Goal: Information Seeking & Learning: Learn about a topic

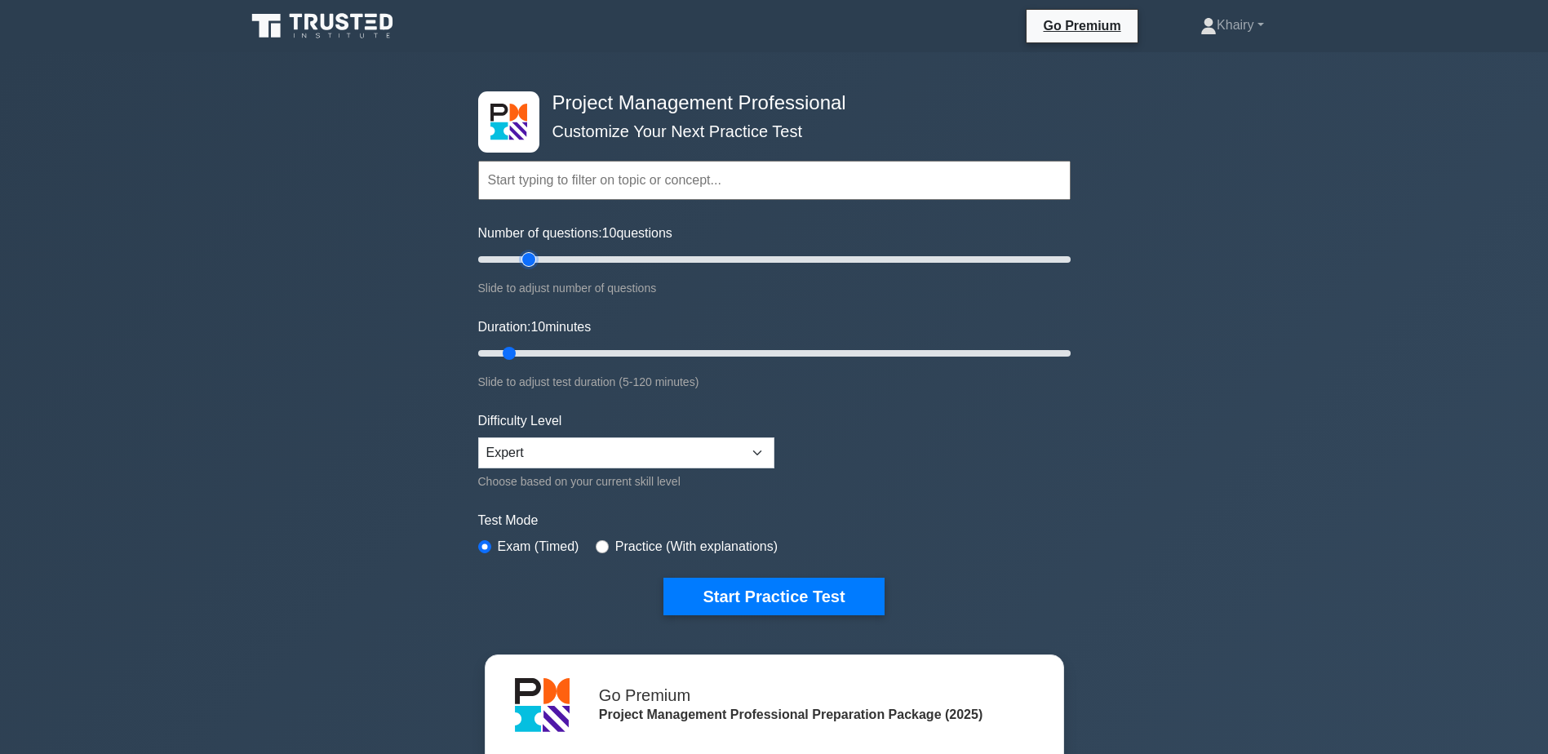
type input "20"
click at [530, 259] on input "Number of questions: 10 questions" at bounding box center [774, 260] width 592 height 20
type input "20"
click at [566, 353] on input "Duration: 10 minutes" at bounding box center [774, 353] width 592 height 20
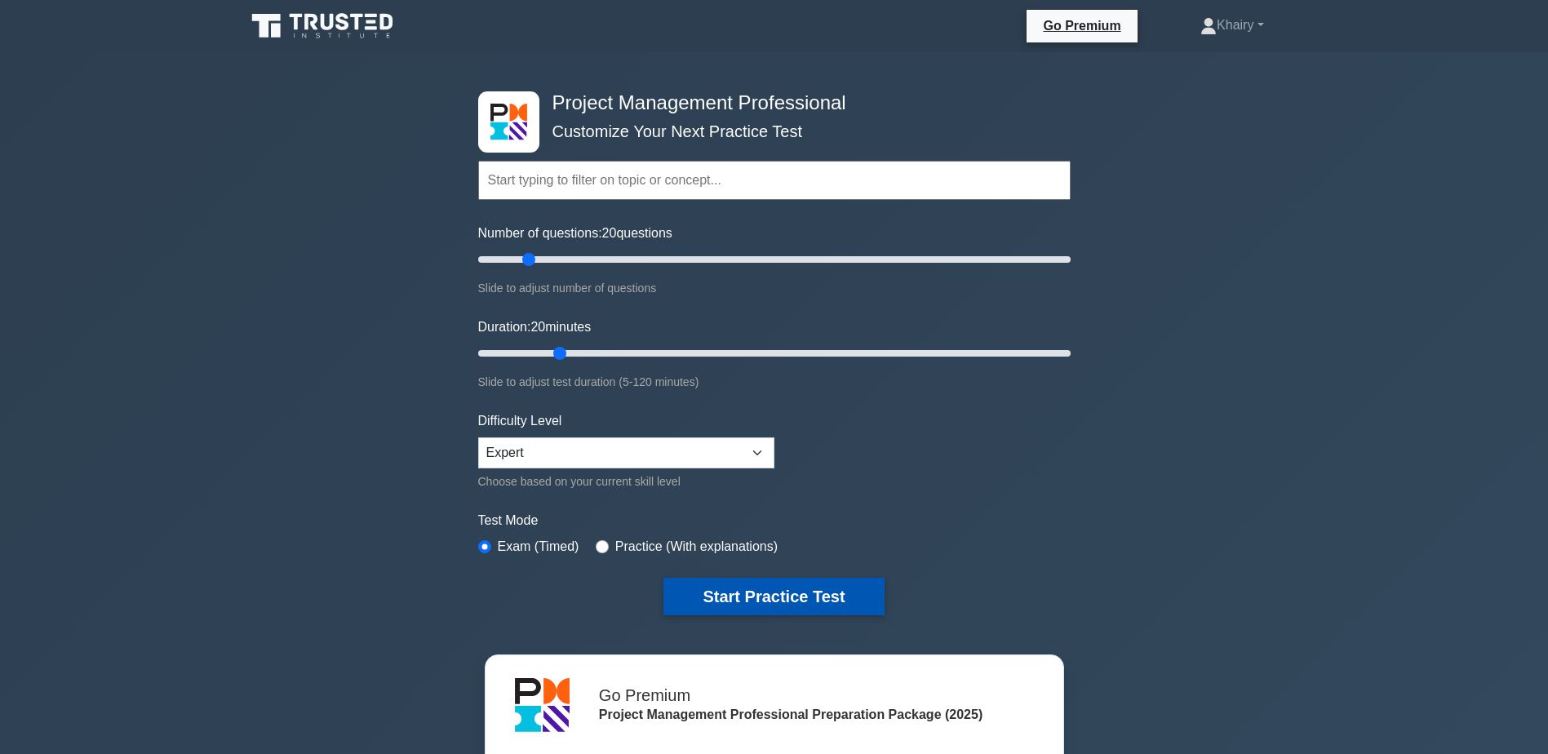
click at [757, 590] on button "Start Practice Test" at bounding box center [773, 597] width 220 height 38
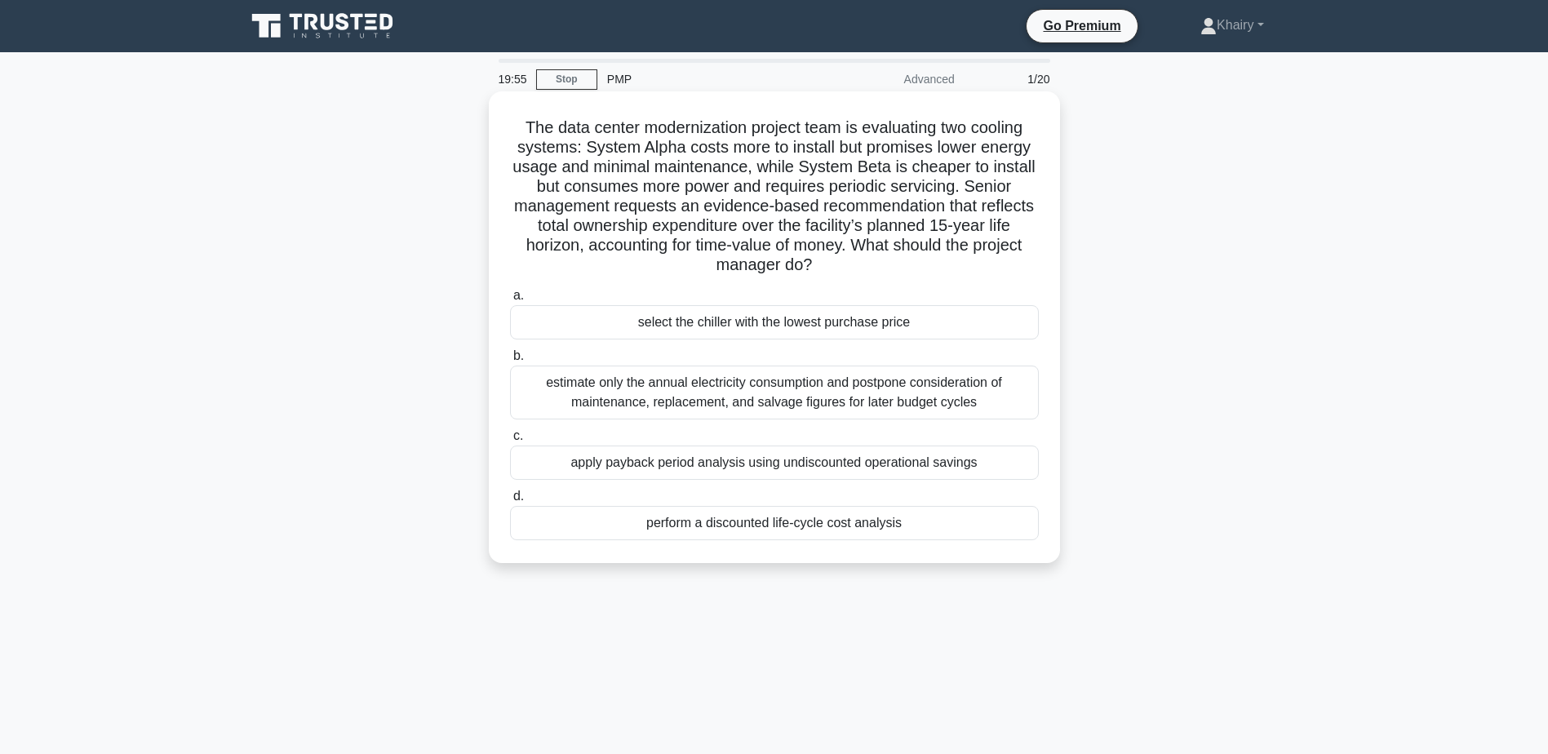
drag, startPoint x: 508, startPoint y: 117, endPoint x: 866, endPoint y: 267, distance: 388.3
click at [866, 267] on div "The data center modernization project team is evaluating two cooling systems: S…" at bounding box center [774, 327] width 558 height 458
copy h5 "The data center modernization project team is evaluating two cooling systems: S…"
click at [738, 525] on div "perform a discounted life-cycle cost analysis" at bounding box center [774, 523] width 529 height 34
click at [510, 502] on input "d. perform a discounted life-cycle cost analysis" at bounding box center [510, 496] width 0 height 11
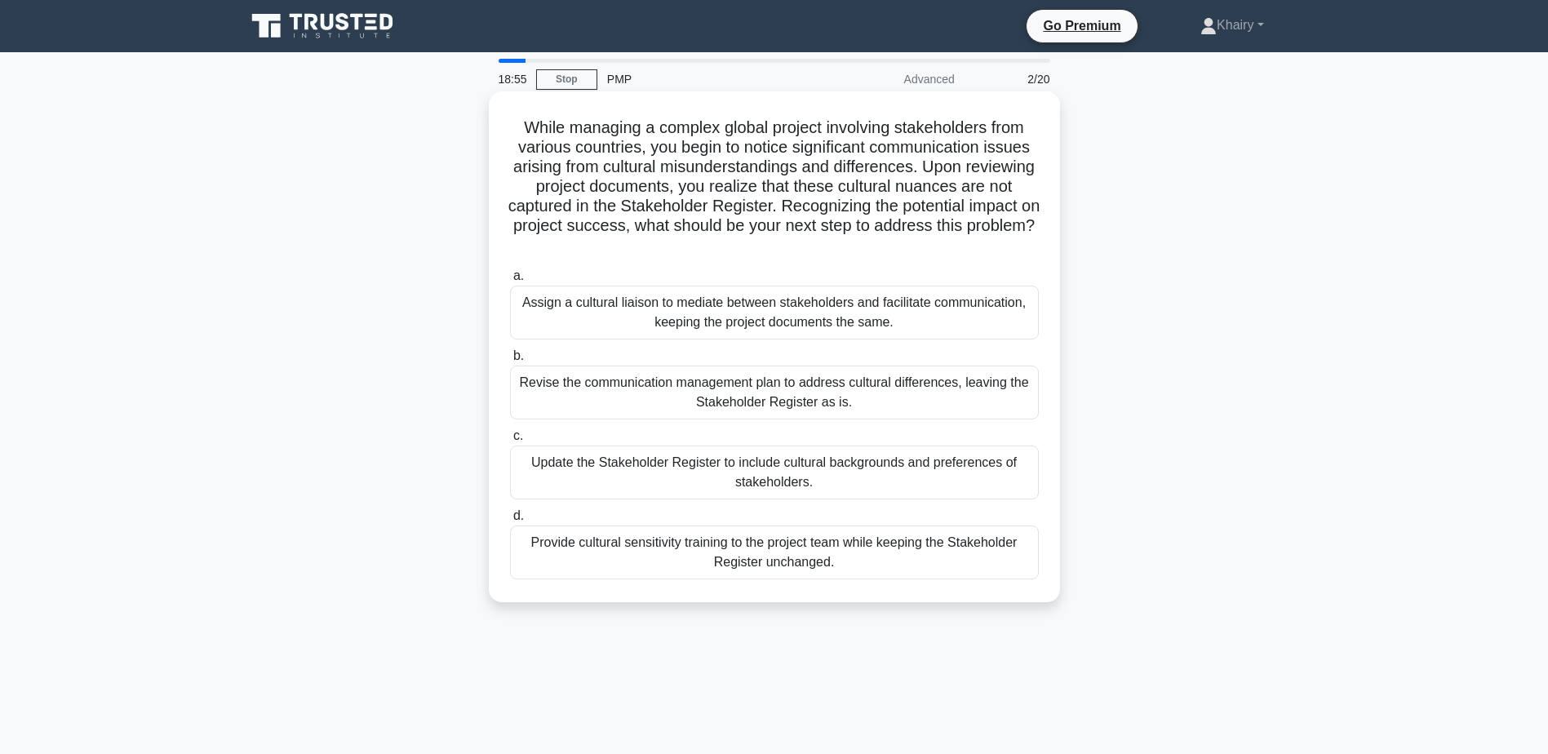
drag, startPoint x: 516, startPoint y: 119, endPoint x: 920, endPoint y: 244, distance: 422.7
click at [920, 244] on h5 "While managing a complex global project involving stakeholders from various cou…" at bounding box center [774, 186] width 532 height 139
copy h5 "While managing a complex global project involving stakeholders from various cou…"
click at [609, 464] on div "Update the Stakeholder Register to include cultural backgrounds and preferences…" at bounding box center [774, 472] width 529 height 54
click at [510, 441] on input "c. Update the Stakeholder Register to include cultural backgrounds and preferen…" at bounding box center [510, 436] width 0 height 11
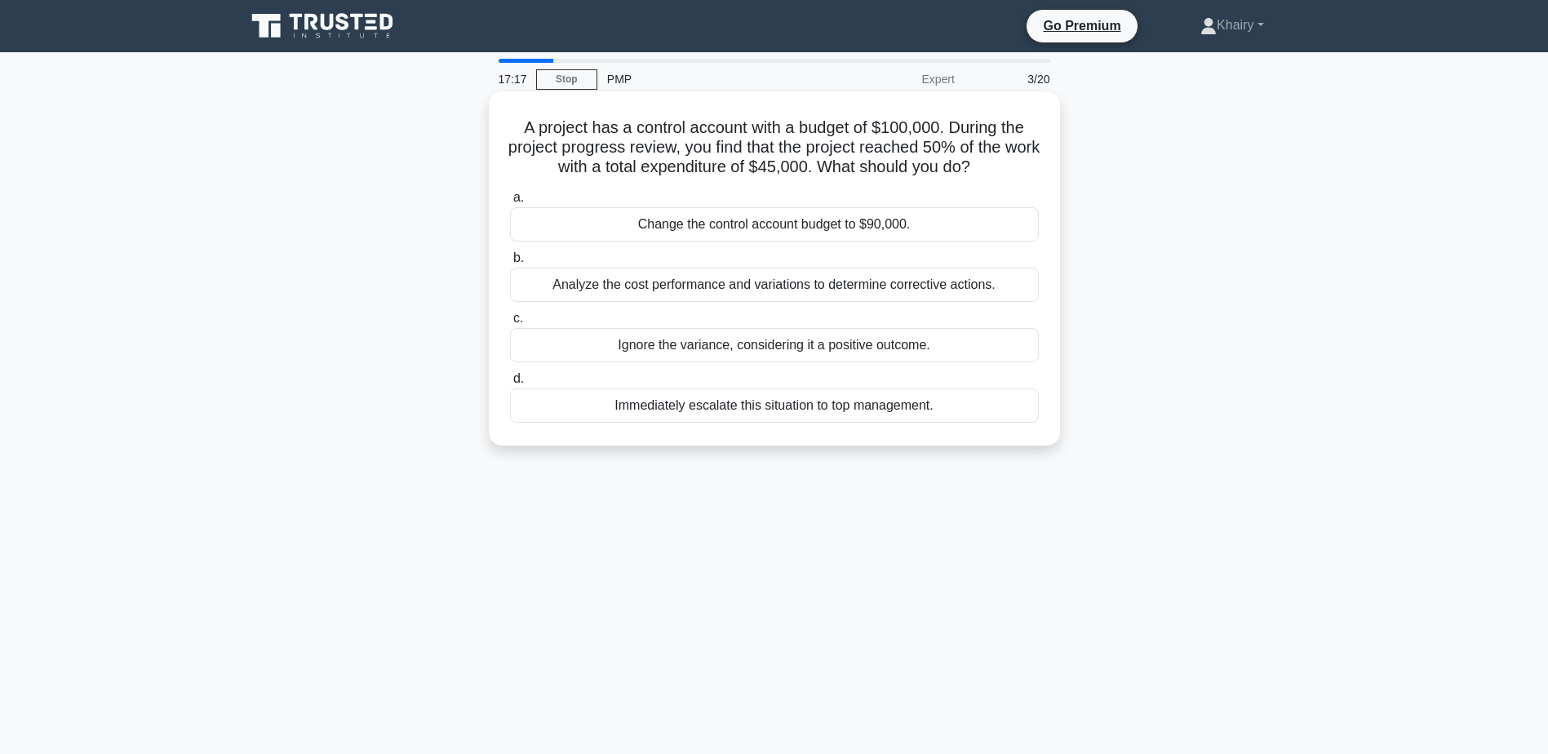
drag, startPoint x: 511, startPoint y: 113, endPoint x: 1006, endPoint y: 175, distance: 499.0
click at [1006, 175] on div "A project has a control account with a budget of $100,000. During the project p…" at bounding box center [774, 268] width 558 height 341
click at [990, 175] on icon ".spinner_0XTQ{transform-origin:center;animation:spinner_y6GP .75s linear infini…" at bounding box center [980, 168] width 20 height 20
click at [923, 350] on div "Ignore the variance, considering it a positive outcome." at bounding box center [774, 345] width 529 height 34
click at [510, 324] on input "c. Ignore the variance, considering it a positive outcome." at bounding box center [510, 318] width 0 height 11
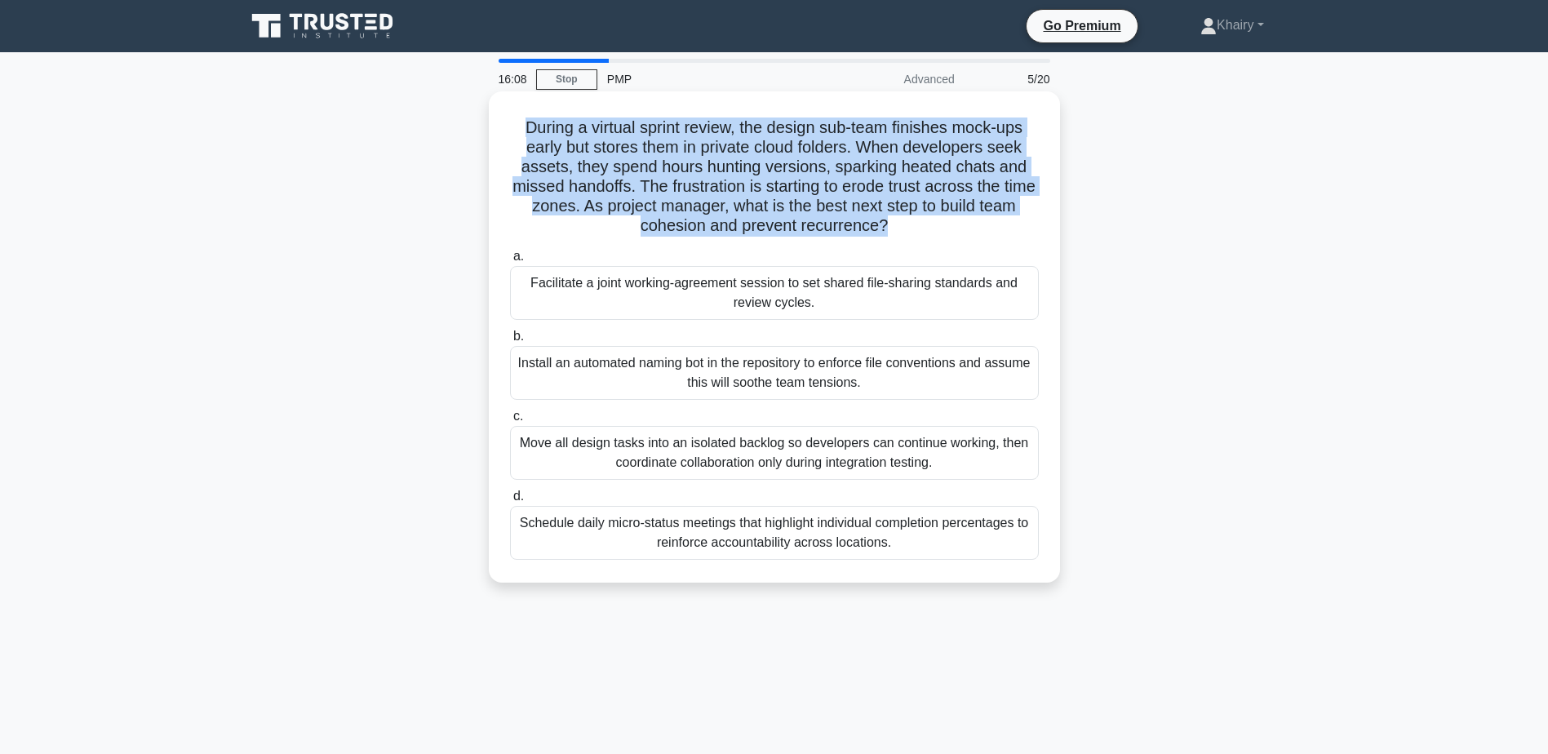
drag, startPoint x: 512, startPoint y: 113, endPoint x: 958, endPoint y: 224, distance: 459.0
click at [958, 224] on div "During a virtual sprint review, the design sub-team finishes mock-ups early but…" at bounding box center [774, 337] width 558 height 478
copy div "During a virtual sprint review, the design sub-team finishes mock-ups early but…"
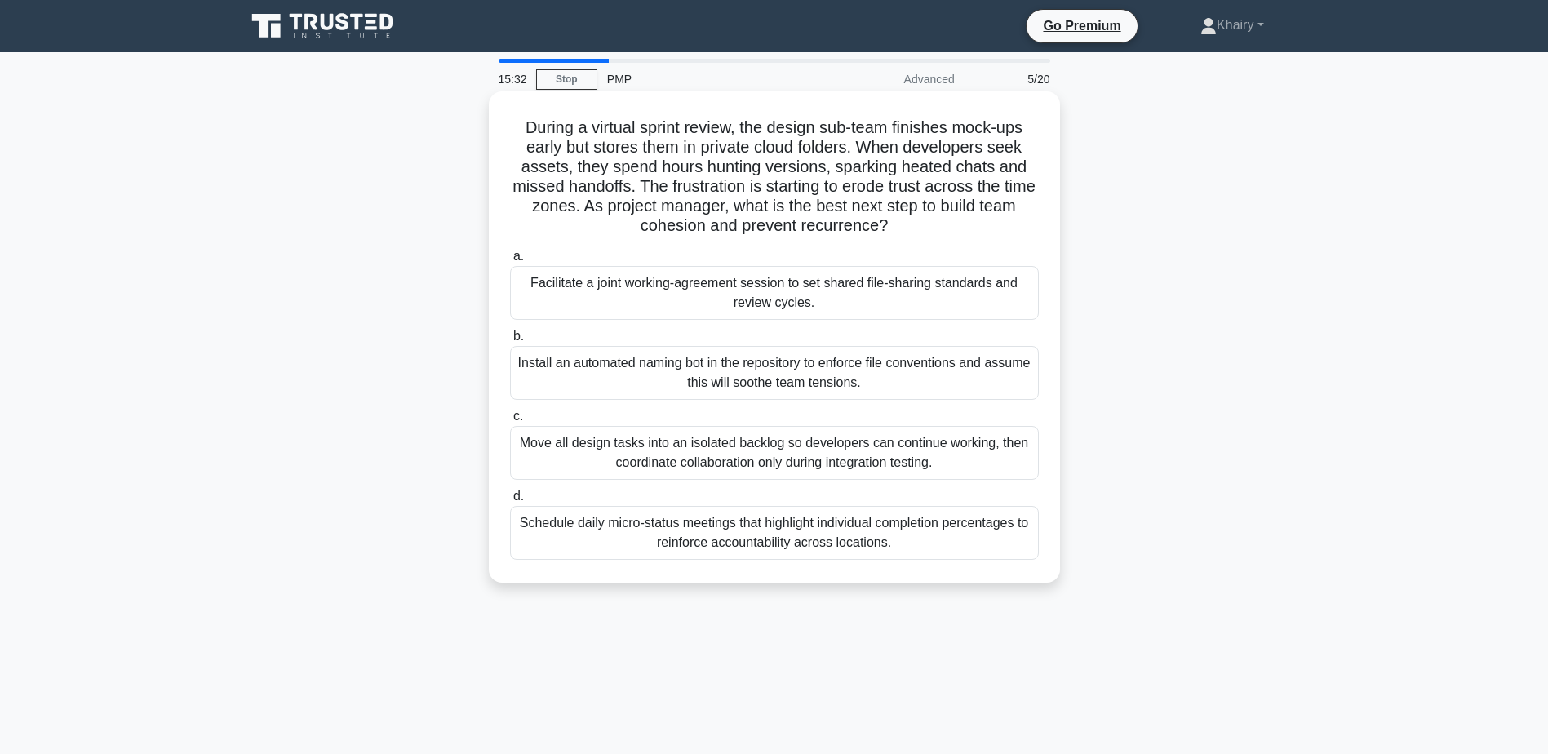
click at [755, 312] on div "Facilitate a joint working-agreement session to set shared file-sharing standar…" at bounding box center [774, 293] width 529 height 54
click at [510, 262] on input "a. Facilitate a joint working-agreement session to set shared file-sharing stan…" at bounding box center [510, 256] width 0 height 11
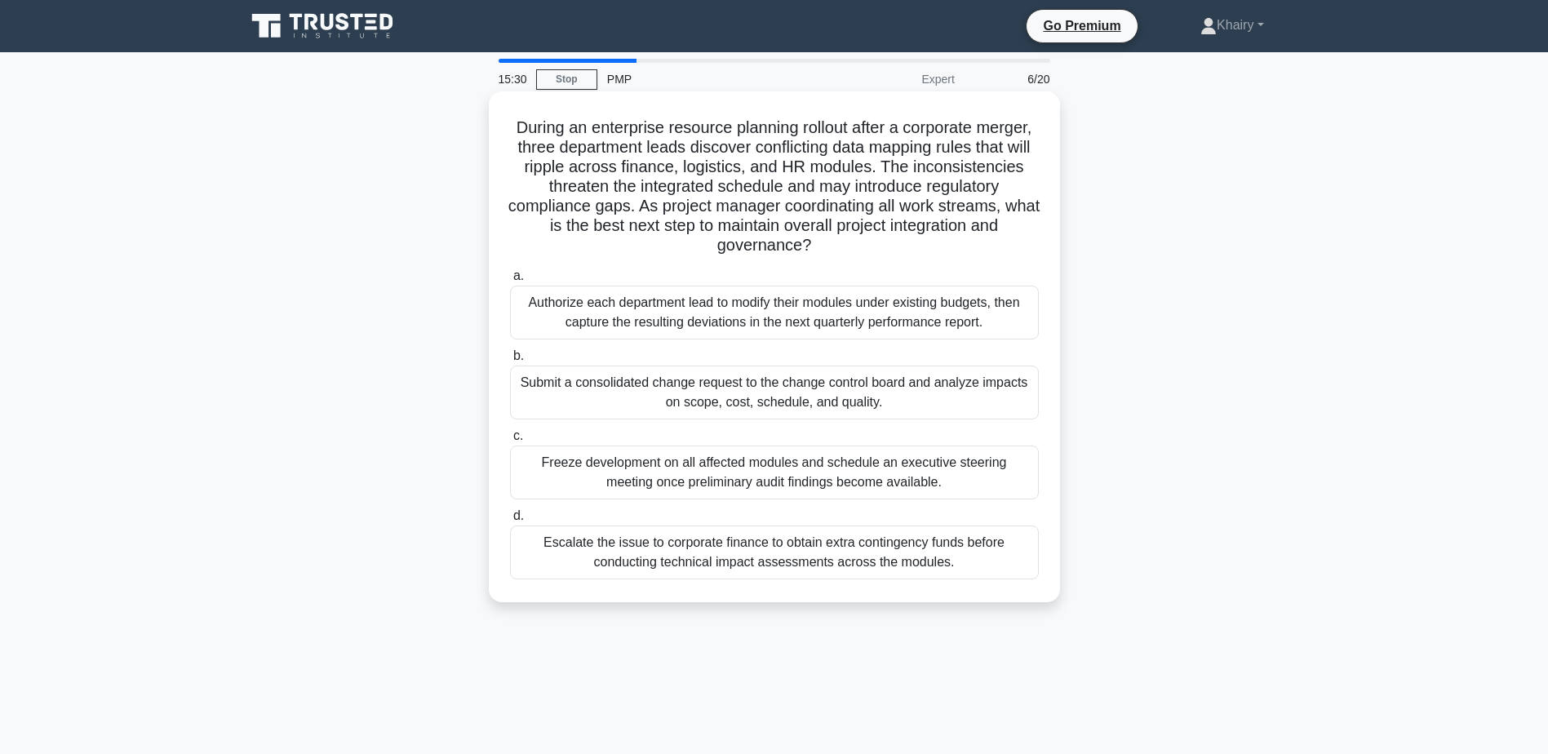
drag, startPoint x: 527, startPoint y: 114, endPoint x: 633, endPoint y: 135, distance: 108.2
click at [534, 113] on div "During an enterprise resource planning rollout after a corporate merger, three …" at bounding box center [774, 347] width 558 height 498
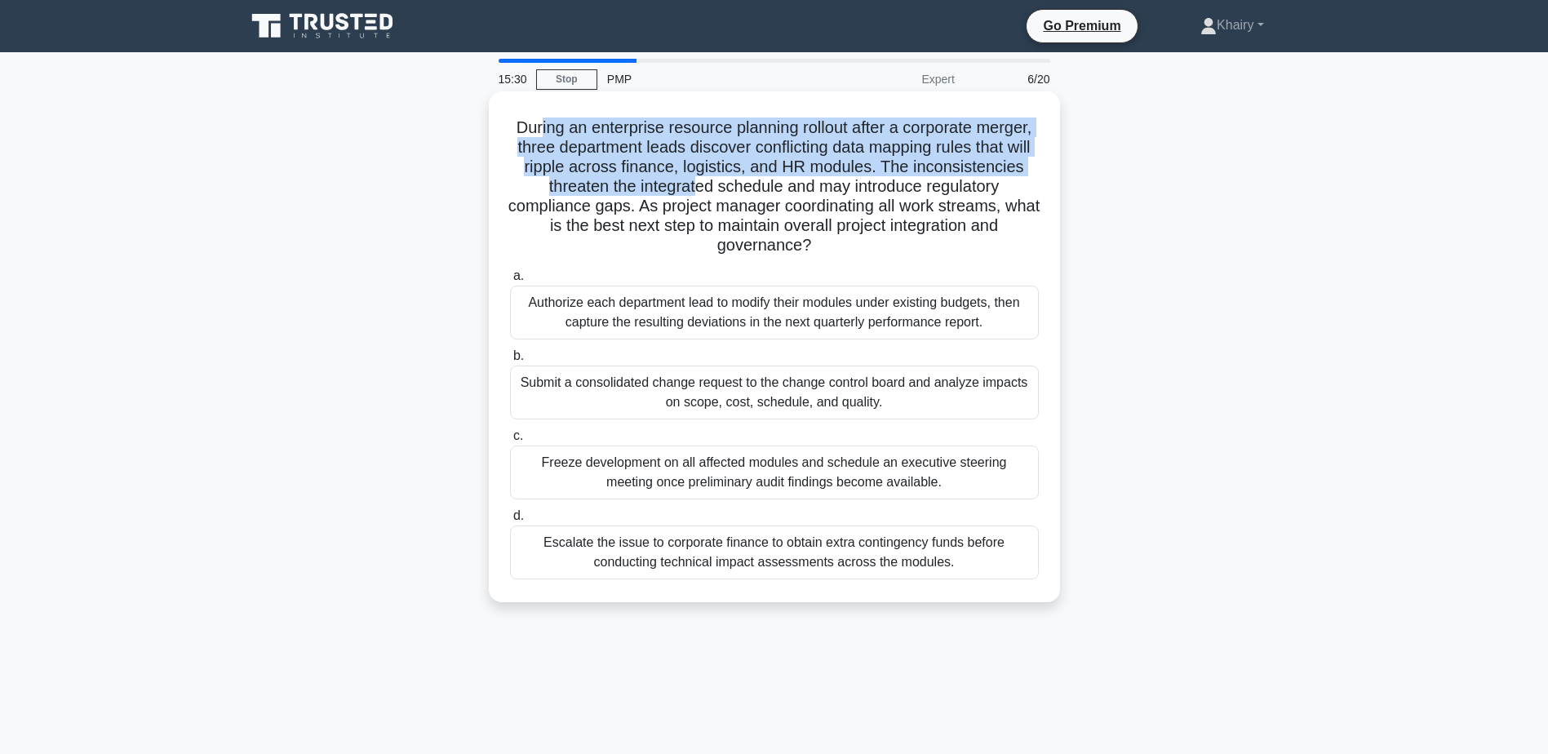
drag, startPoint x: 633, startPoint y: 135, endPoint x: 800, endPoint y: 181, distance: 173.4
click at [800, 181] on div "During an enterprise resource planning rollout after a corporate merger, three …" at bounding box center [774, 347] width 558 height 498
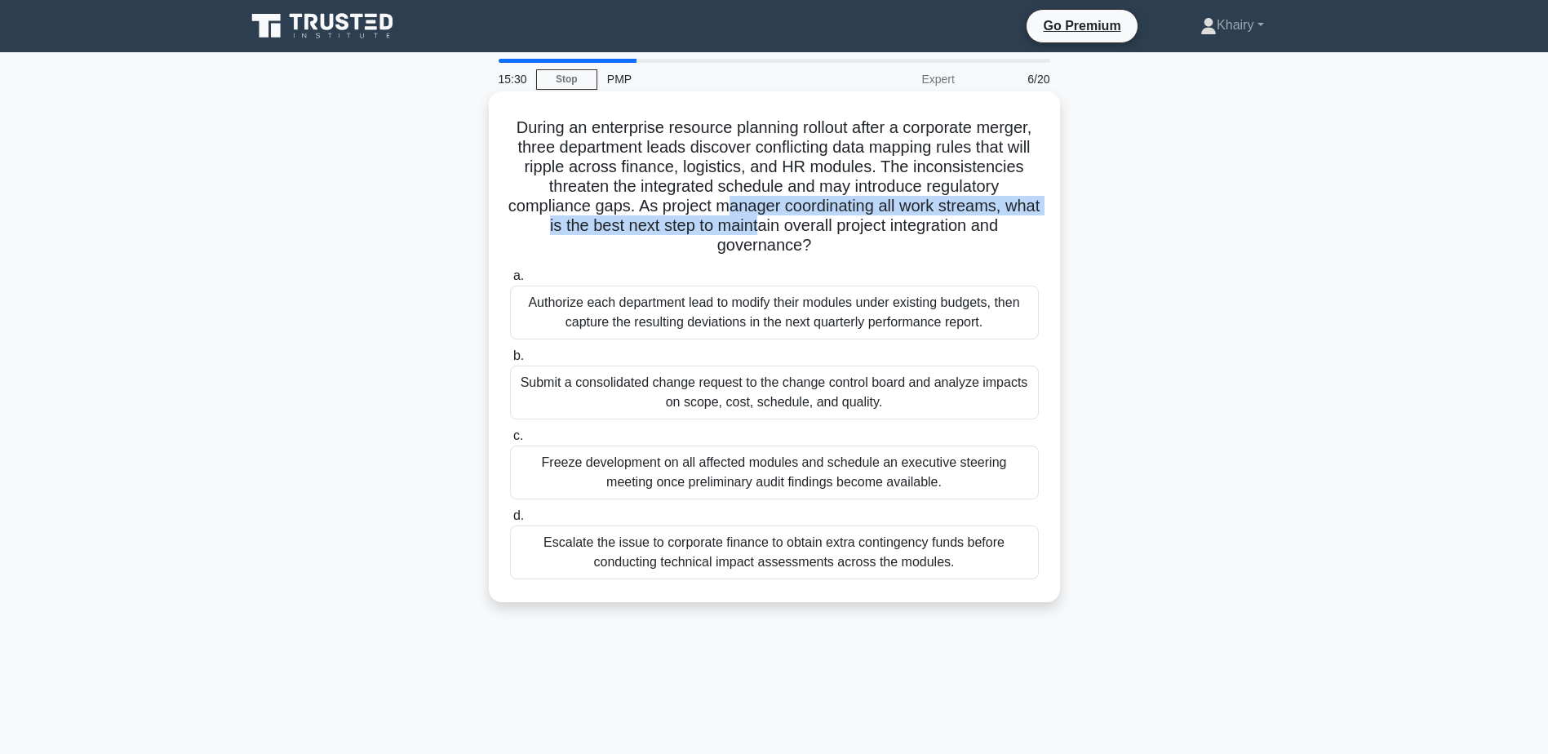
drag, startPoint x: 800, startPoint y: 181, endPoint x: 873, endPoint y: 242, distance: 94.9
click at [873, 242] on h5 "During an enterprise resource planning rollout after a corporate merger, three …" at bounding box center [774, 186] width 532 height 139
drag, startPoint x: 873, startPoint y: 242, endPoint x: 880, endPoint y: 248, distance: 9.3
click at [830, 248] on icon ".spinner_0XTQ{transform-origin:center;animation:spinner_y6GP .75s linear infini…" at bounding box center [821, 247] width 20 height 20
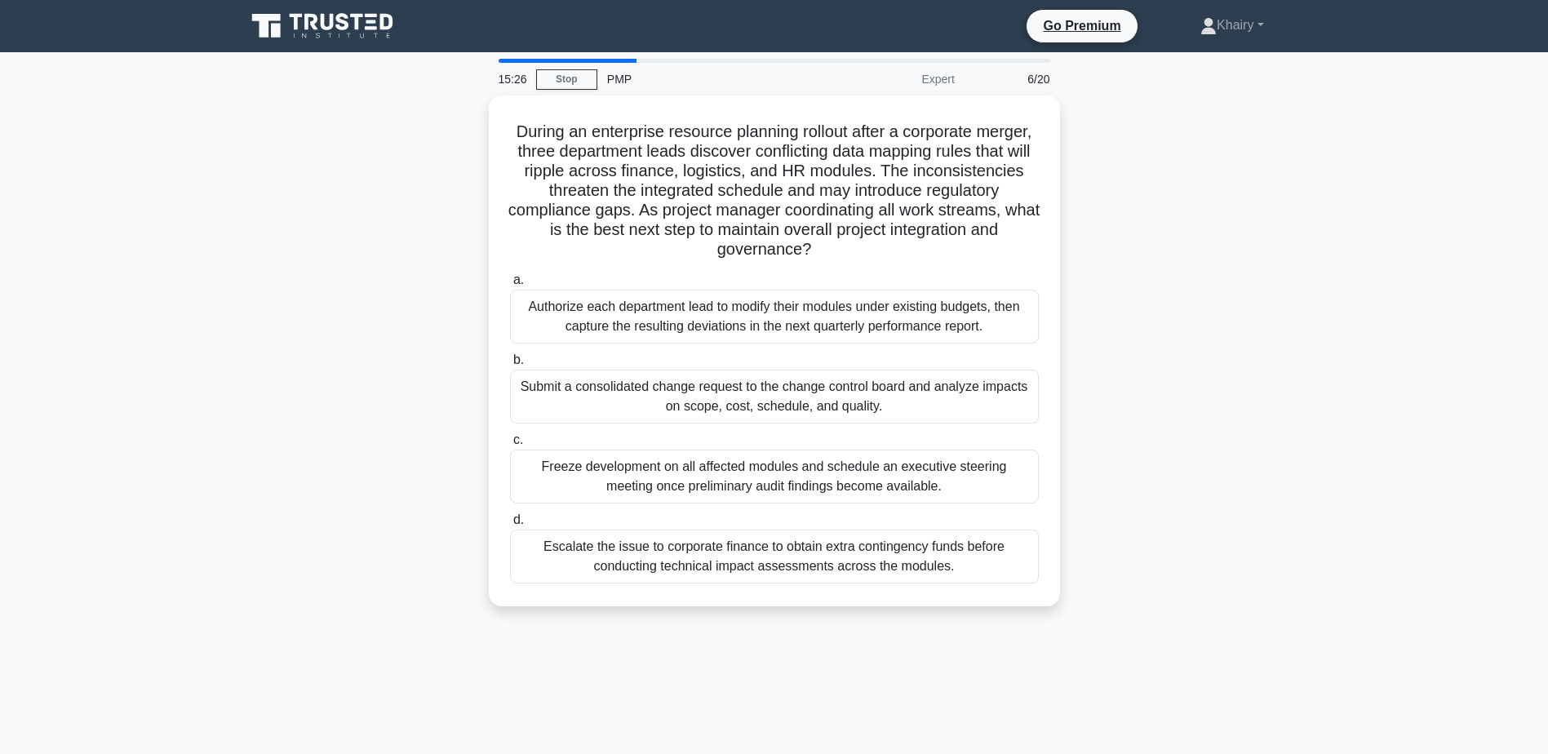
drag, startPoint x: 516, startPoint y: 116, endPoint x: 1098, endPoint y: 246, distance: 595.9
click at [1098, 246] on div "During an enterprise resource planning rollout after a corporate merger, three …" at bounding box center [774, 360] width 1077 height 530
copy h5 "During an enterprise resource planning rollout after a corporate merger, three …"
click at [1131, 188] on div "During an enterprise resource planning rollout after a corporate merger, three …" at bounding box center [774, 360] width 1077 height 530
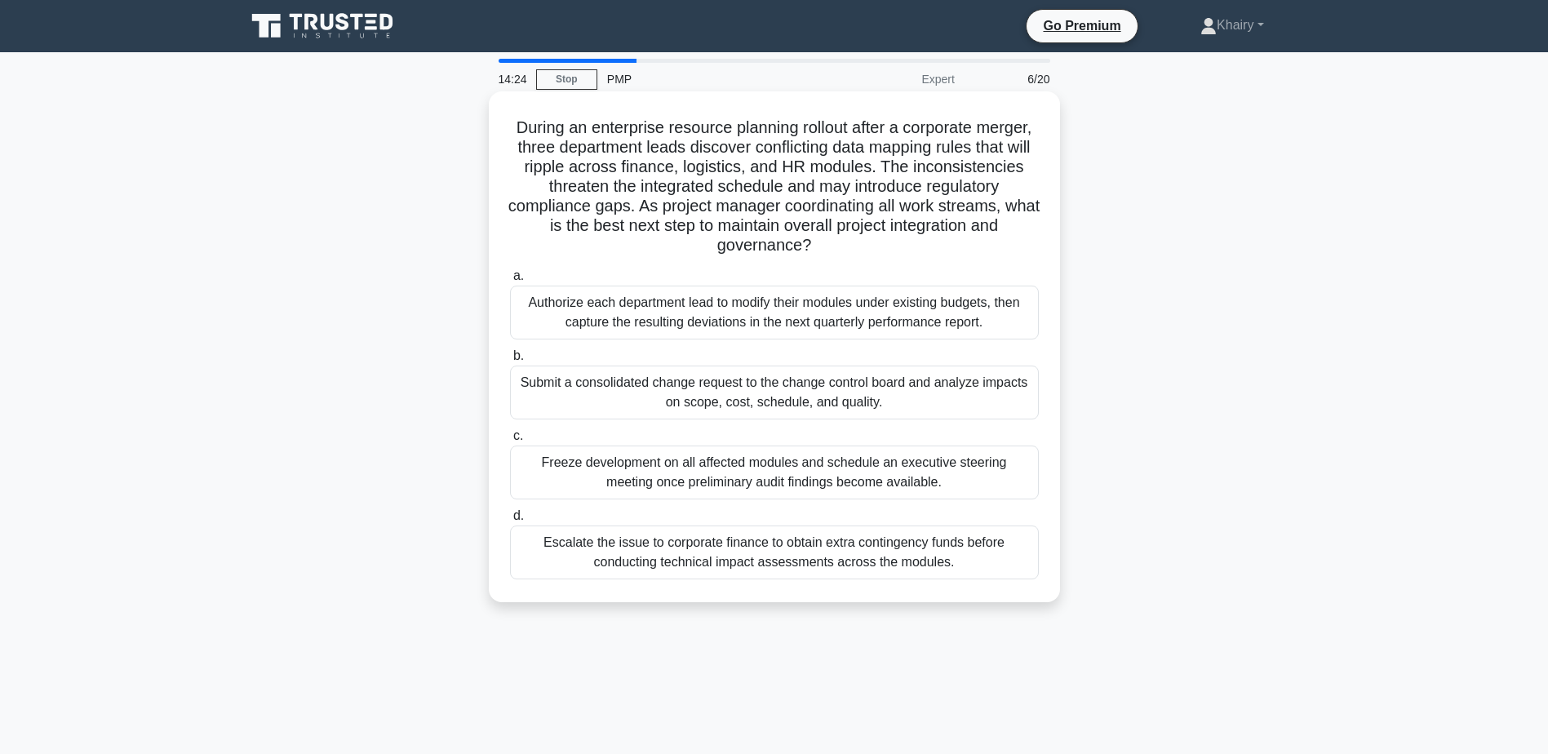
click at [631, 398] on div "Submit a consolidated change request to the change control board and analyze im…" at bounding box center [774, 392] width 529 height 54
click at [510, 361] on input "b. Submit a consolidated change request to the change control board and analyze…" at bounding box center [510, 356] width 0 height 11
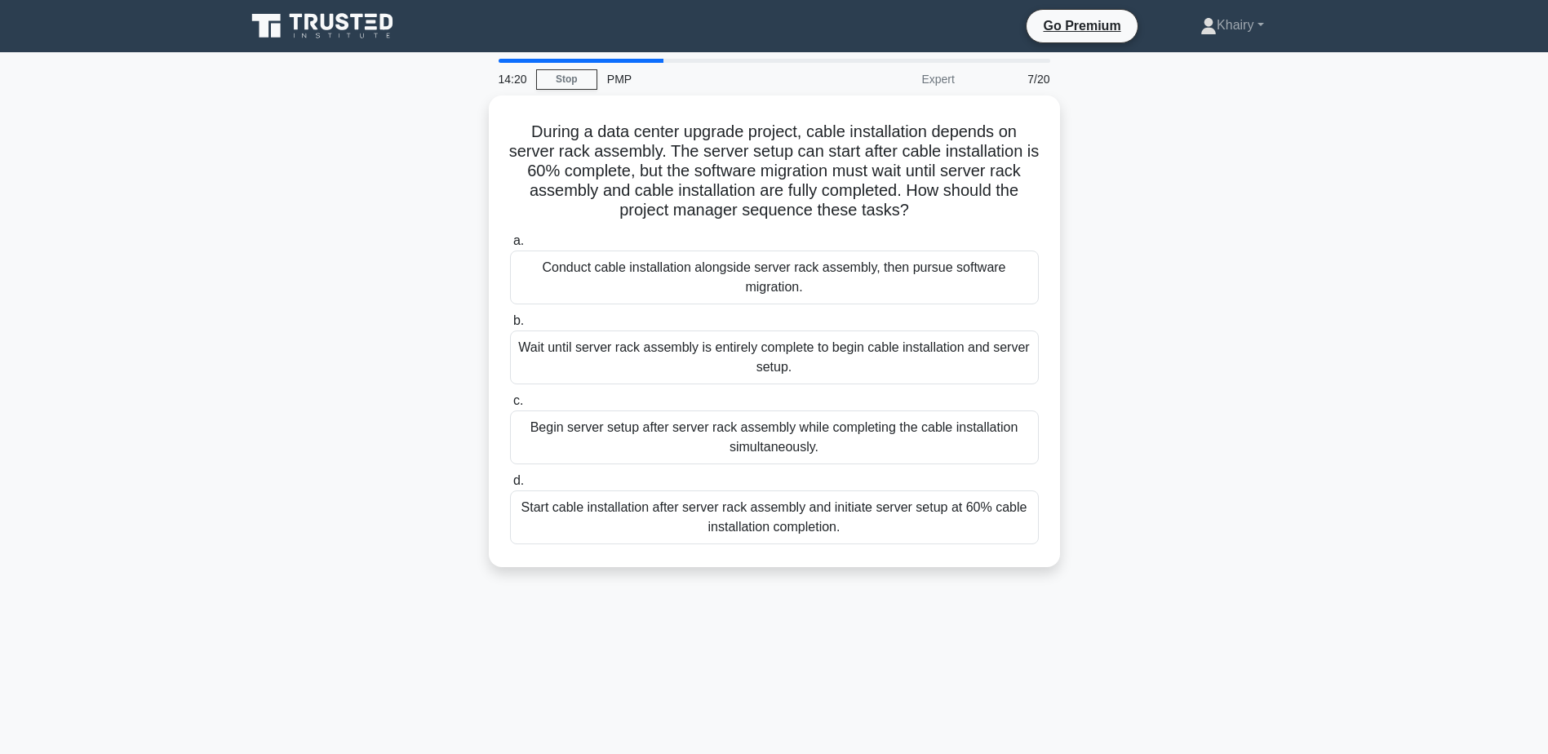
drag, startPoint x: 521, startPoint y: 122, endPoint x: 1127, endPoint y: 219, distance: 613.8
click at [1127, 219] on div "During a data center upgrade project, cable installation depends on server rack…" at bounding box center [774, 340] width 1077 height 491
copy h5 "During a data center upgrade project, cable installation depends on server rack…"
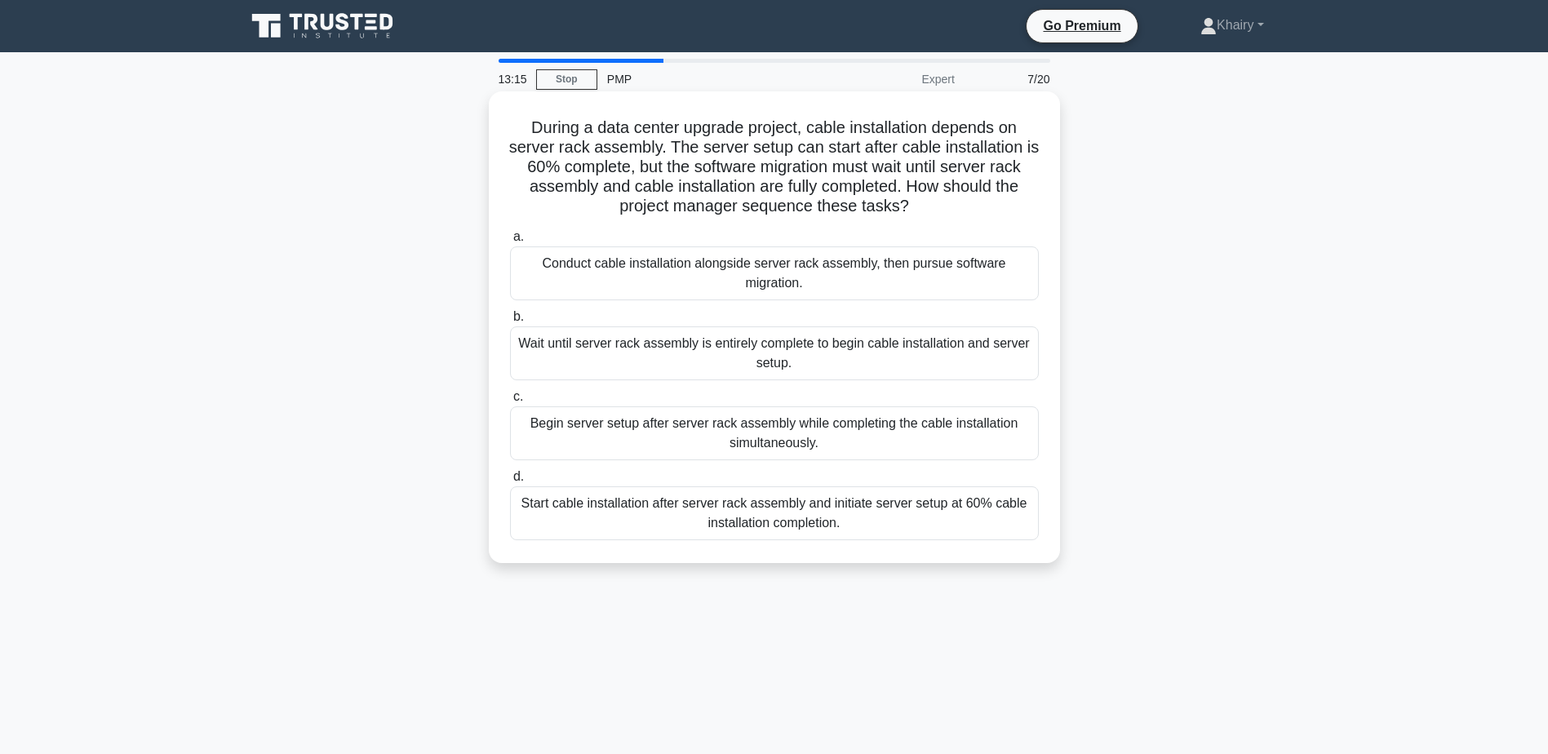
click at [713, 520] on div "Start cable installation after server rack assembly and initiate server setup a…" at bounding box center [774, 513] width 529 height 54
click at [510, 482] on input "d. Start cable installation after server rack assembly and initiate server setu…" at bounding box center [510, 477] width 0 height 11
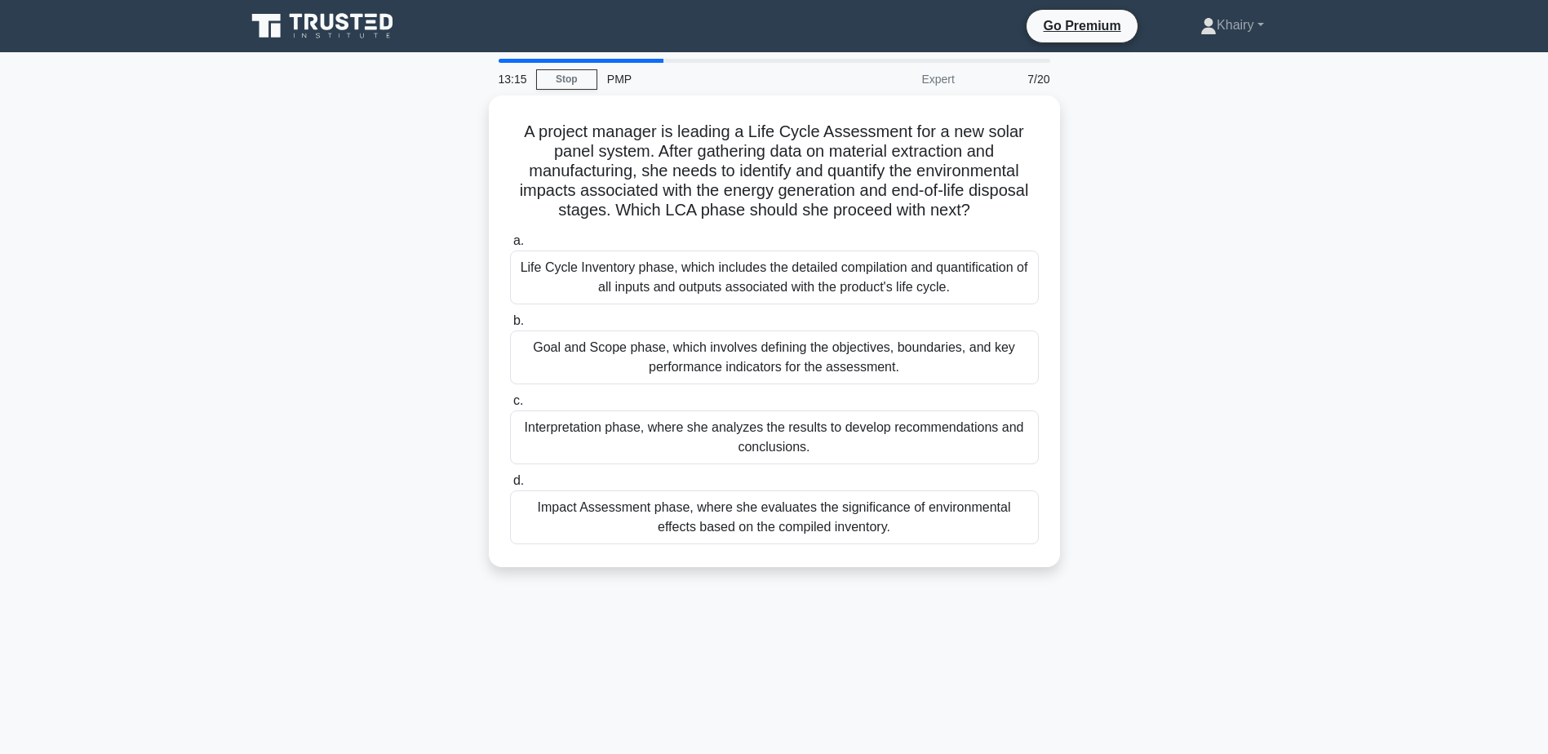
click at [713, 520] on div "Impact Assessment phase, where she evaluates the significance of environmental …" at bounding box center [774, 517] width 529 height 54
click at [510, 486] on input "d. Impact Assessment phase, where she evaluates the significance of environment…" at bounding box center [510, 481] width 0 height 11
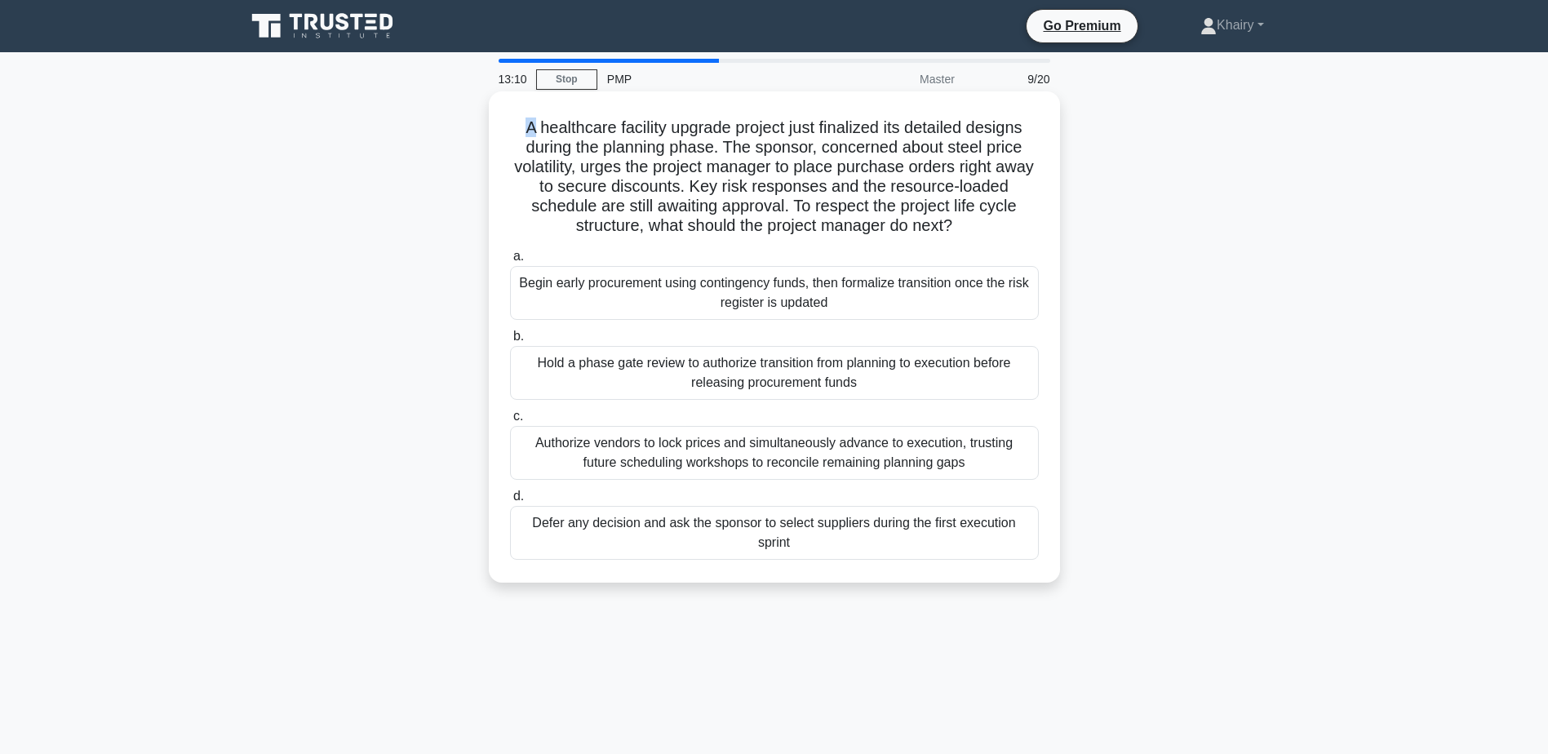
click at [511, 119] on h5 "A healthcare facility upgrade project just finalized its detailed designs durin…" at bounding box center [774, 176] width 532 height 119
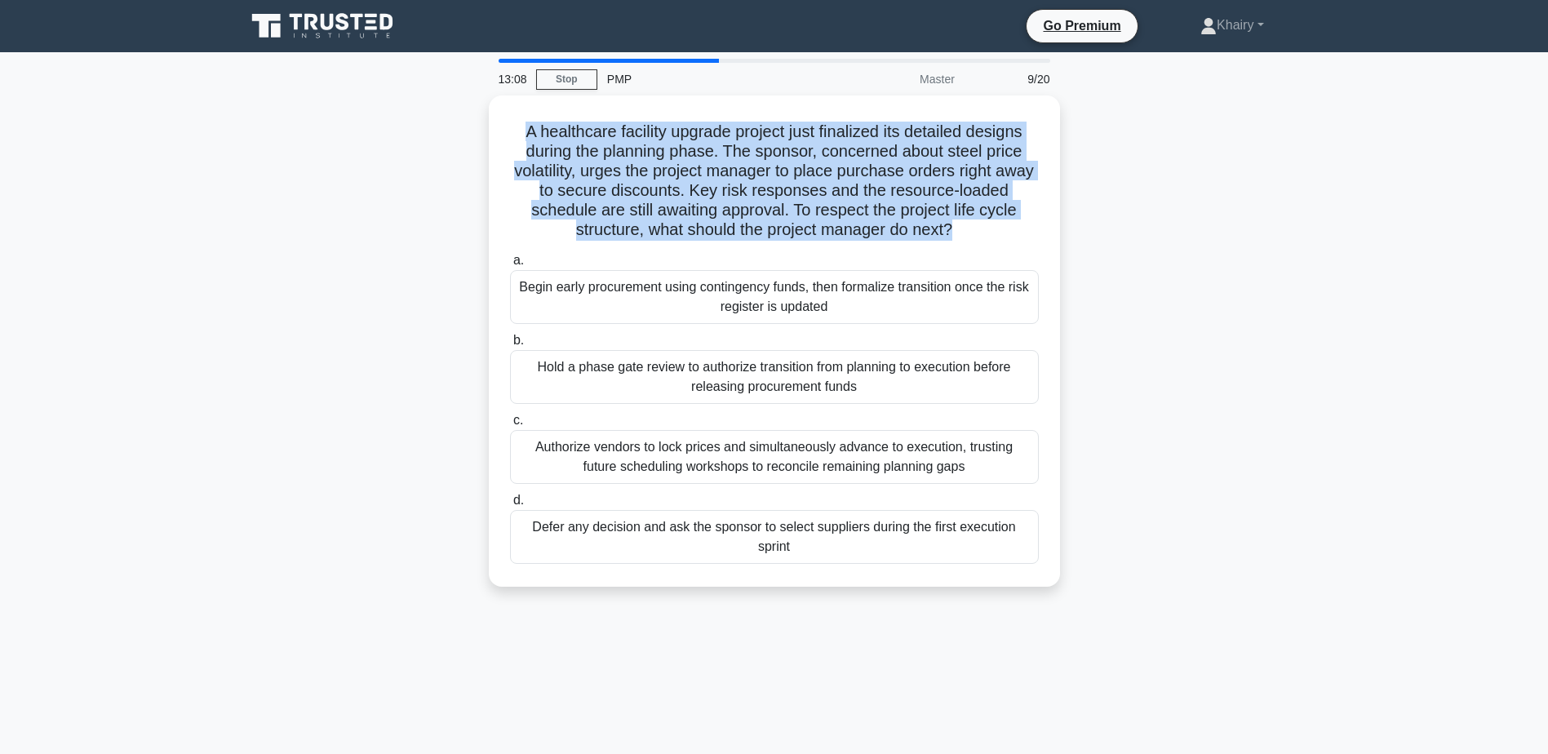
drag, startPoint x: 515, startPoint y: 119, endPoint x: 1127, endPoint y: 229, distance: 622.5
click at [1127, 229] on div "A healthcare facility upgrade project just finalized its detailed designs durin…" at bounding box center [774, 350] width 1077 height 511
copy div "A healthcare facility upgrade project just finalized its detailed designs durin…"
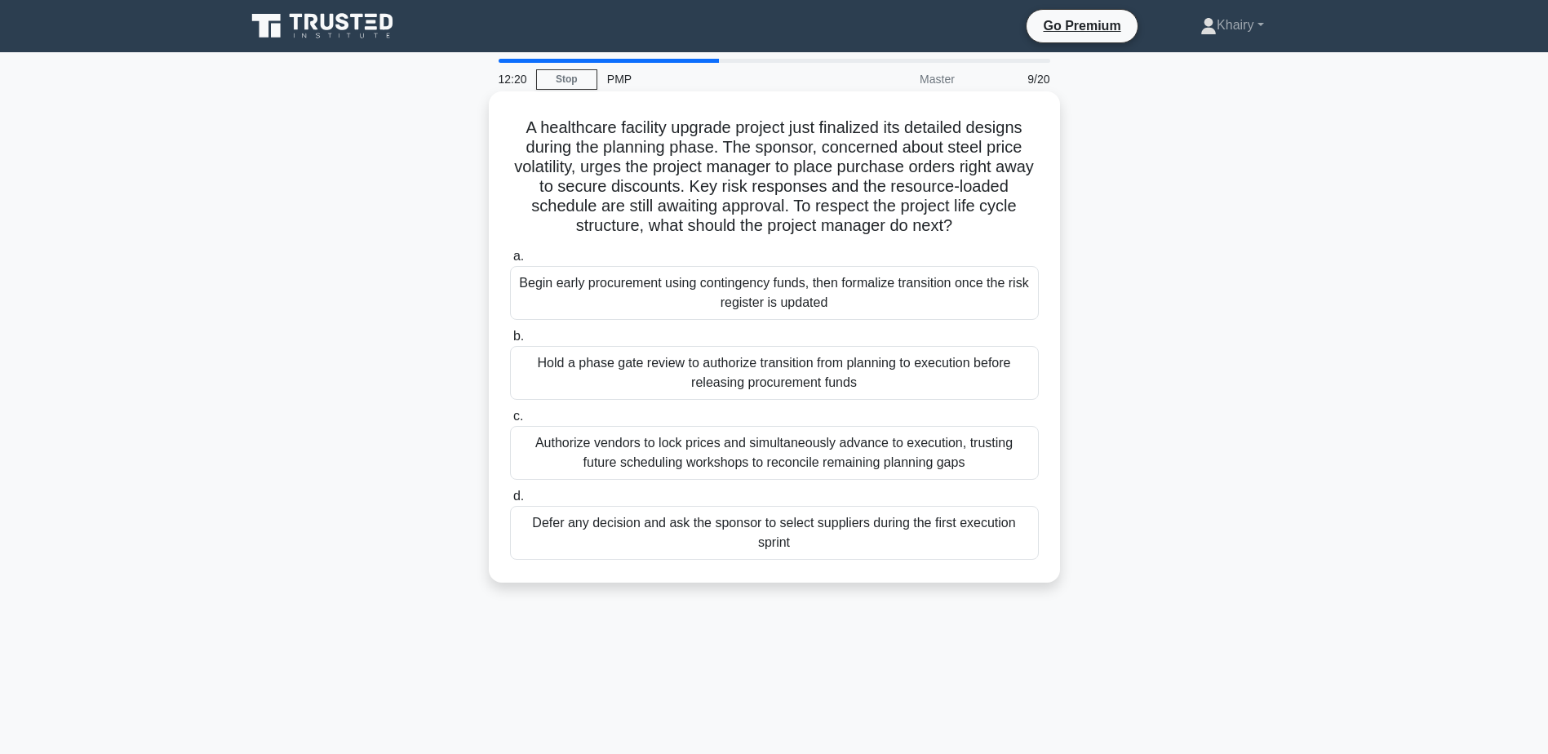
click at [681, 454] on div "Authorize vendors to lock prices and simultaneously advance to execution, trust…" at bounding box center [774, 453] width 529 height 54
click at [510, 422] on input "c. Authorize vendors to lock prices and simultaneously advance to execution, tr…" at bounding box center [510, 416] width 0 height 11
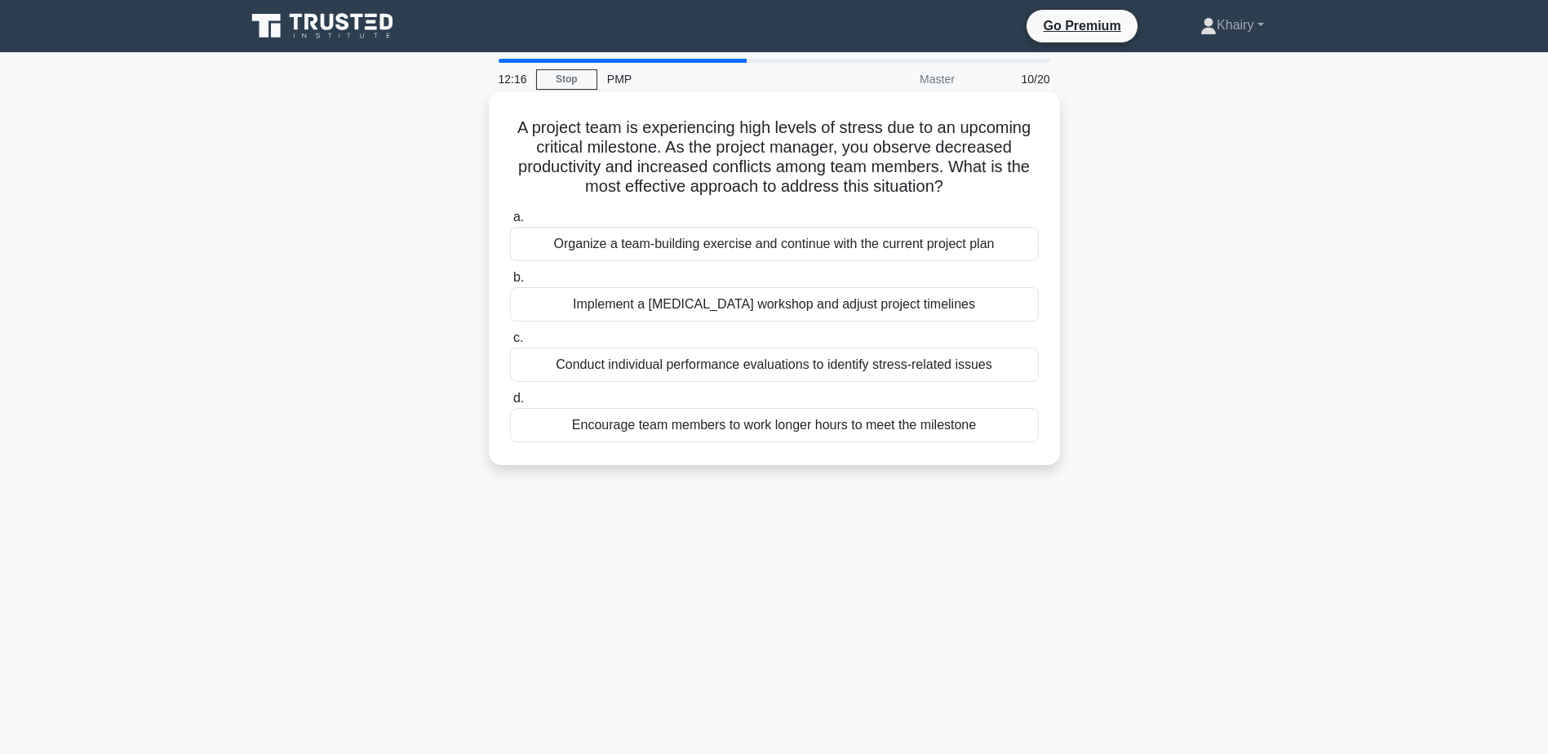
drag, startPoint x: 498, startPoint y: 110, endPoint x: 1030, endPoint y: 188, distance: 537.6
click at [1030, 188] on div "A project team is experiencing high levels of stress due to an upcoming critica…" at bounding box center [774, 278] width 558 height 361
copy h5 "A project team is experiencing high levels of stress due to an upcoming critica…"
click at [958, 311] on div "Implement a stress management workshop and adjust project timelines" at bounding box center [774, 304] width 529 height 34
click at [510, 283] on input "b. Implement a stress management workshop and adjust project timelines" at bounding box center [510, 277] width 0 height 11
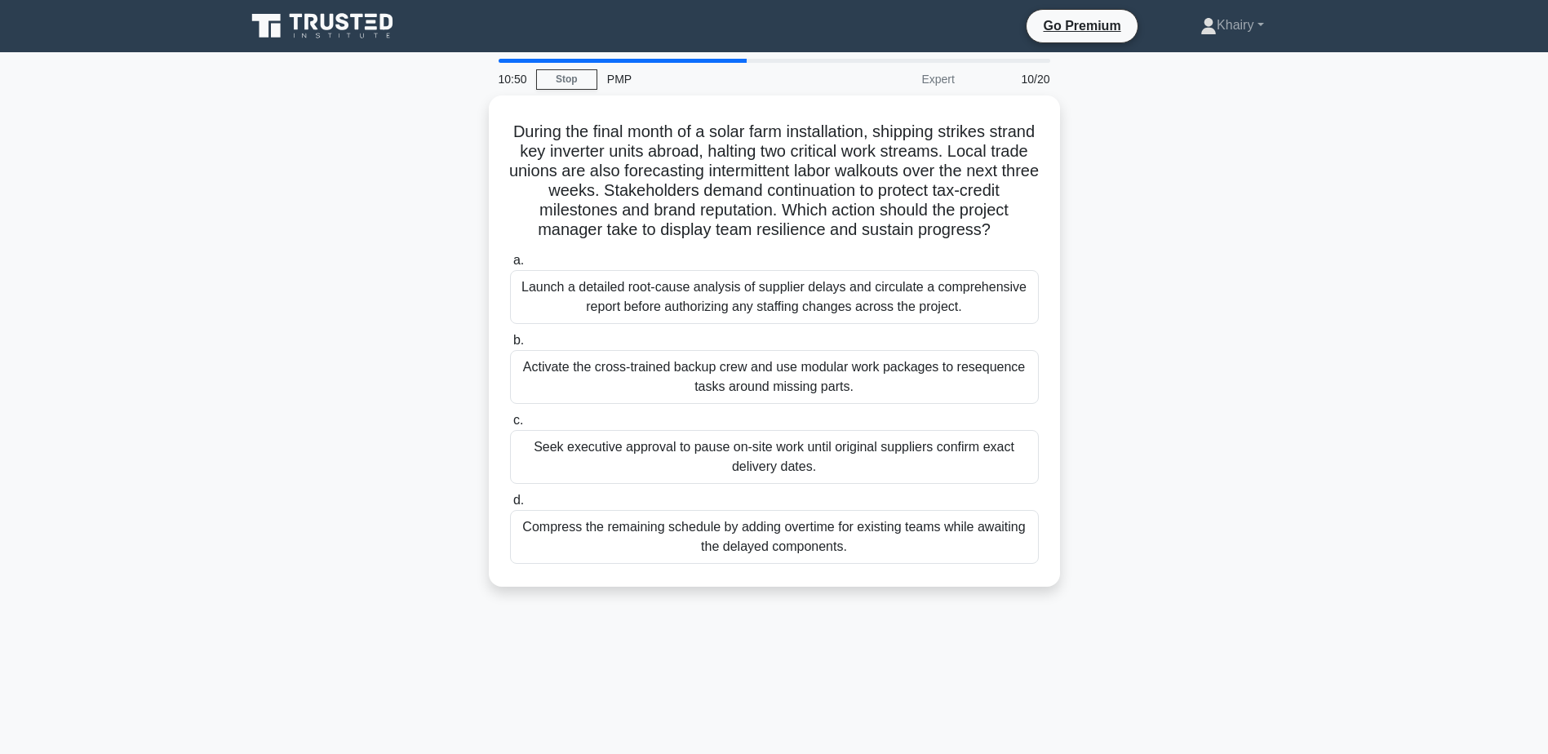
click at [958, 311] on div "Launch a detailed root-cause analysis of supplier delays and circulate a compre…" at bounding box center [774, 297] width 529 height 54
click at [510, 266] on input "a. Launch a detailed root-cause analysis of supplier delays and circulate a com…" at bounding box center [510, 260] width 0 height 11
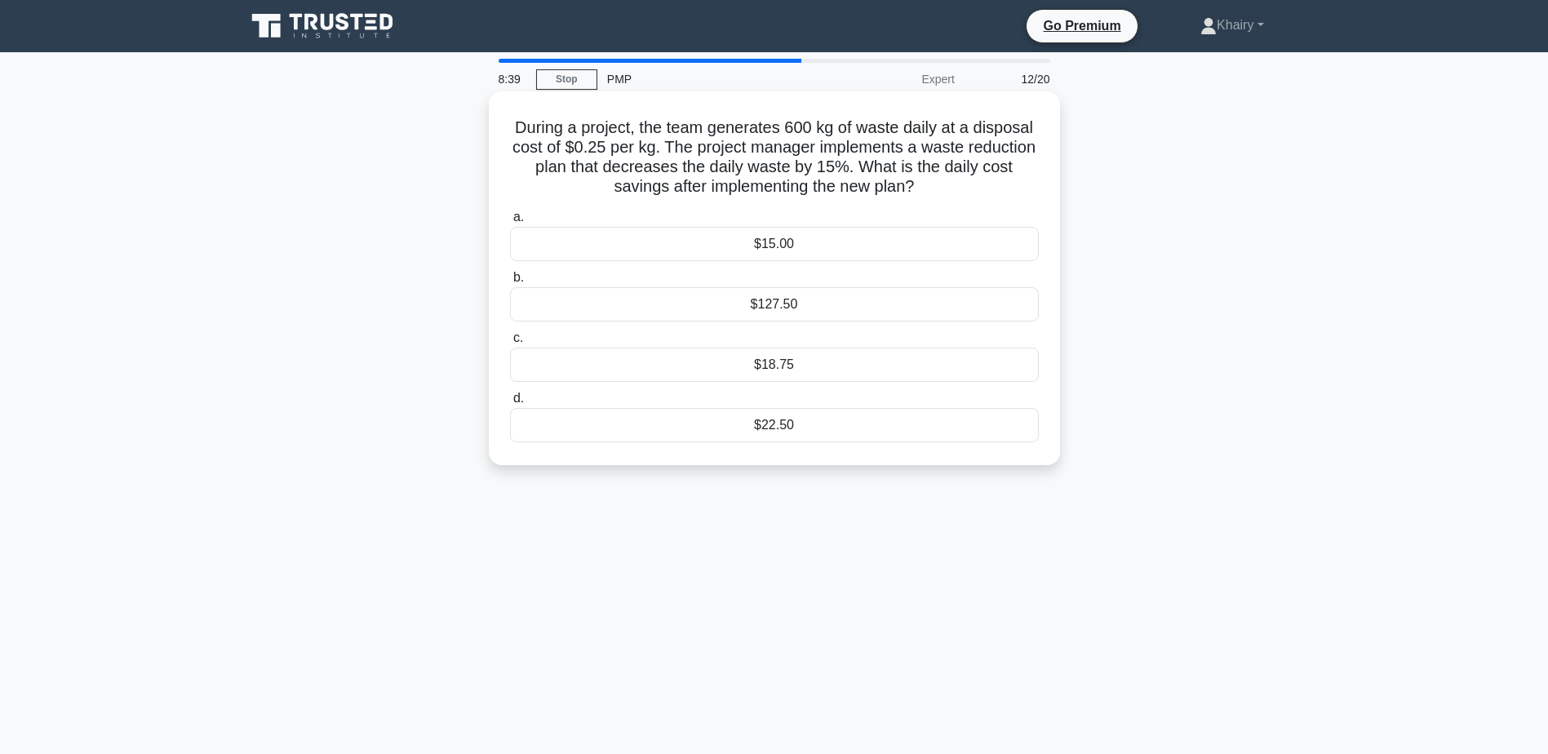
click at [769, 436] on div "$22.50" at bounding box center [774, 425] width 529 height 34
click at [510, 404] on input "d. $22.50" at bounding box center [510, 398] width 0 height 11
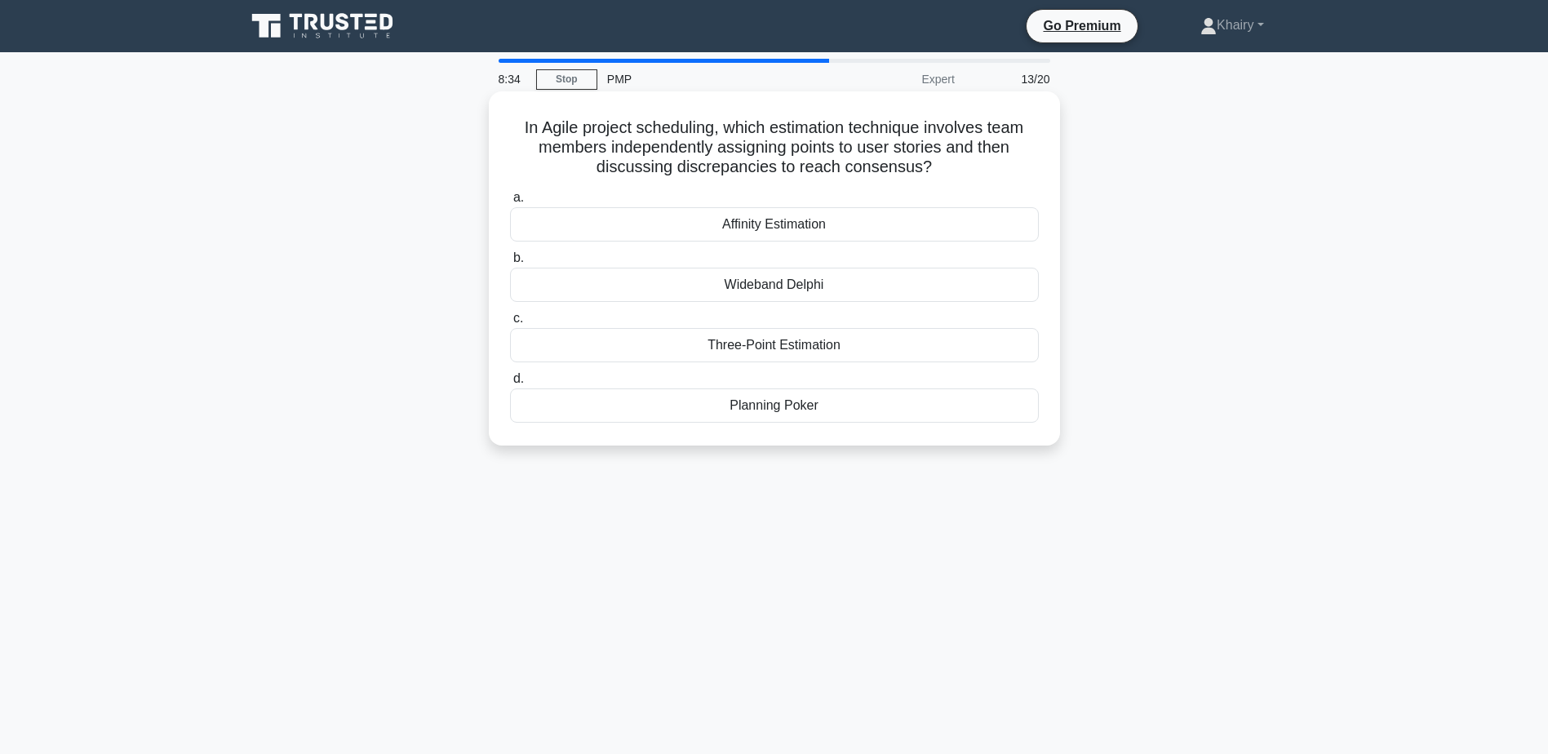
drag, startPoint x: 513, startPoint y: 125, endPoint x: 991, endPoint y: 167, distance: 479.9
click at [991, 167] on h5 "In Agile project scheduling, which estimation technique involves team members i…" at bounding box center [774, 147] width 532 height 60
copy h5 "In Agile project scheduling, which estimation technique involves team members i…"
click at [1069, 113] on div "In Agile project scheduling, which estimation technique involves team members i…" at bounding box center [774, 282] width 1077 height 374
click at [778, 288] on div "Wideband Delphi" at bounding box center [774, 285] width 529 height 34
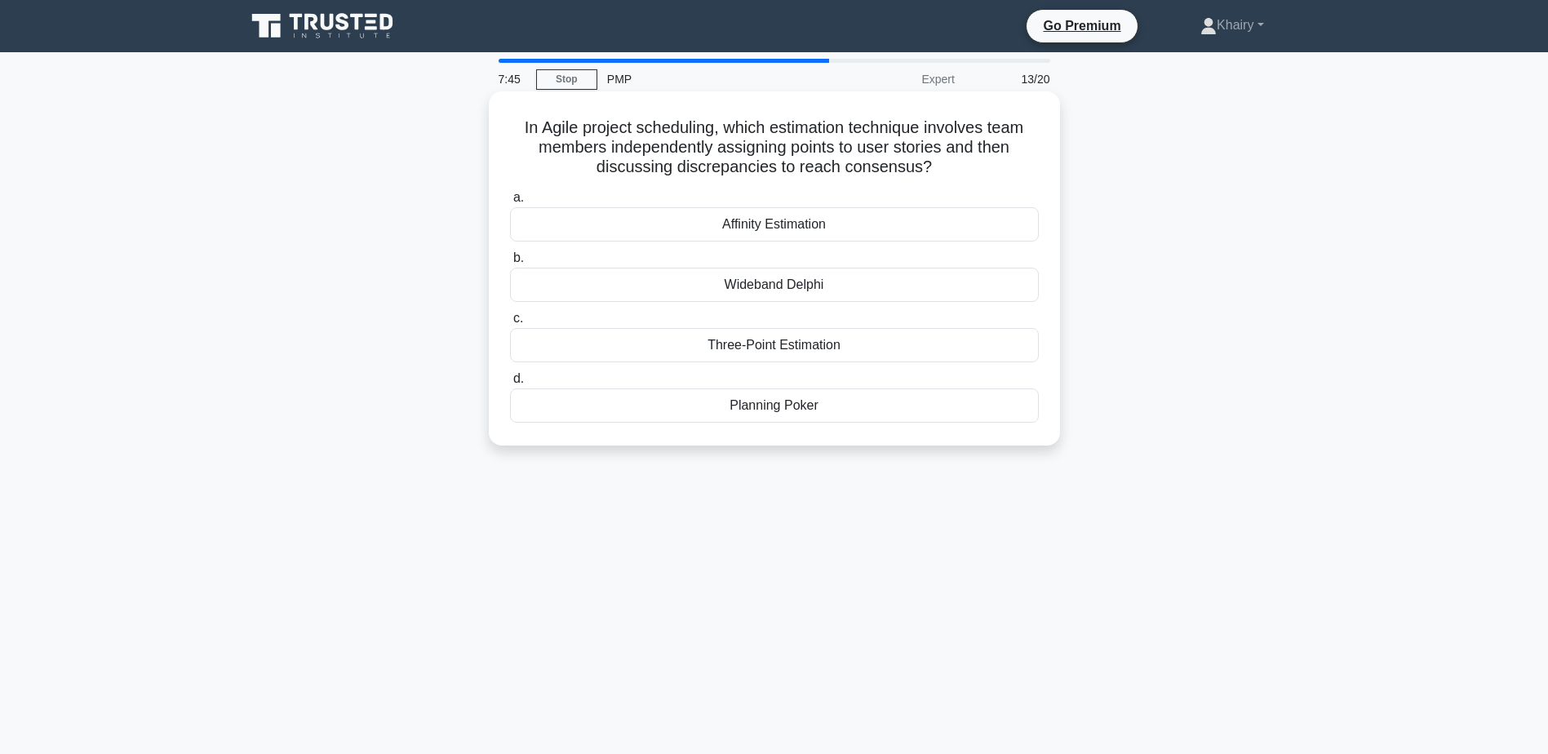
click at [510, 263] on input "b. Wideband Delphi" at bounding box center [510, 258] width 0 height 11
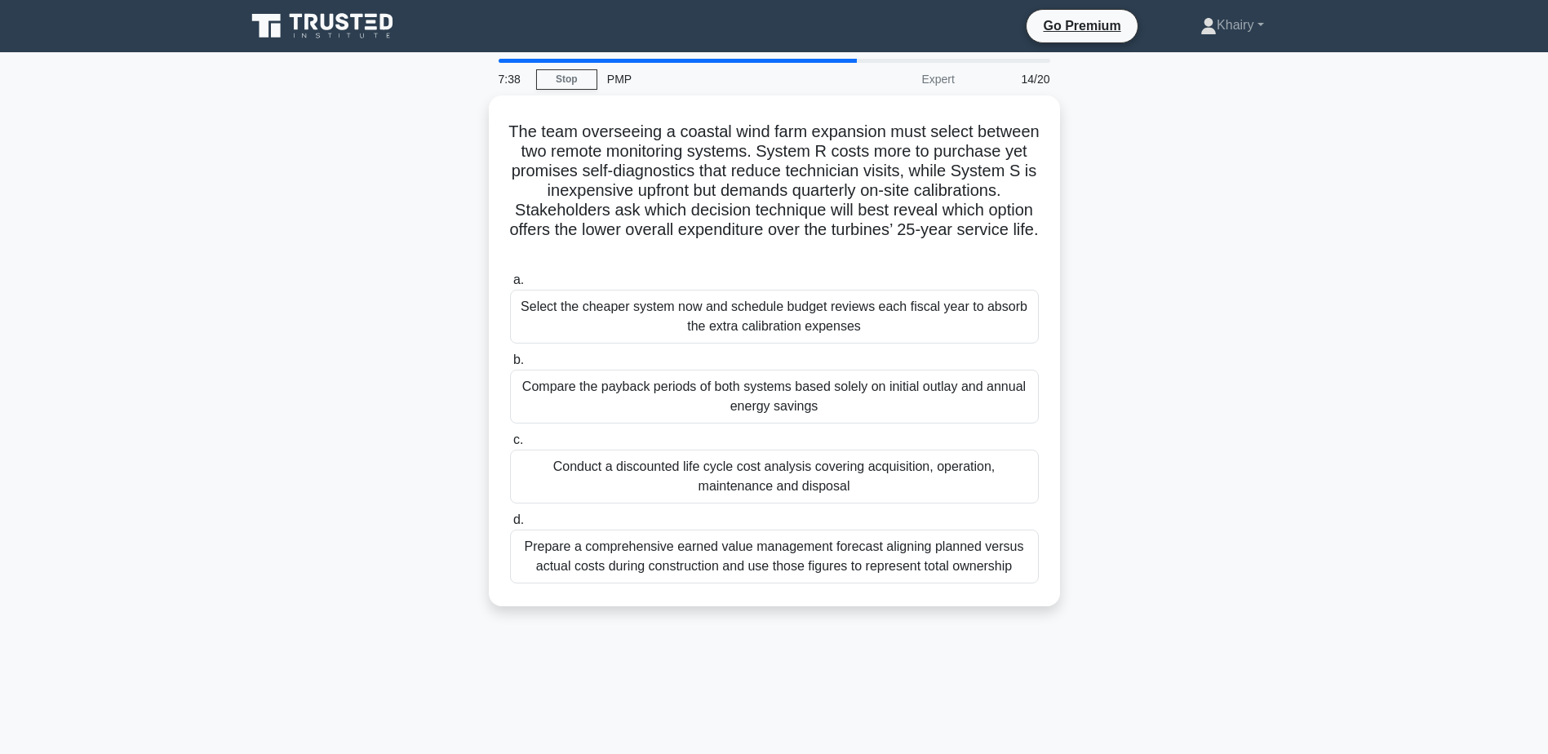
drag, startPoint x: 531, startPoint y: 117, endPoint x: 1114, endPoint y: 249, distance: 597.3
click at [1114, 249] on div "The team overseeing a coastal wind farm expansion must select between two remot…" at bounding box center [774, 360] width 1077 height 530
copy h5 "The team overseeing a coastal wind farm expansion must select between two remot…"
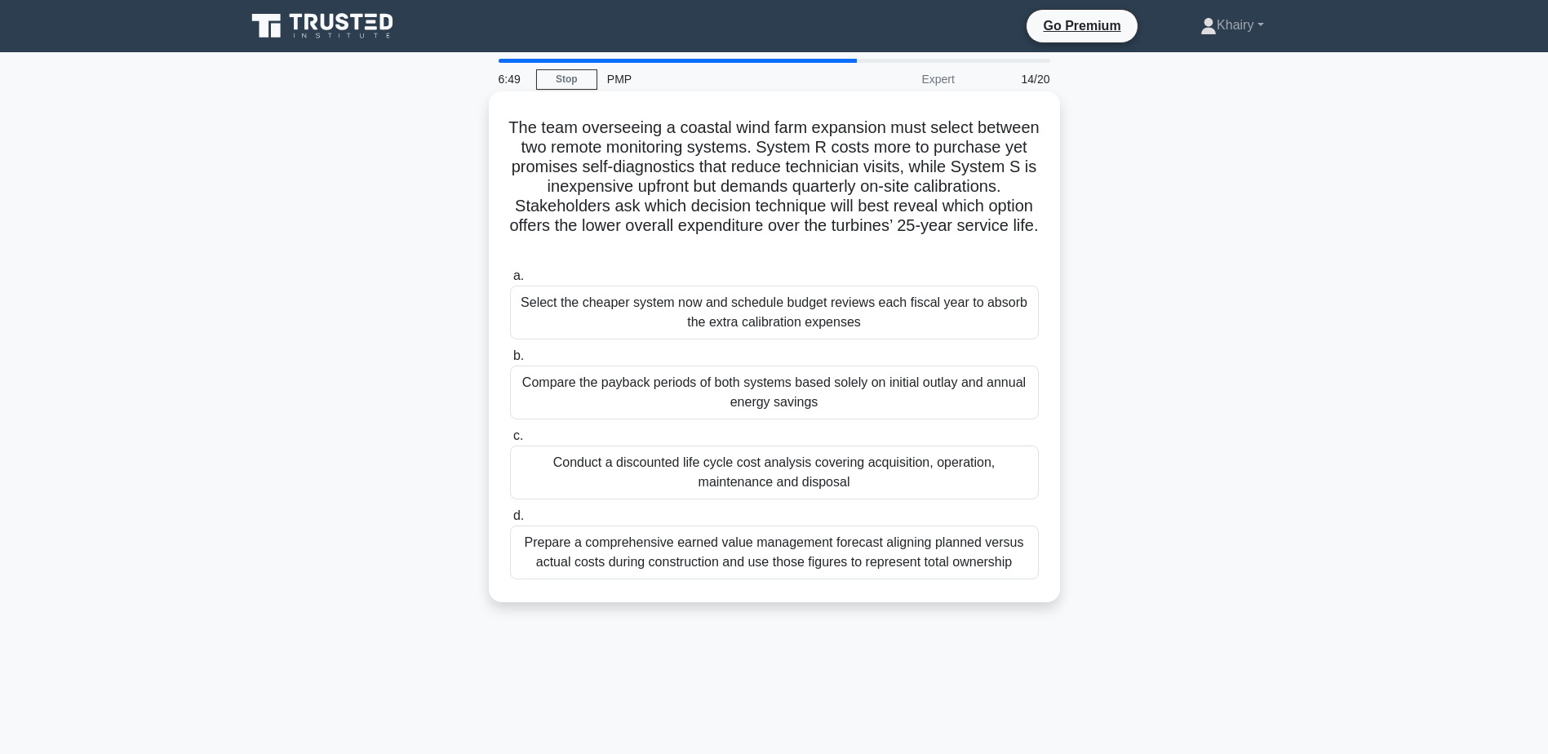
click at [990, 471] on div "Conduct a discounted life cycle cost analysis covering acquisition, operation, …" at bounding box center [774, 472] width 529 height 54
click at [510, 441] on input "c. Conduct a discounted life cycle cost analysis covering acquisition, operatio…" at bounding box center [510, 436] width 0 height 11
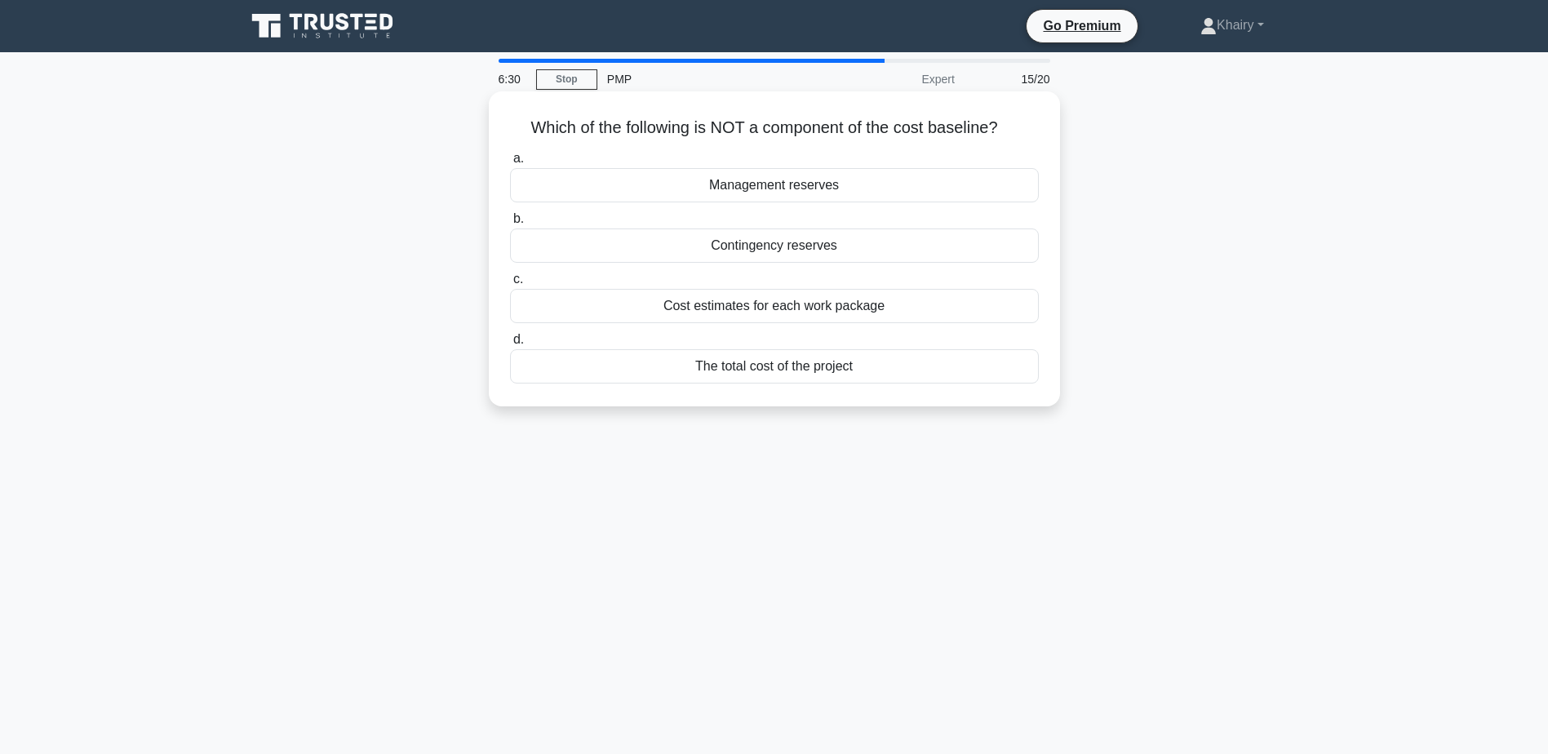
click at [782, 188] on div "Management reserves" at bounding box center [774, 185] width 529 height 34
click at [510, 164] on input "a. Management reserves" at bounding box center [510, 158] width 0 height 11
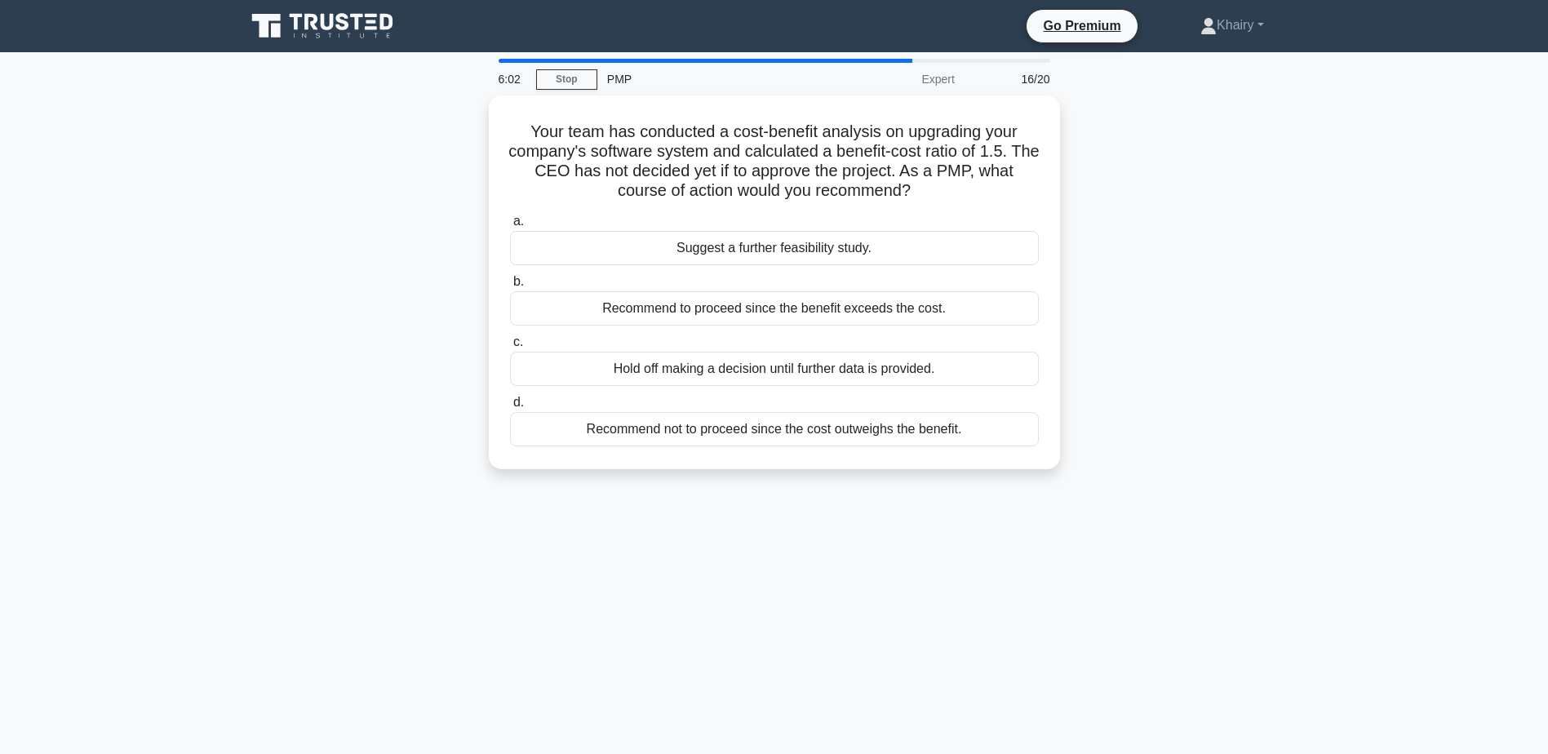
drag, startPoint x: 515, startPoint y: 114, endPoint x: 1087, endPoint y: 195, distance: 578.3
click at [1087, 195] on div "Your team has conducted a cost-benefit analysis on upgrading your company's sof…" at bounding box center [774, 291] width 1077 height 393
drag, startPoint x: 519, startPoint y: 117, endPoint x: 1092, endPoint y: 197, distance: 578.3
click at [1092, 197] on div "Your team has conducted a cost-benefit analysis on upgrading your company's sof…" at bounding box center [774, 291] width 1077 height 393
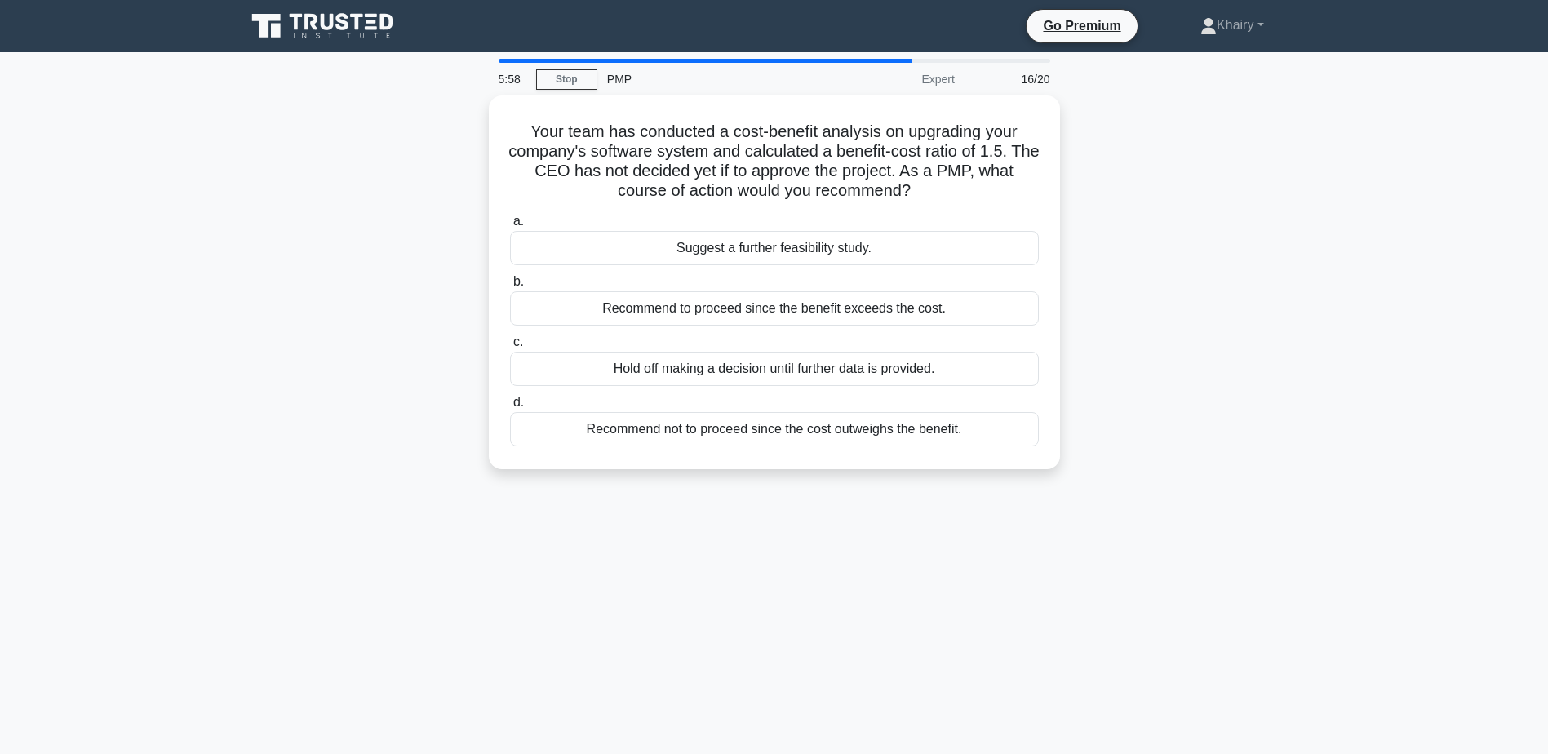
copy h5 "Your team has conducted a cost-benefit analysis on upgrading your company's sof…"
click at [1119, 147] on div "Your team has conducted a cost-benefit analysis on upgrading your company's sof…" at bounding box center [774, 291] width 1077 height 393
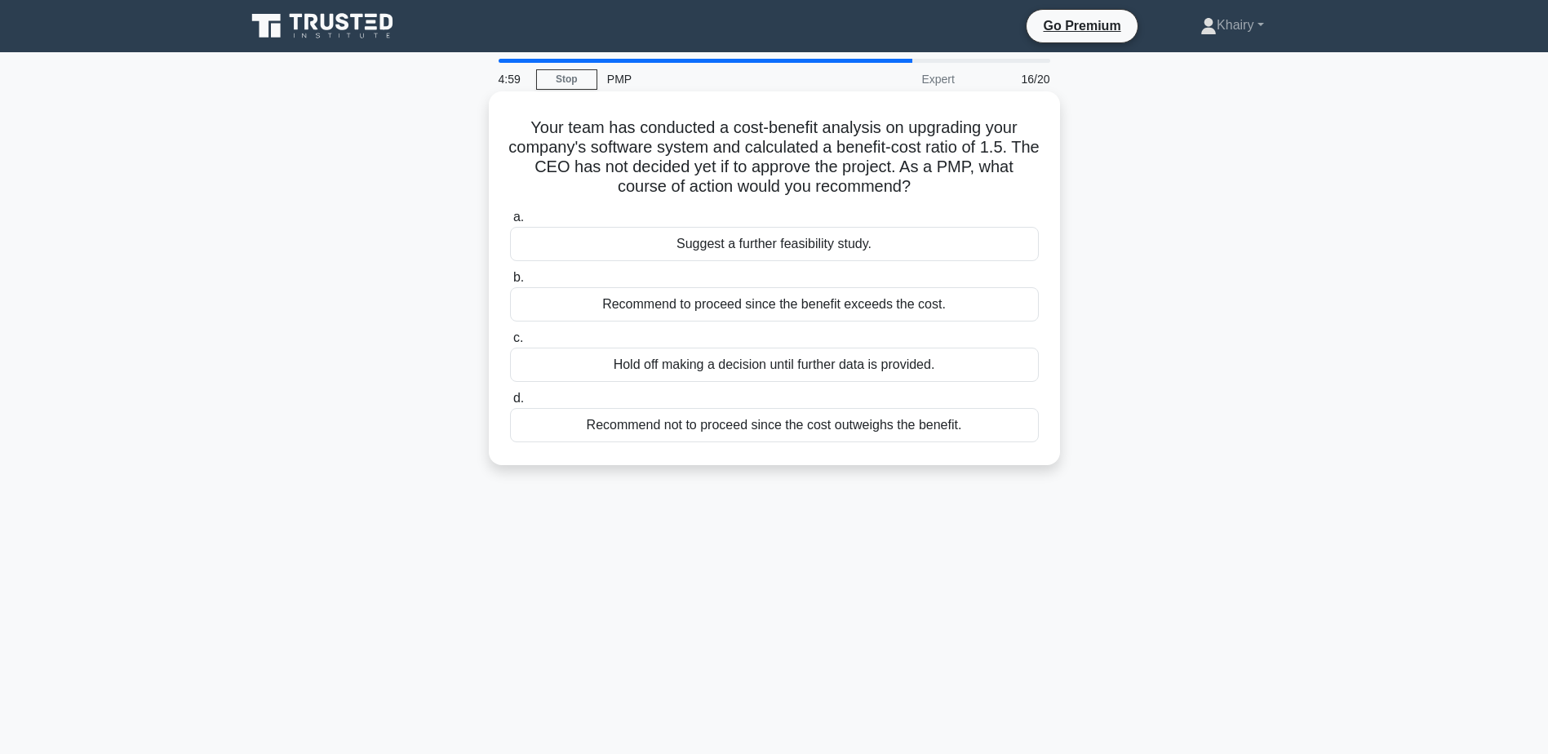
click at [835, 305] on div "Recommend to proceed since the benefit exceeds the cost." at bounding box center [774, 304] width 529 height 34
click at [510, 283] on input "b. Recommend to proceed since the benefit exceeds the cost." at bounding box center [510, 277] width 0 height 11
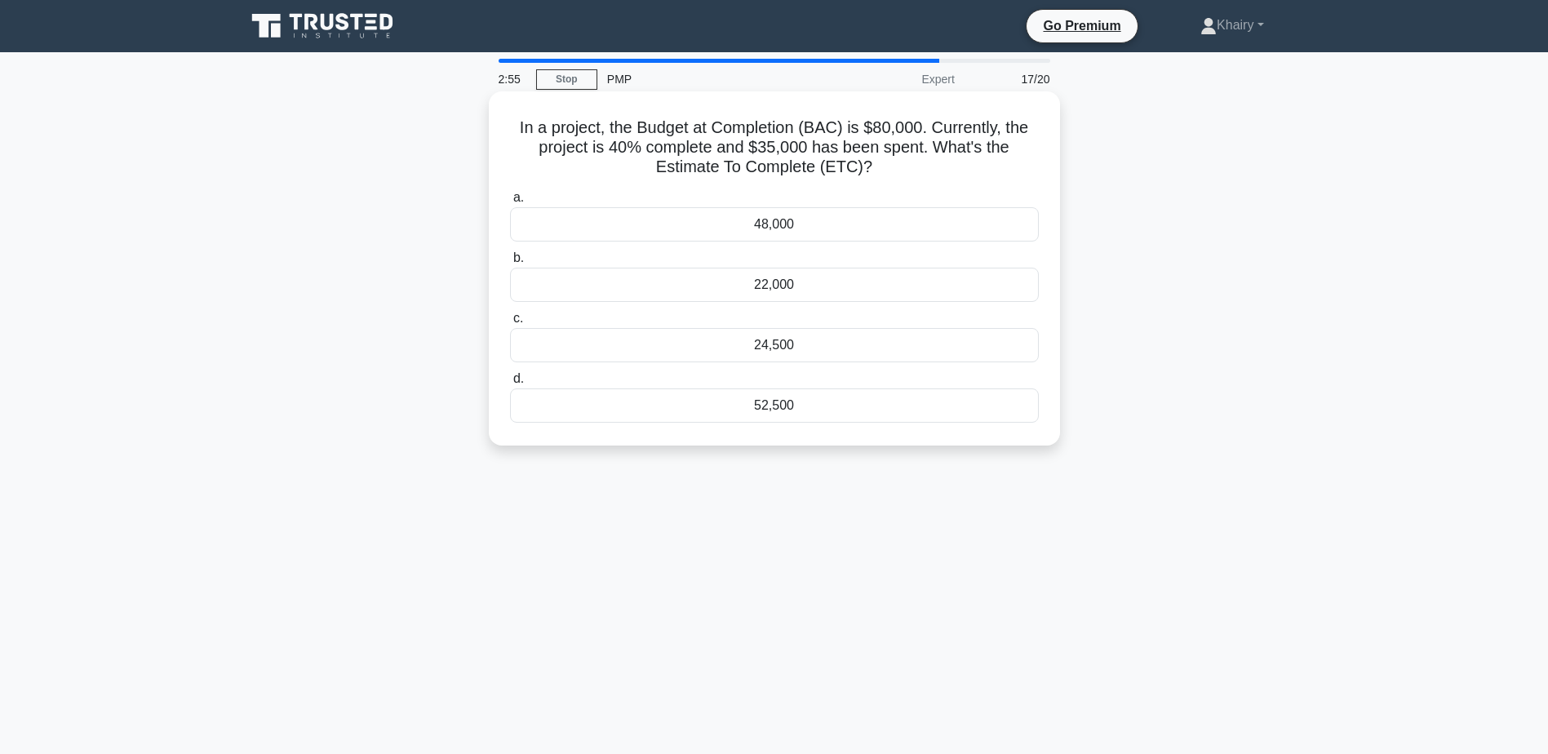
click at [777, 409] on div "52,500" at bounding box center [774, 405] width 529 height 34
click at [510, 384] on input "d. 52,500" at bounding box center [510, 379] width 0 height 11
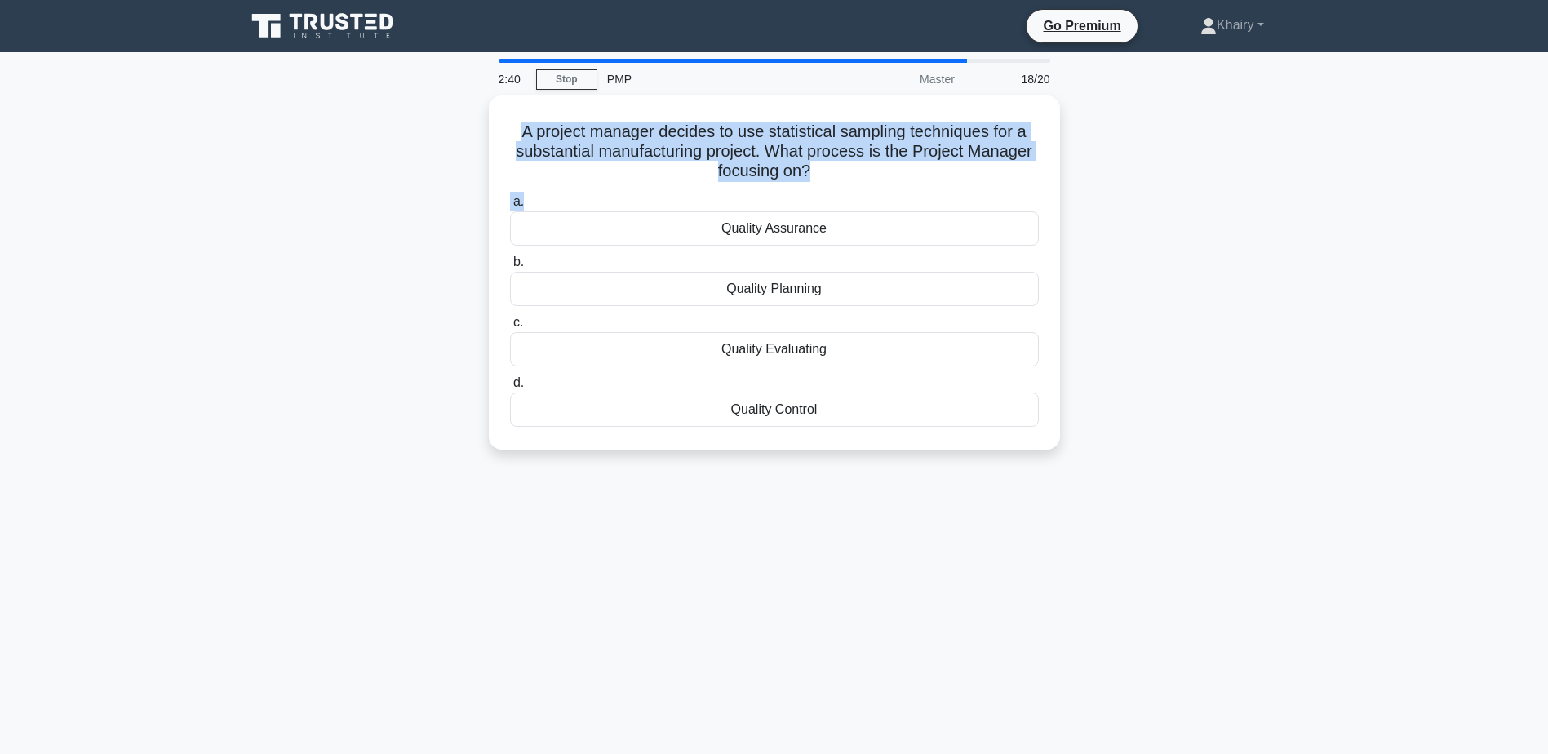
drag, startPoint x: 509, startPoint y: 123, endPoint x: 1140, endPoint y: 201, distance: 636.1
click at [1140, 201] on div "A project manager decides to use statistical sampling techniques for a substant…" at bounding box center [774, 282] width 1077 height 374
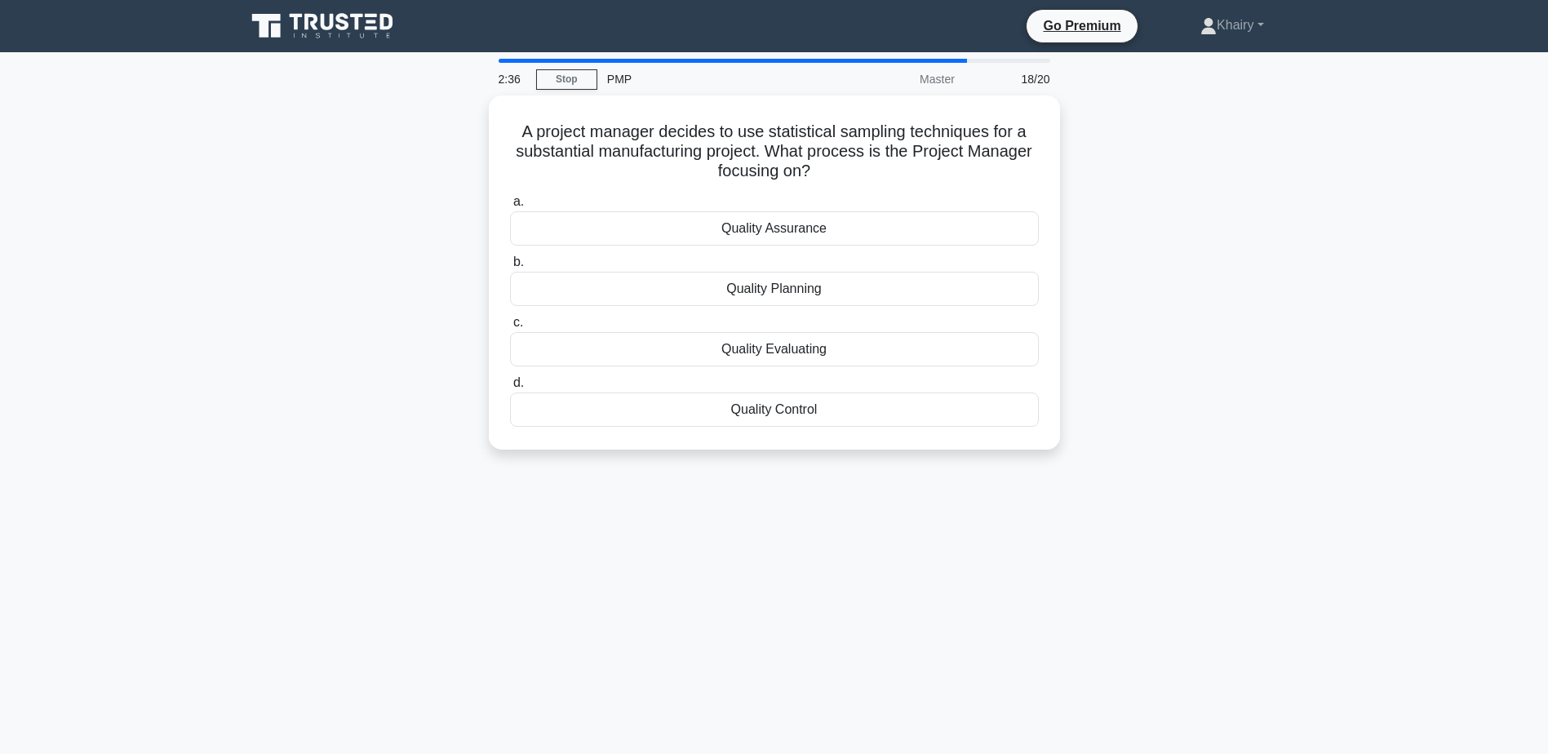
drag, startPoint x: 506, startPoint y: 122, endPoint x: 1159, endPoint y: 172, distance: 655.4
click at [1159, 172] on div "A project manager decides to use statistical sampling techniques for a substant…" at bounding box center [774, 282] width 1077 height 374
click at [801, 346] on div "Quality Evaluating" at bounding box center [774, 345] width 529 height 34
click at [510, 324] on input "c. Quality Evaluating" at bounding box center [510, 318] width 0 height 11
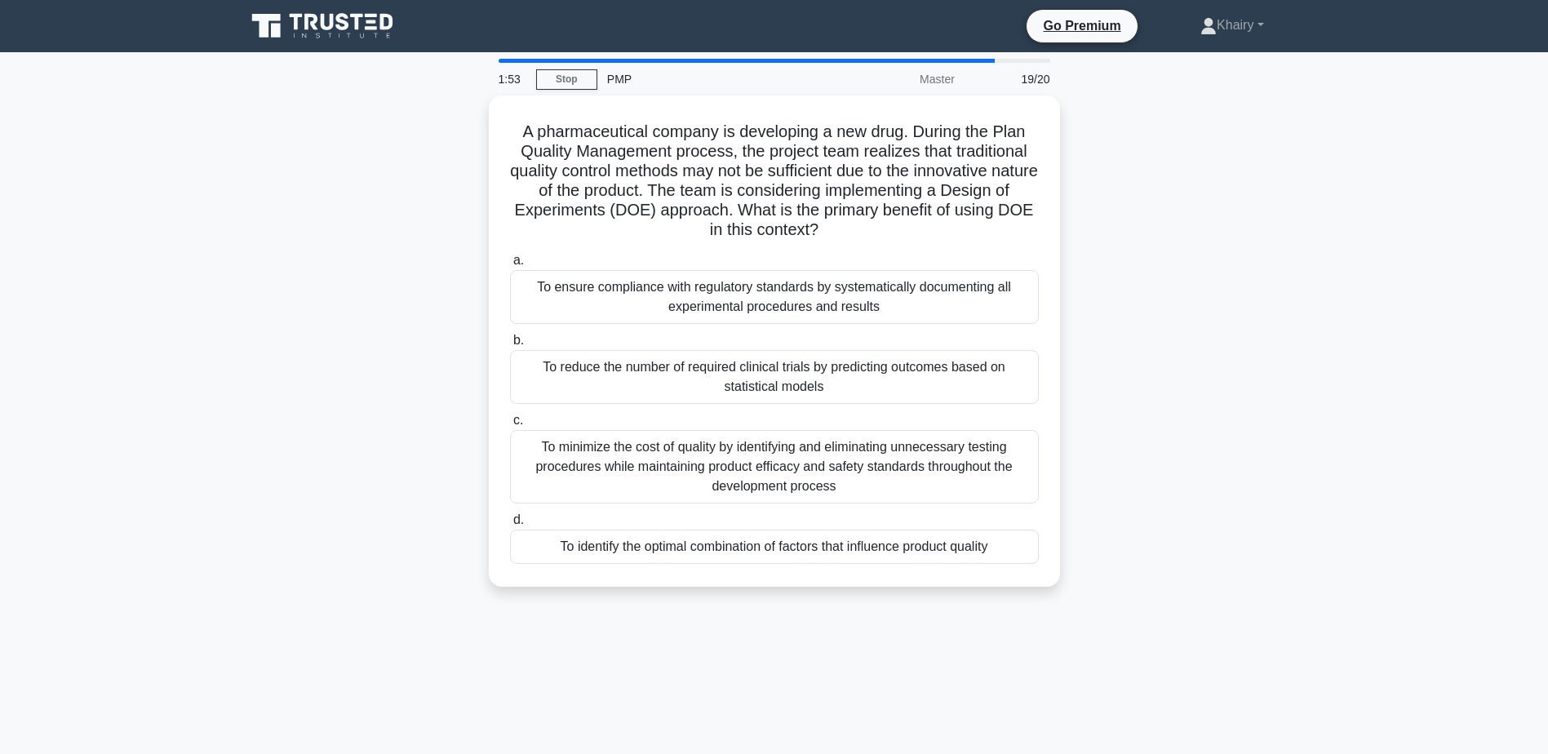
drag, startPoint x: 513, startPoint y: 125, endPoint x: 1111, endPoint y: 235, distance: 608.0
click at [1111, 235] on div "A pharmaceutical company is developing a new drug. During the Plan Quality Mana…" at bounding box center [774, 350] width 1077 height 511
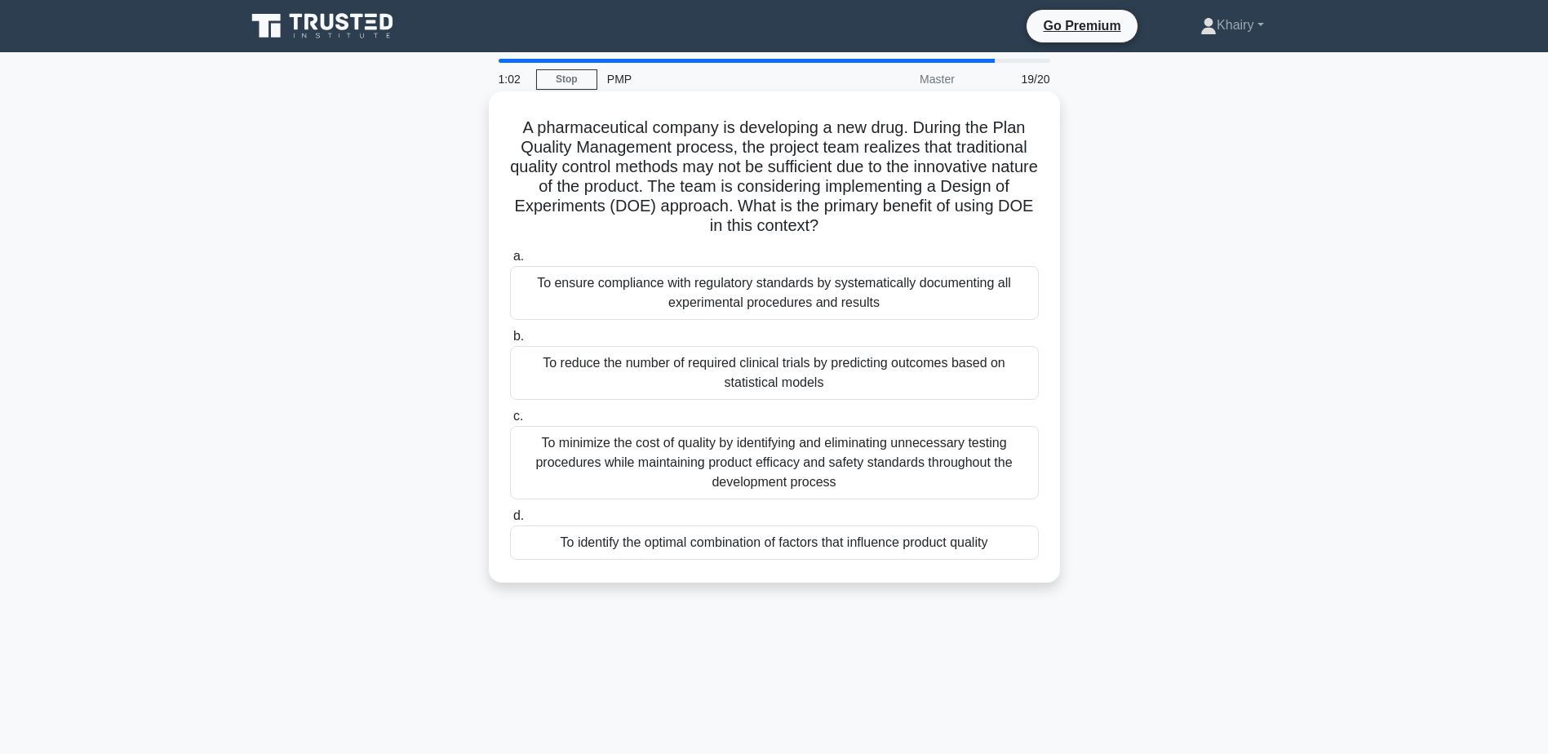
click at [762, 449] on div "To minimize the cost of quality by identifying and eliminating unnecessary test…" at bounding box center [774, 462] width 529 height 73
click at [510, 422] on input "c. To minimize the cost of quality by identifying and eliminating unnecessary t…" at bounding box center [510, 416] width 0 height 11
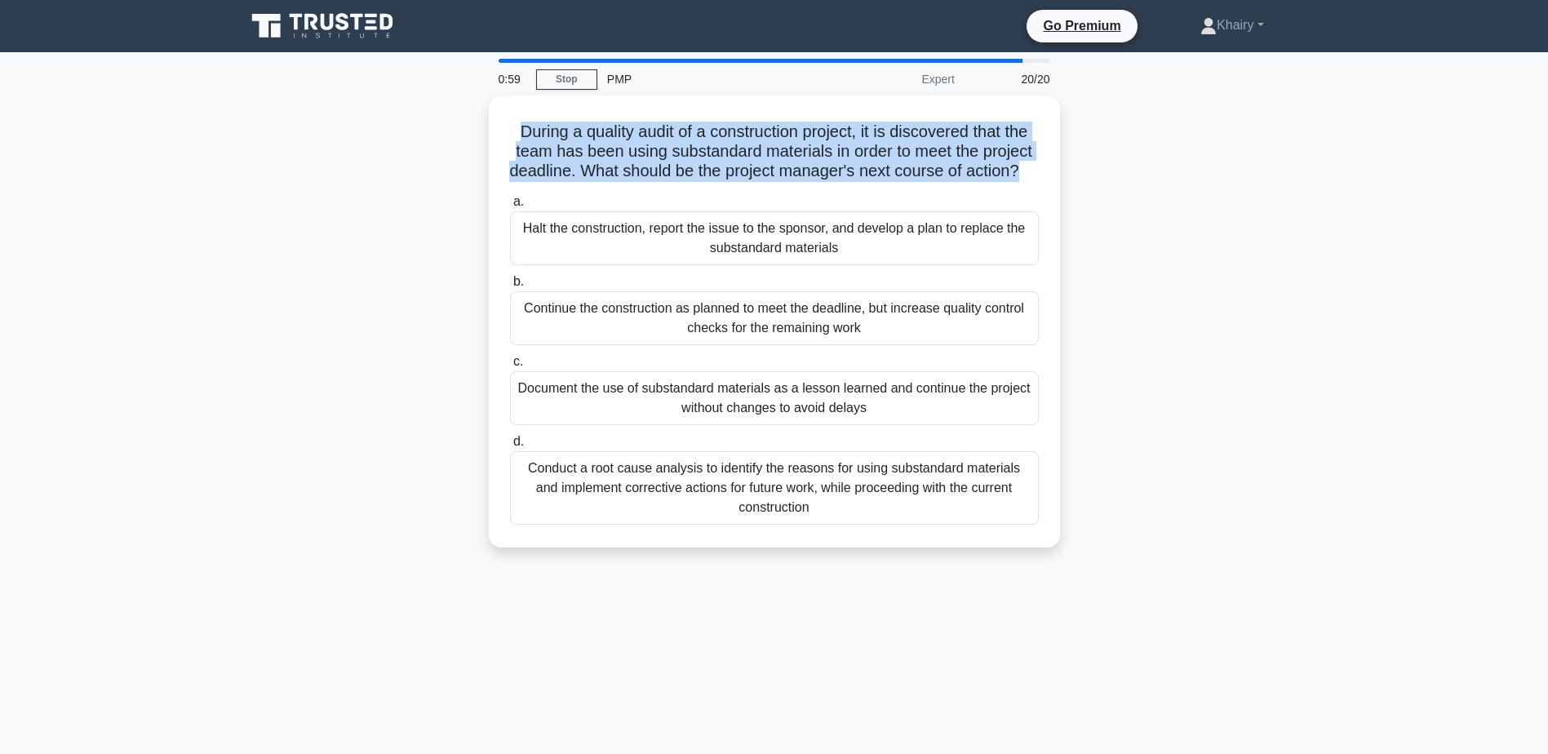
drag, startPoint x: 503, startPoint y: 126, endPoint x: 1078, endPoint y: 178, distance: 577.5
click at [1078, 178] on div "During a quality audit of a construction project, it is discovered that the tea…" at bounding box center [774, 331] width 1077 height 472
drag, startPoint x: 503, startPoint y: 125, endPoint x: 1226, endPoint y: 218, distance: 728.7
click at [1226, 218] on div "During a quality audit of a construction project, it is discovered that the tea…" at bounding box center [774, 331] width 1077 height 472
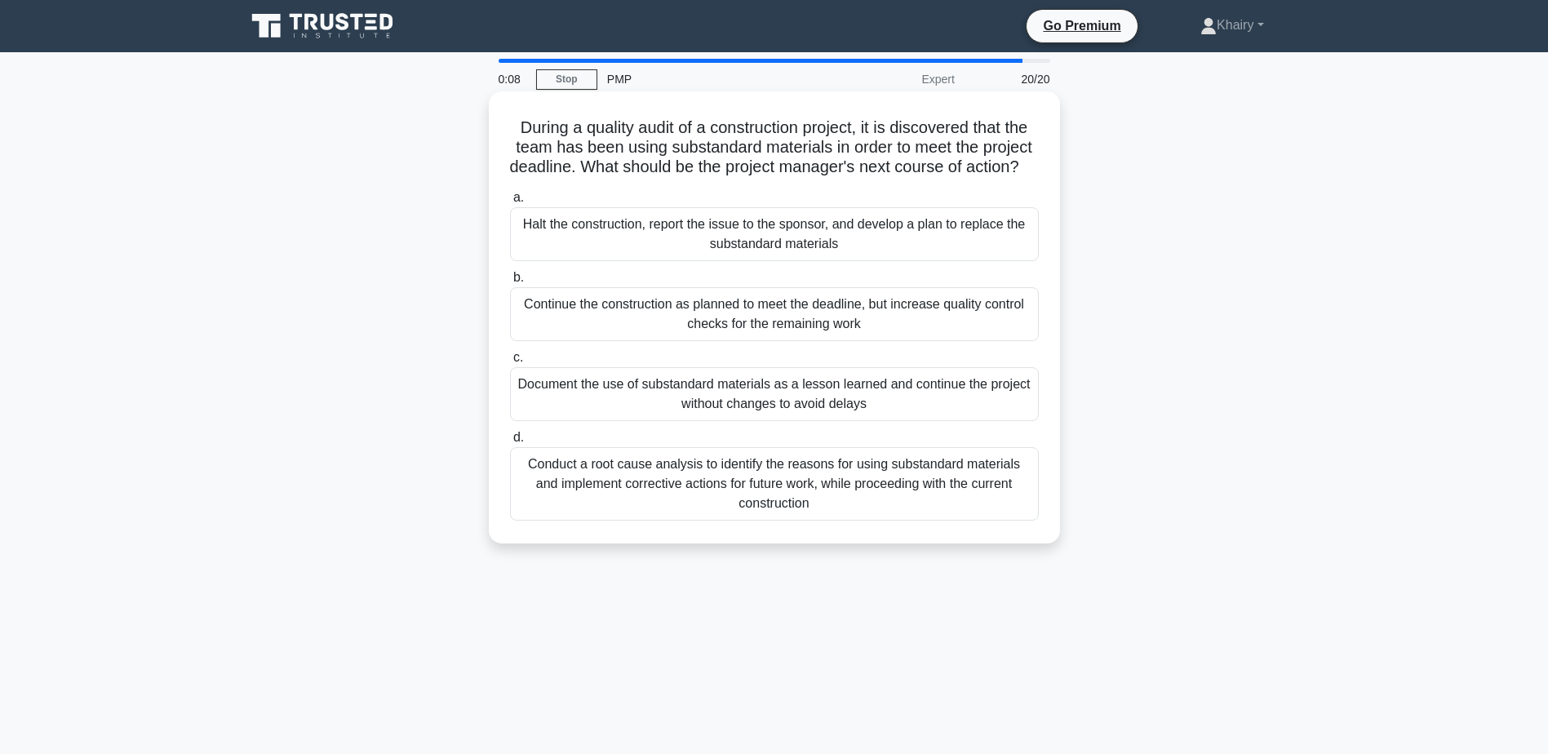
click at [731, 249] on div "Halt the construction, report the issue to the sponsor, and develop a plan to r…" at bounding box center [774, 234] width 529 height 54
click at [510, 203] on input "a. Halt the construction, report the issue to the sponsor, and develop a plan t…" at bounding box center [510, 198] width 0 height 11
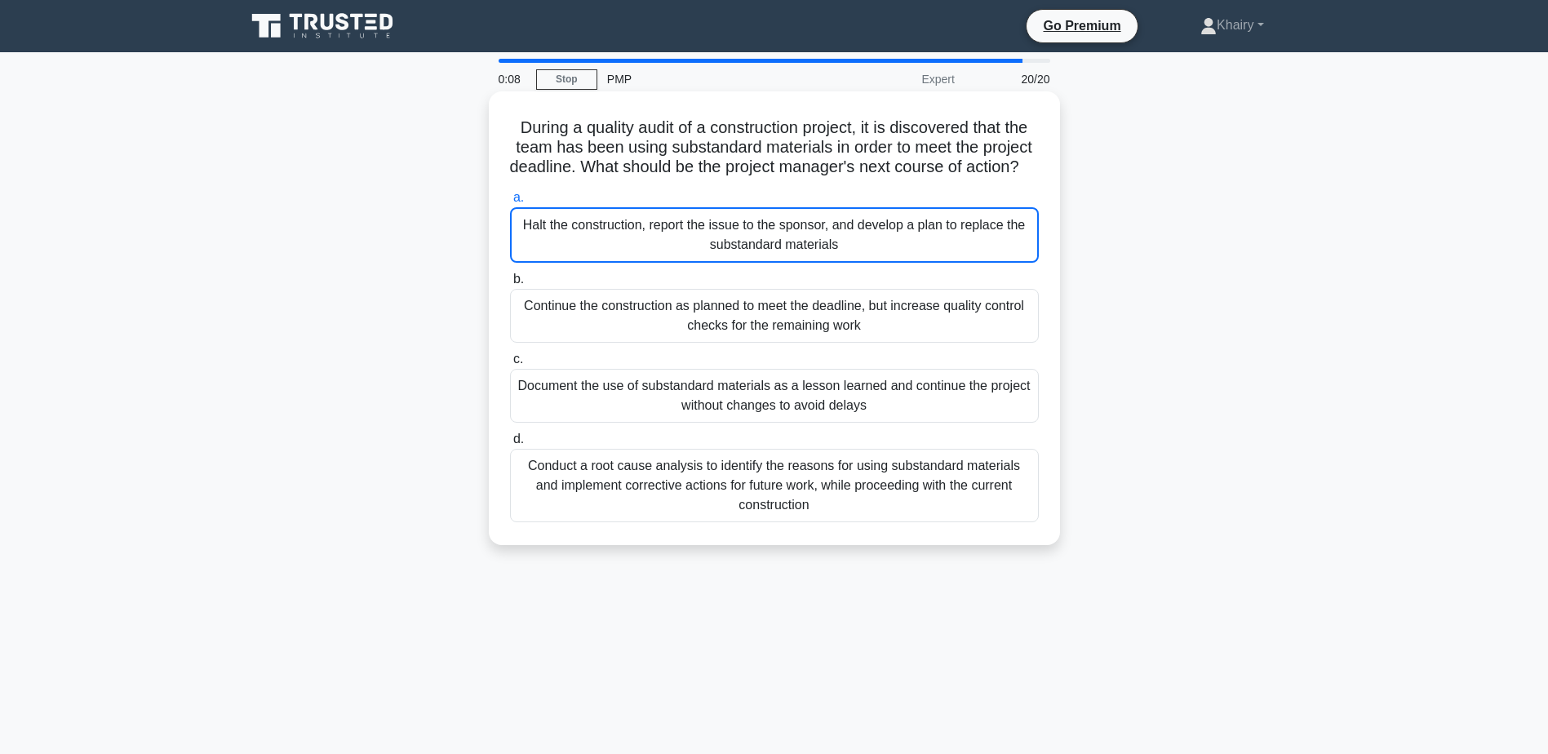
click at [731, 249] on div "Halt the construction, report the issue to the sponsor, and develop a plan to r…" at bounding box center [774, 234] width 529 height 55
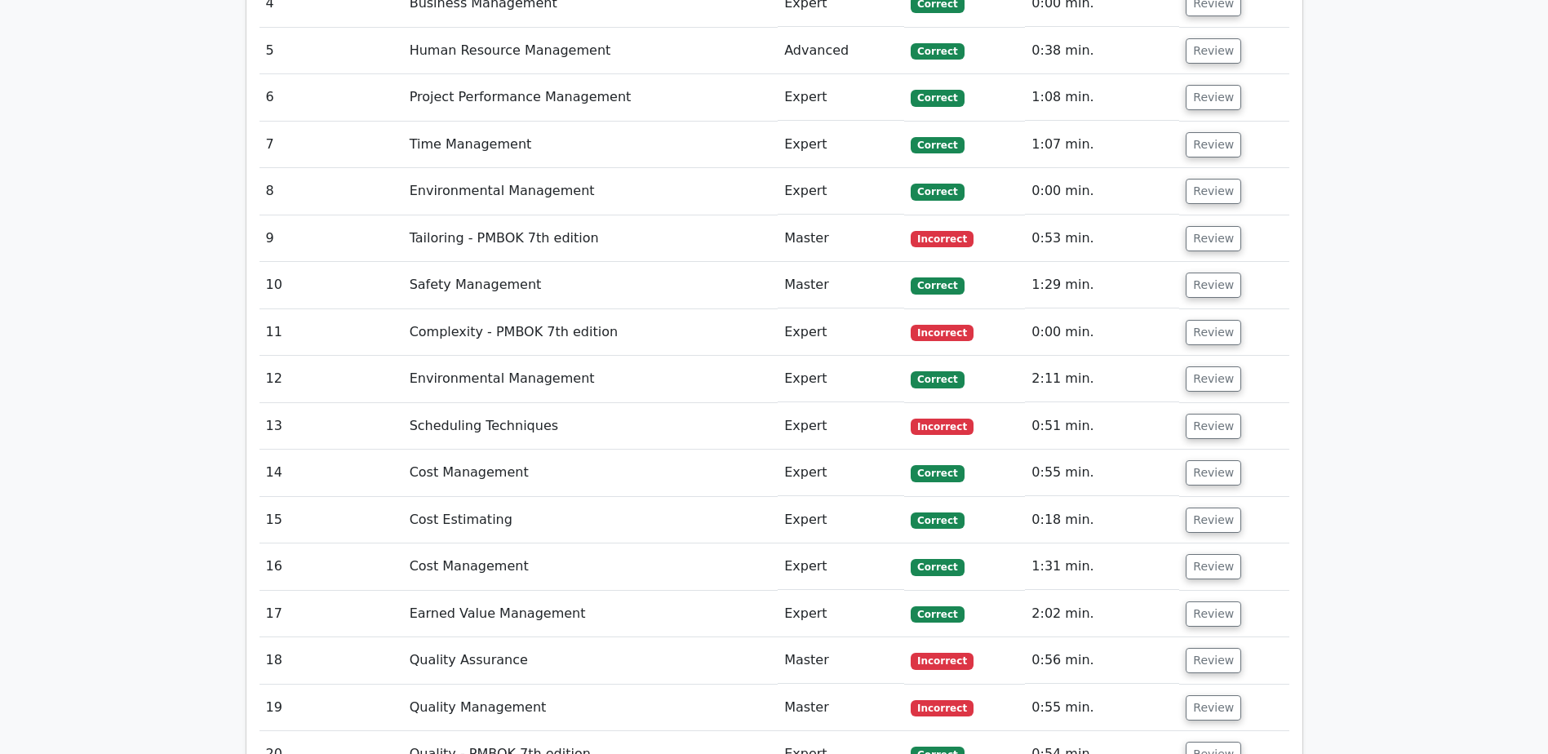
scroll to position [3018, 0]
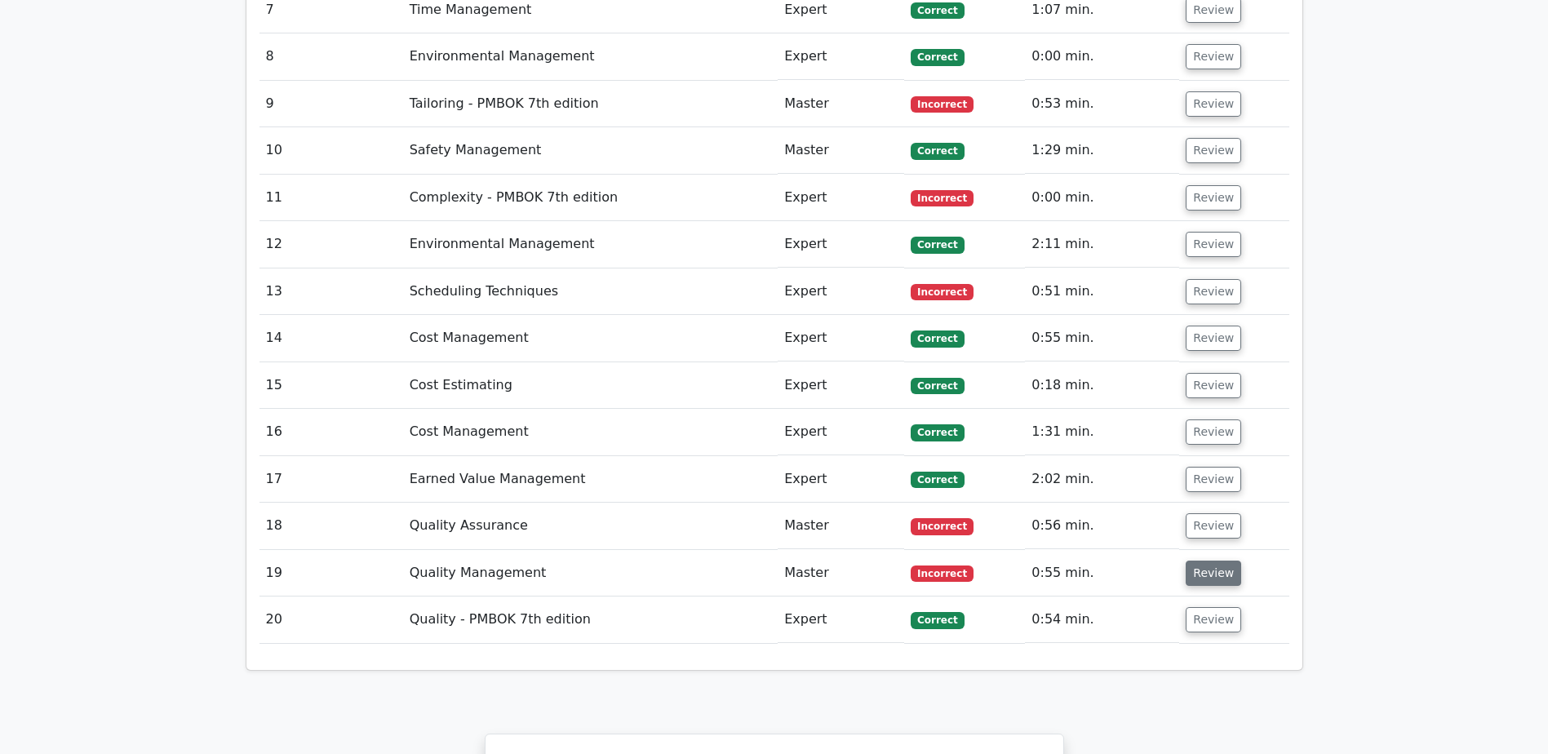
click at [1207, 560] on button "Review" at bounding box center [1212, 572] width 55 height 25
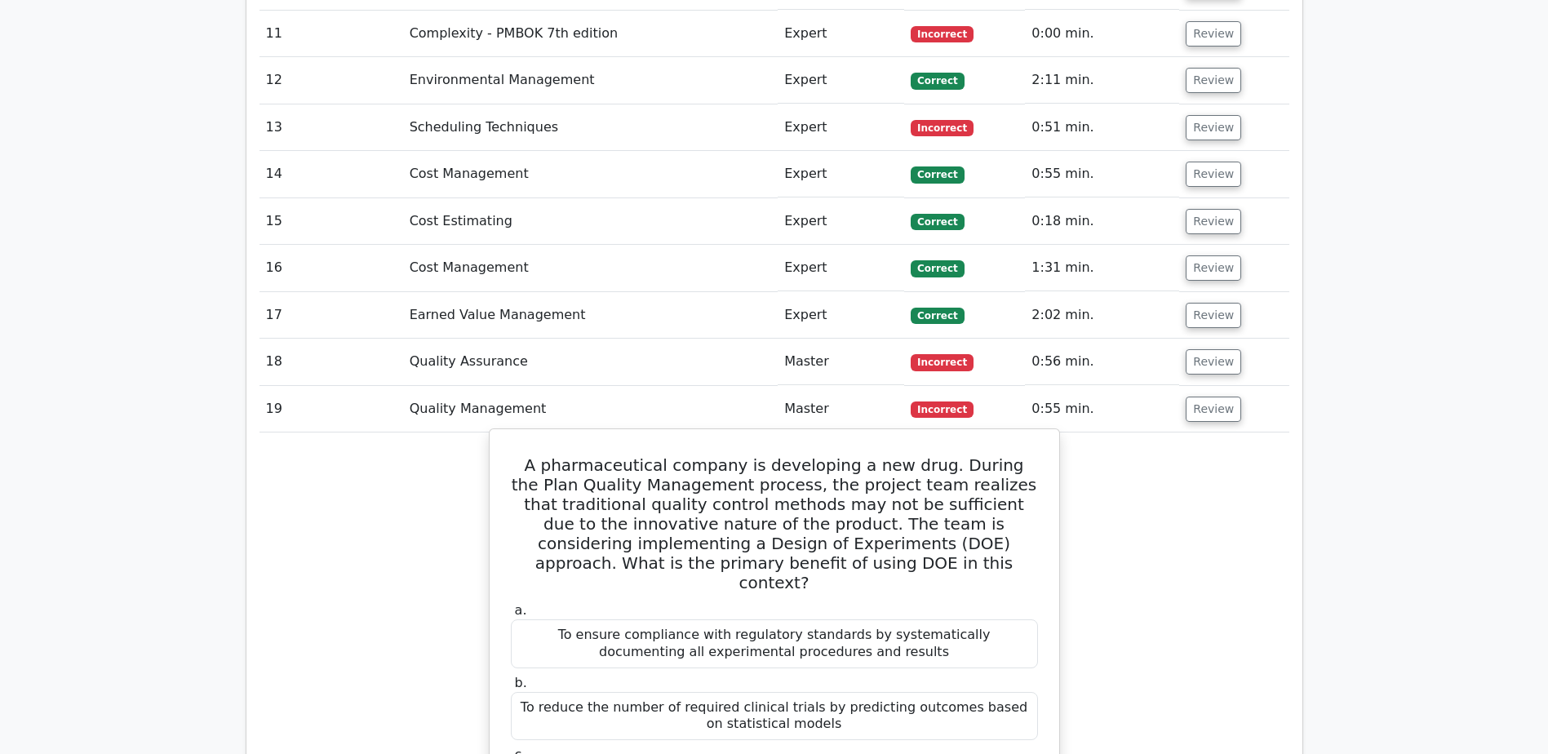
scroll to position [3182, 0]
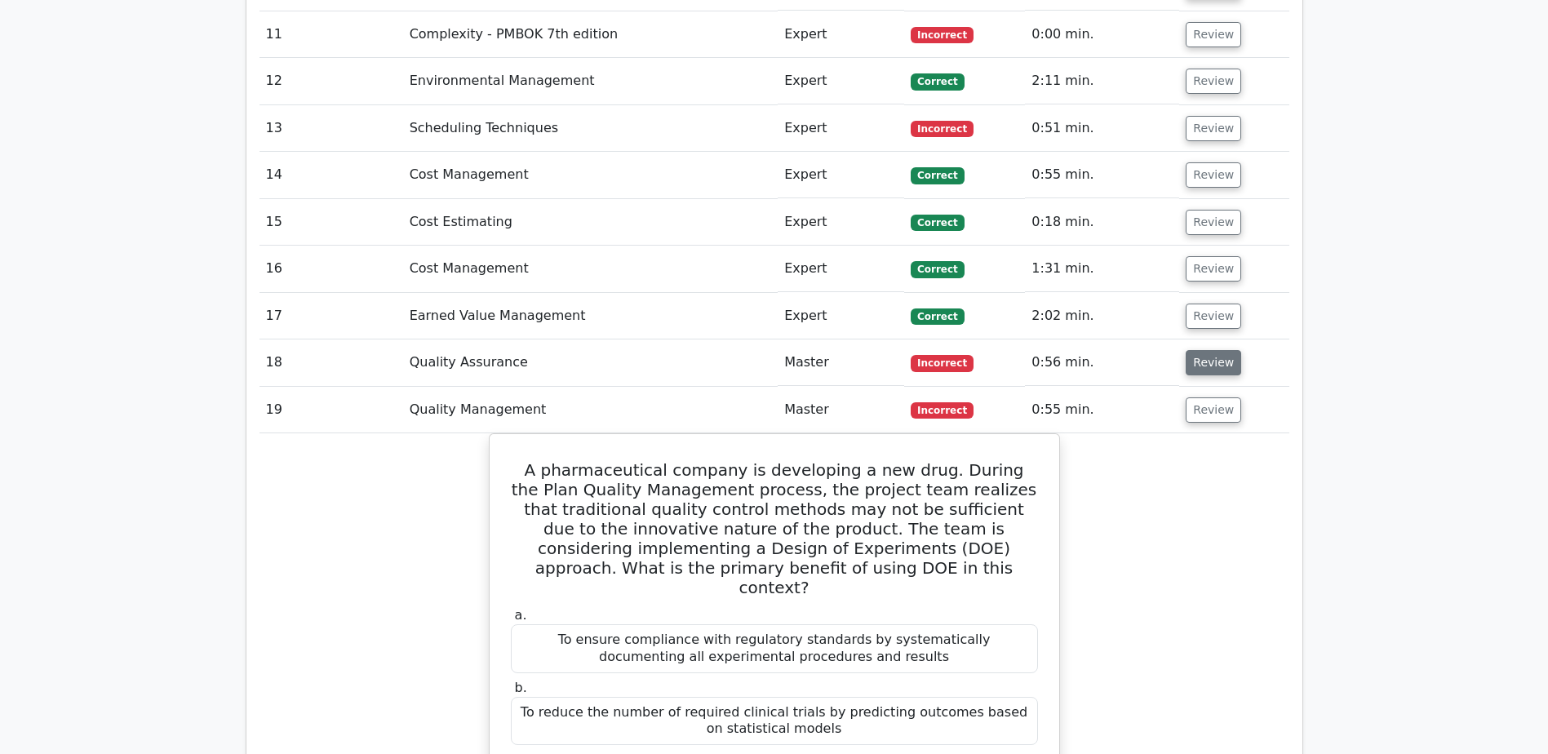
click at [1220, 350] on button "Review" at bounding box center [1212, 362] width 55 height 25
click at [1208, 350] on button "Review" at bounding box center [1212, 362] width 55 height 25
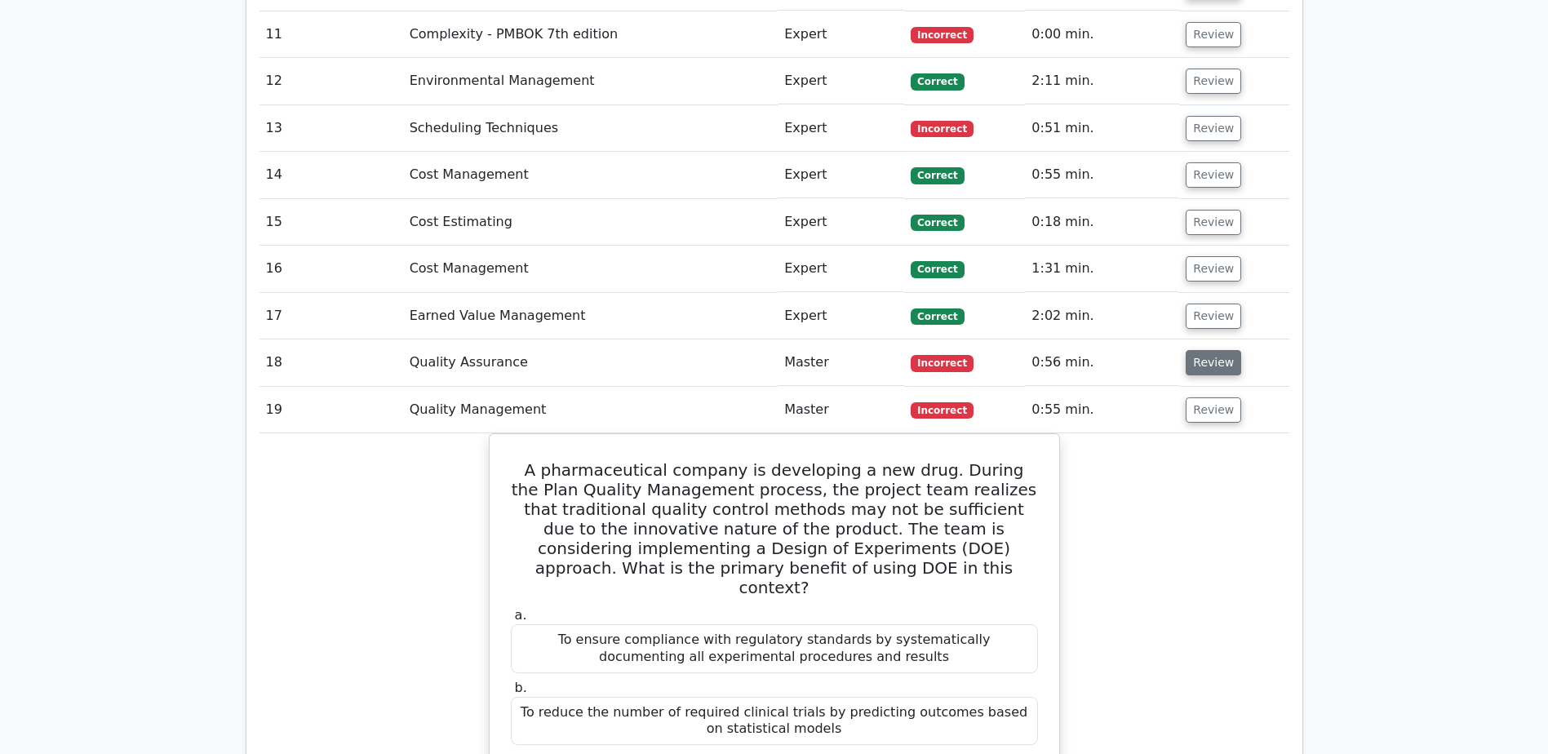
click at [1208, 350] on button "Review" at bounding box center [1212, 362] width 55 height 25
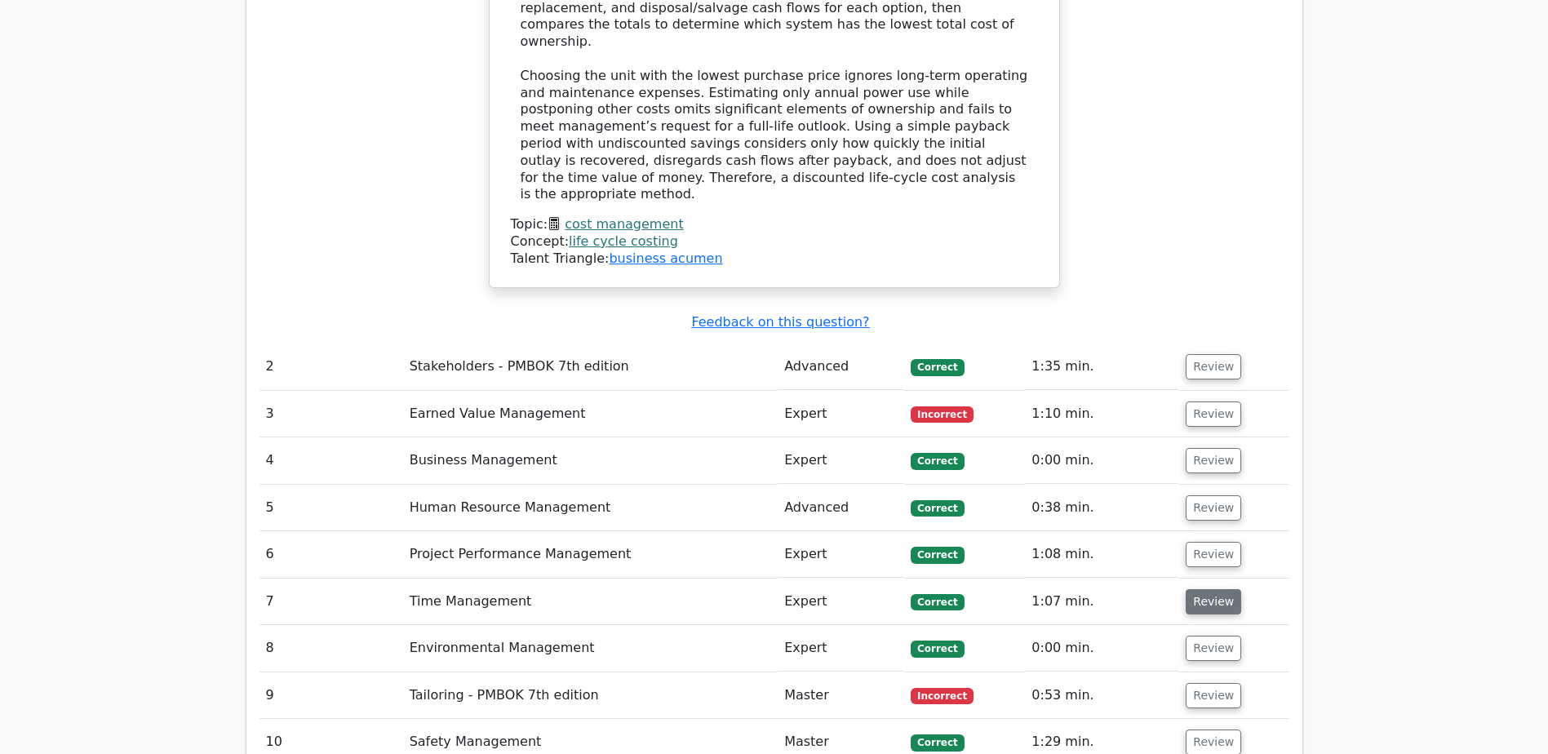
scroll to position [2284, 0]
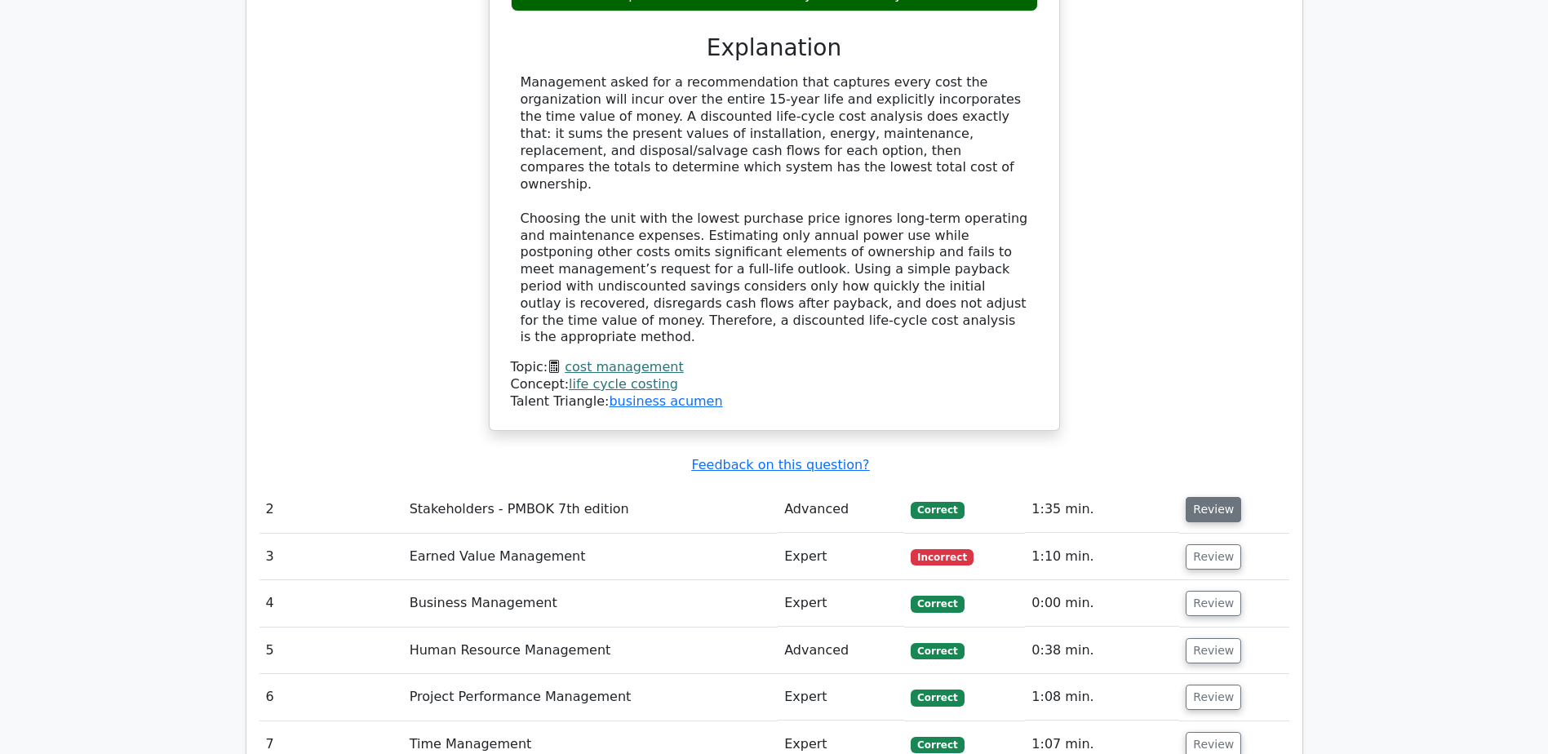
click at [1217, 497] on button "Review" at bounding box center [1212, 509] width 55 height 25
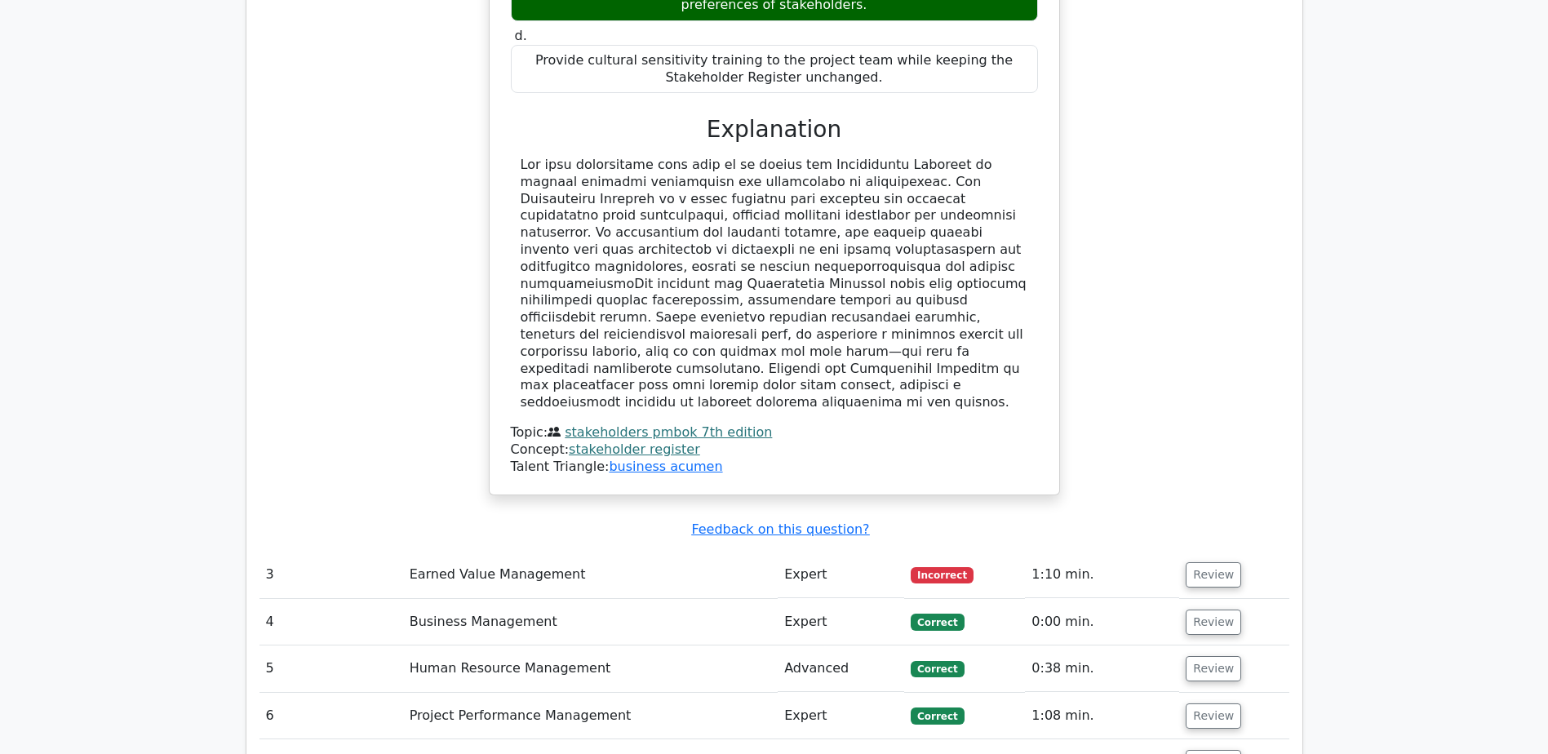
scroll to position [3182, 0]
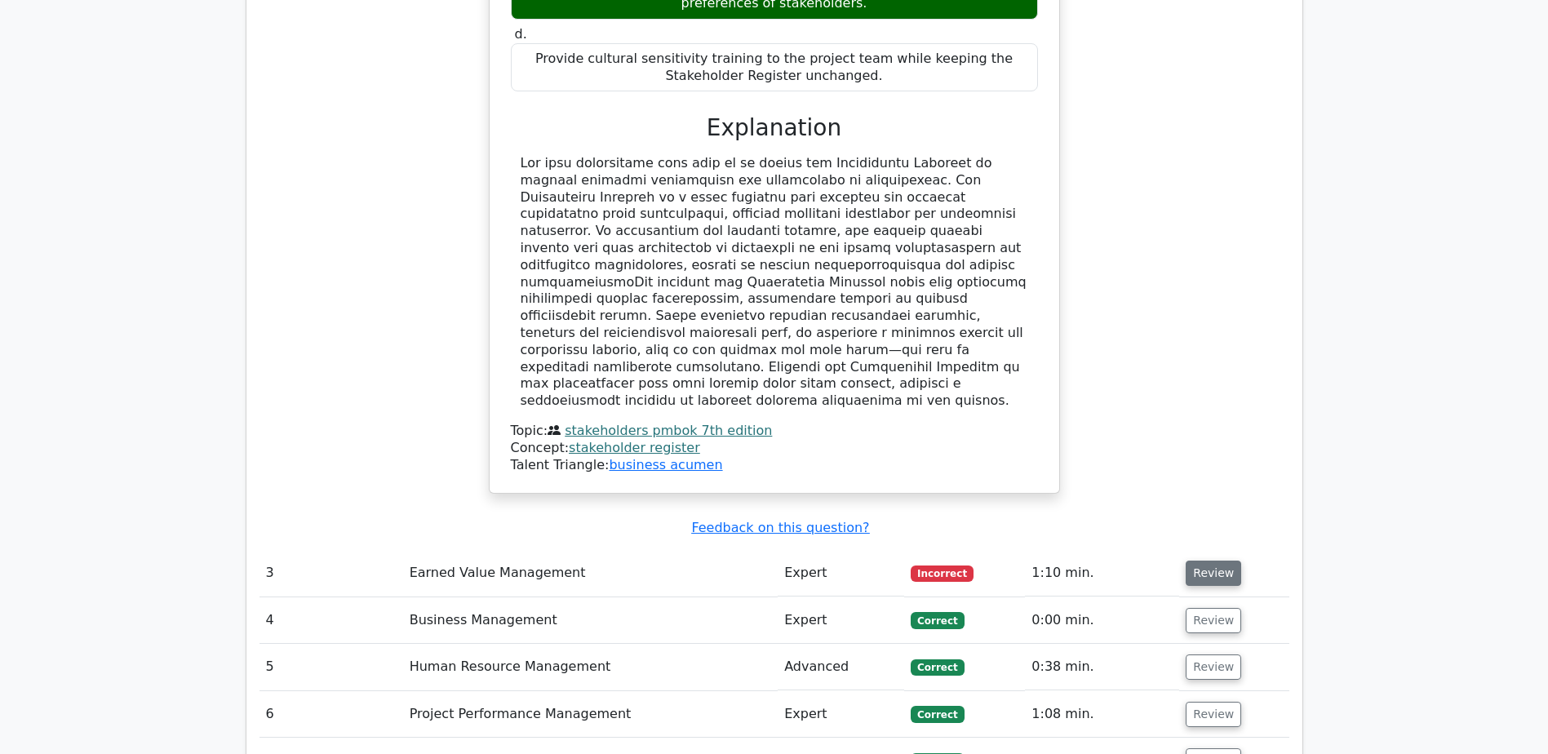
click at [1211, 560] on button "Review" at bounding box center [1212, 572] width 55 height 25
click at [1210, 560] on button "Review" at bounding box center [1212, 572] width 55 height 25
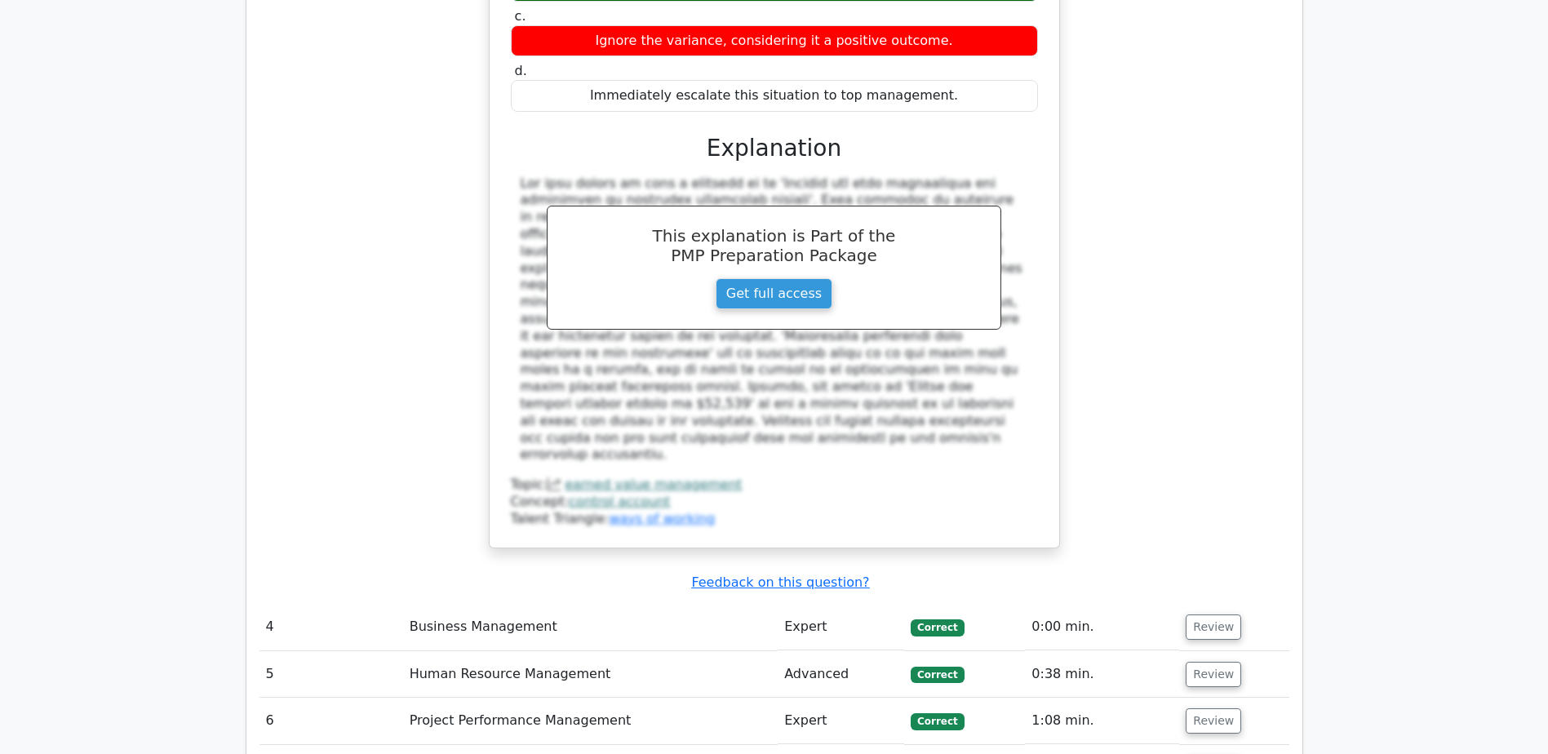
scroll to position [3997, 0]
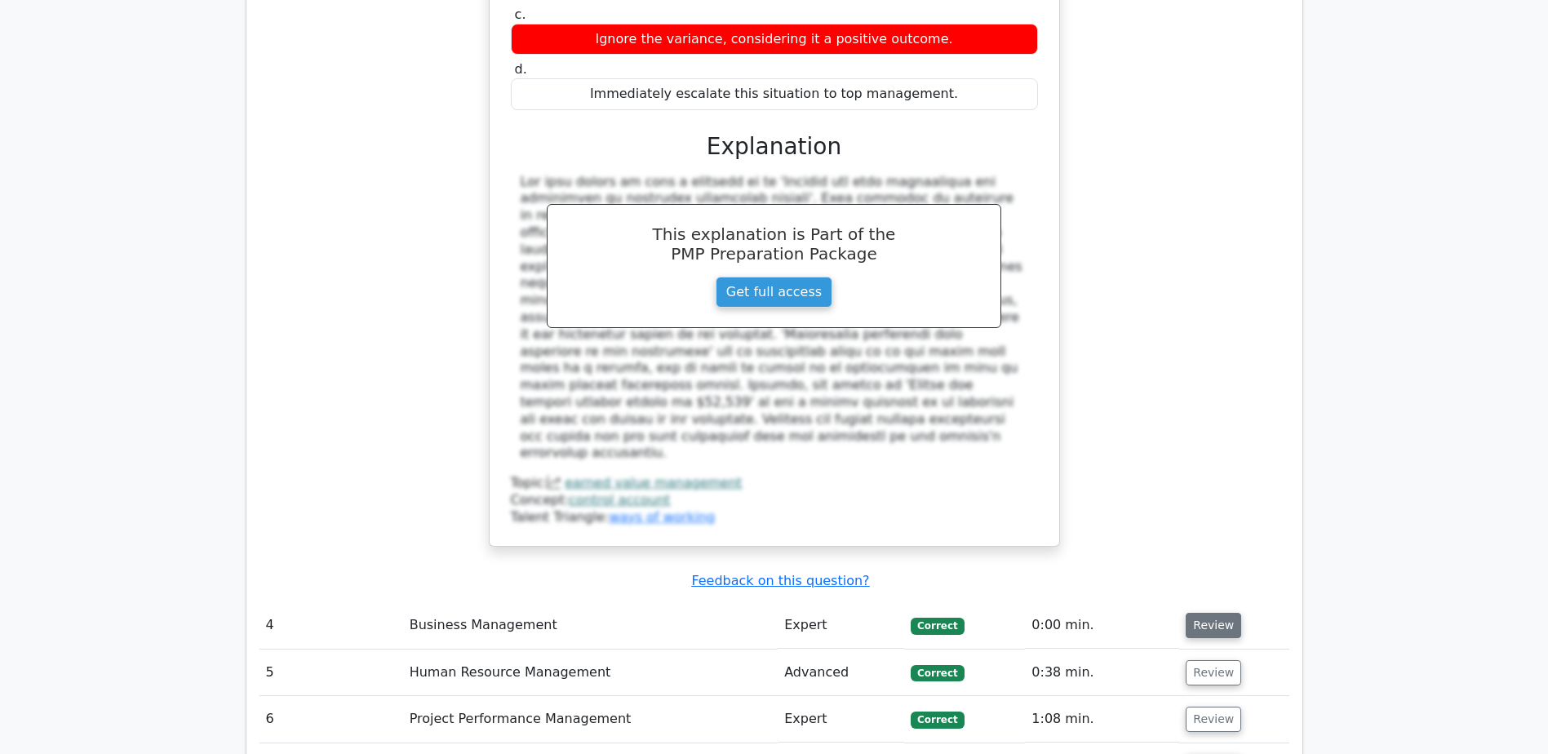
click at [1221, 613] on button "Review" at bounding box center [1212, 625] width 55 height 25
click at [1211, 613] on button "Review" at bounding box center [1212, 625] width 55 height 25
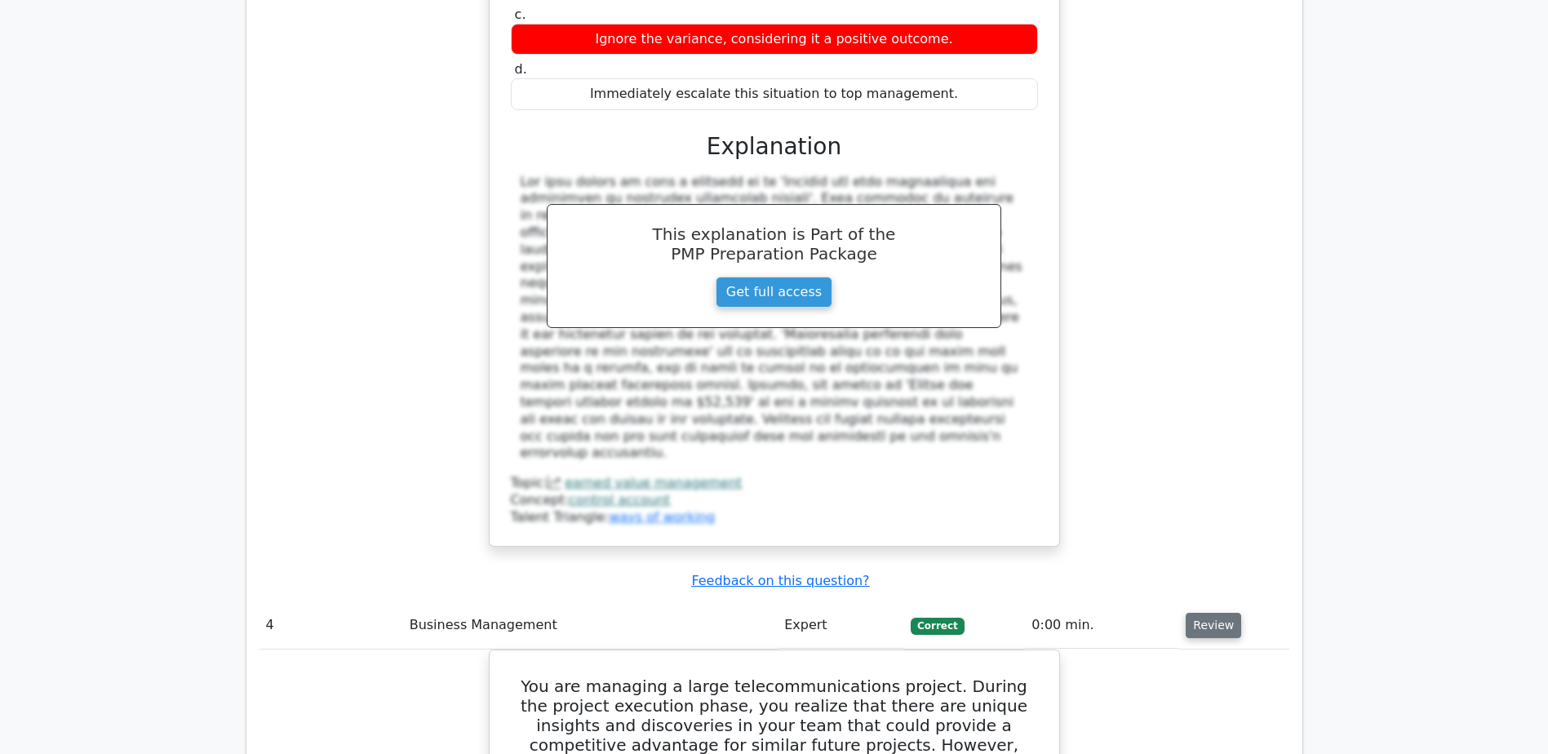
click at [1211, 613] on button "Review" at bounding box center [1212, 625] width 55 height 25
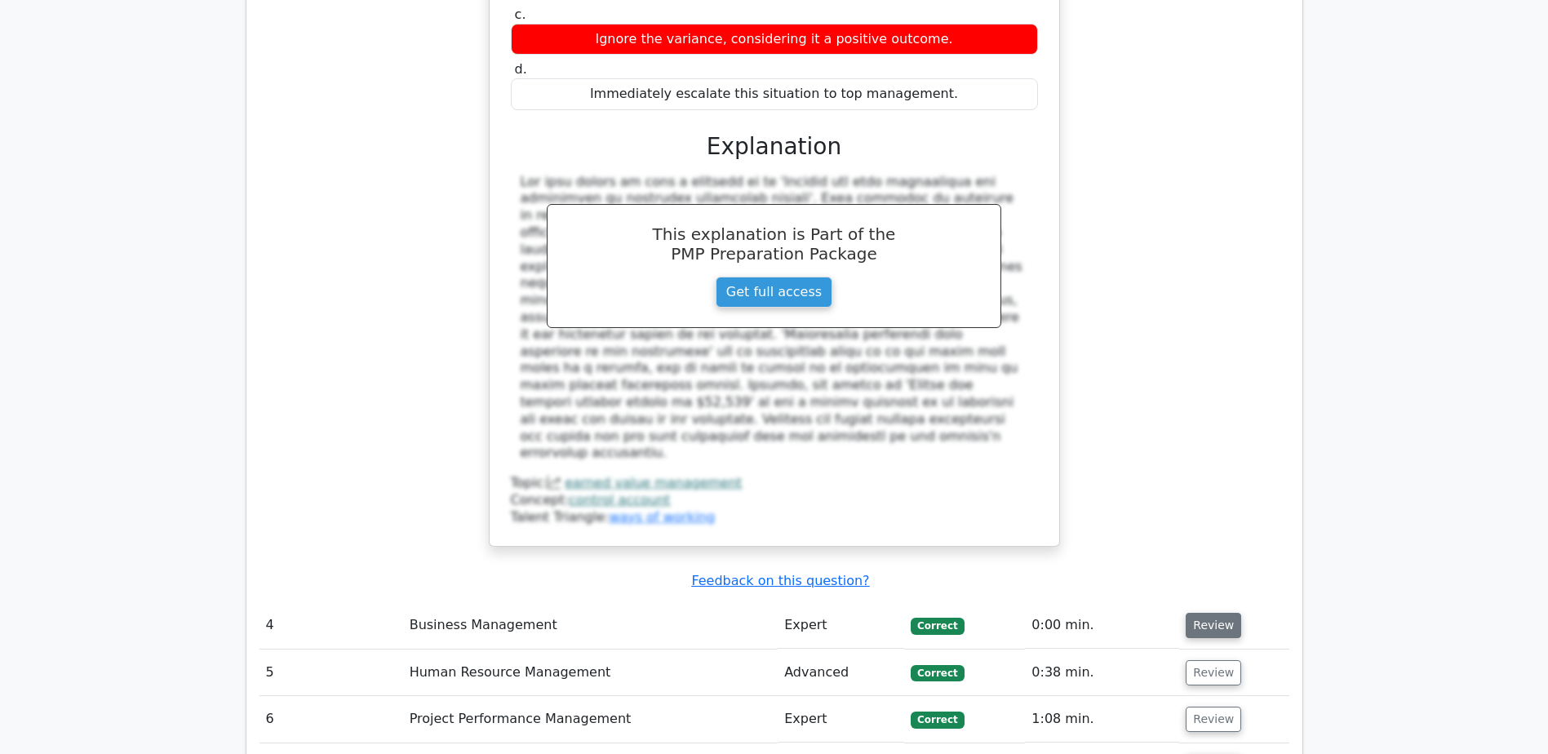
click at [1211, 613] on button "Review" at bounding box center [1212, 625] width 55 height 25
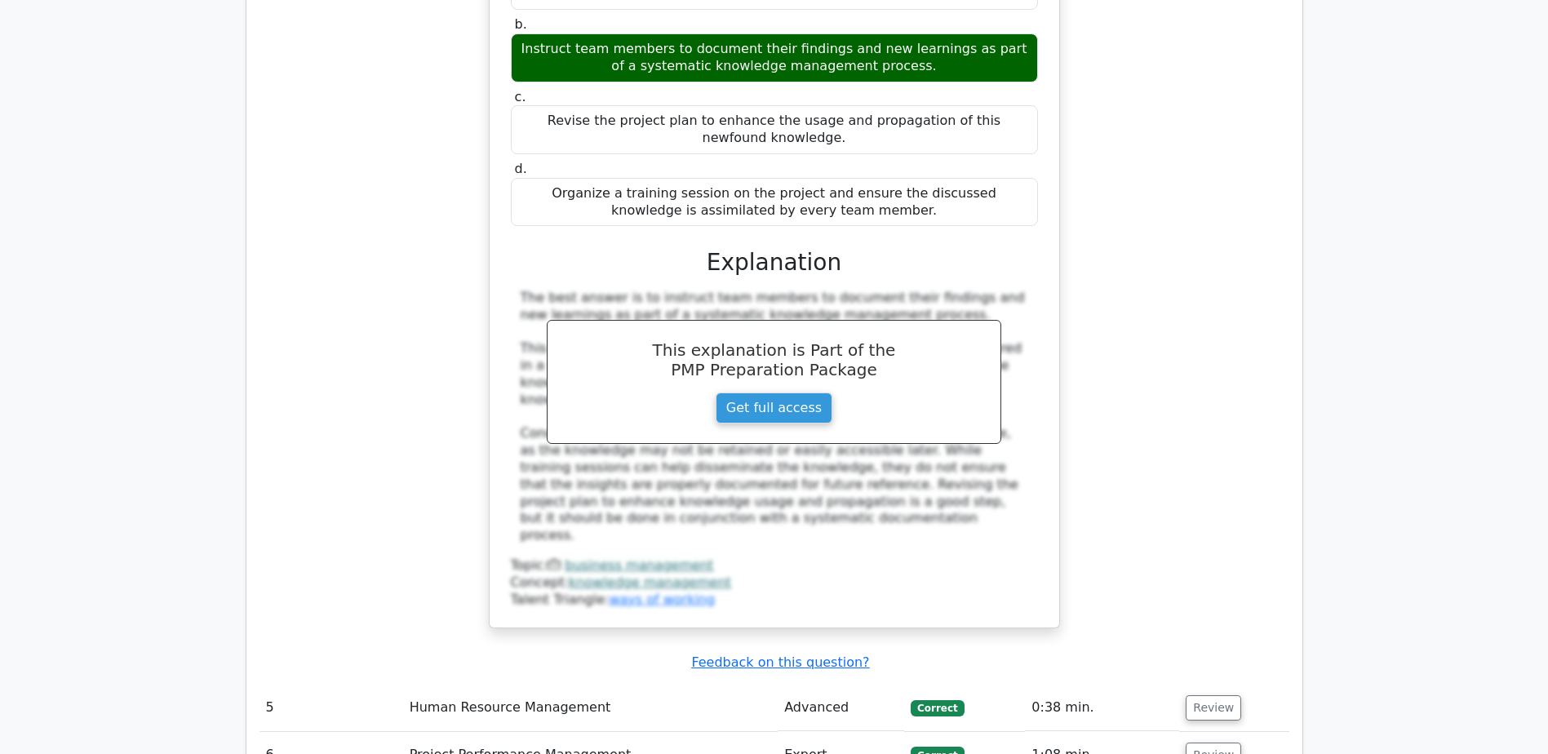
scroll to position [4895, 0]
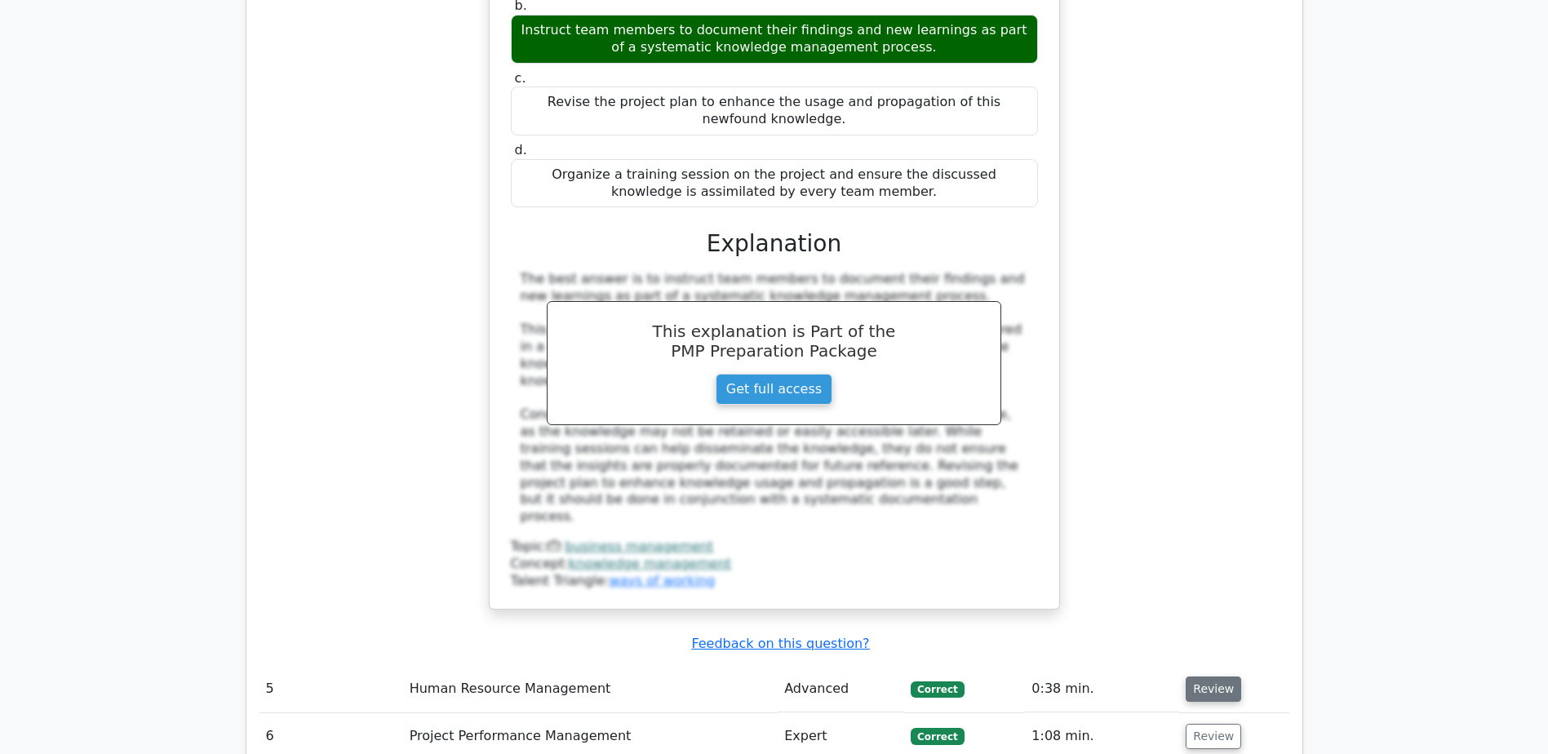
click at [1217, 676] on button "Review" at bounding box center [1212, 688] width 55 height 25
click at [1211, 676] on button "Review" at bounding box center [1212, 688] width 55 height 25
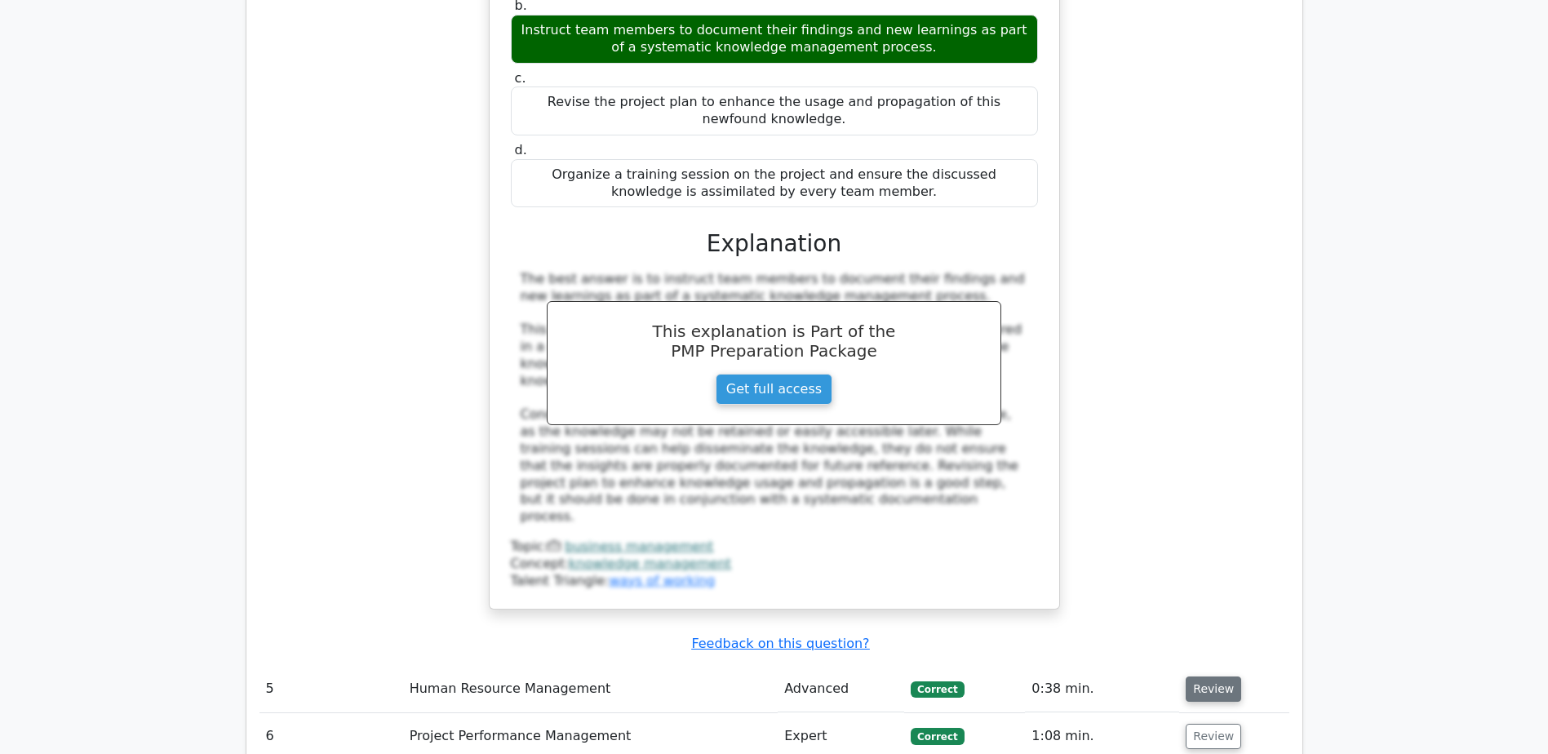
click at [1211, 676] on button "Review" at bounding box center [1212, 688] width 55 height 25
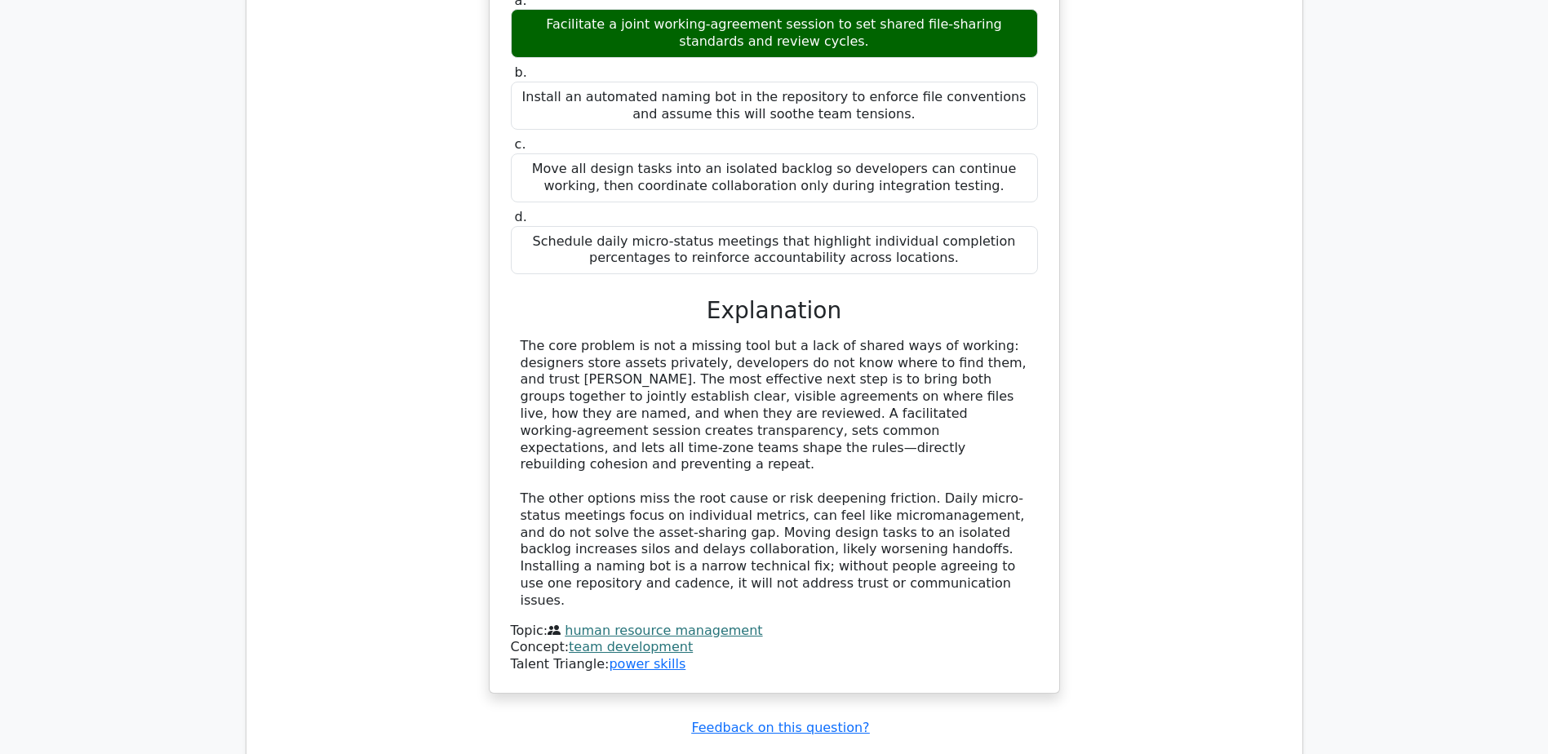
scroll to position [5792, 0]
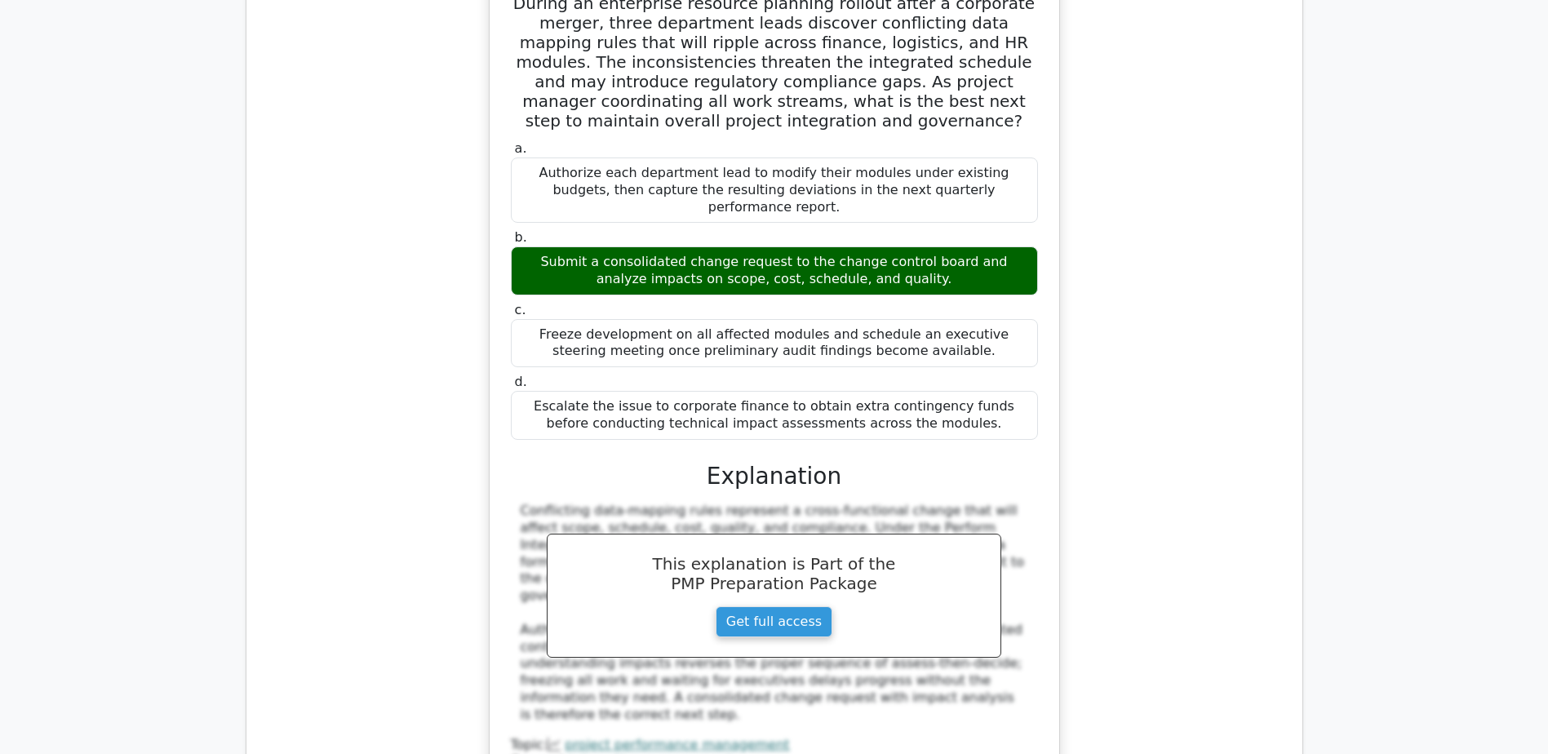
scroll to position [6853, 0]
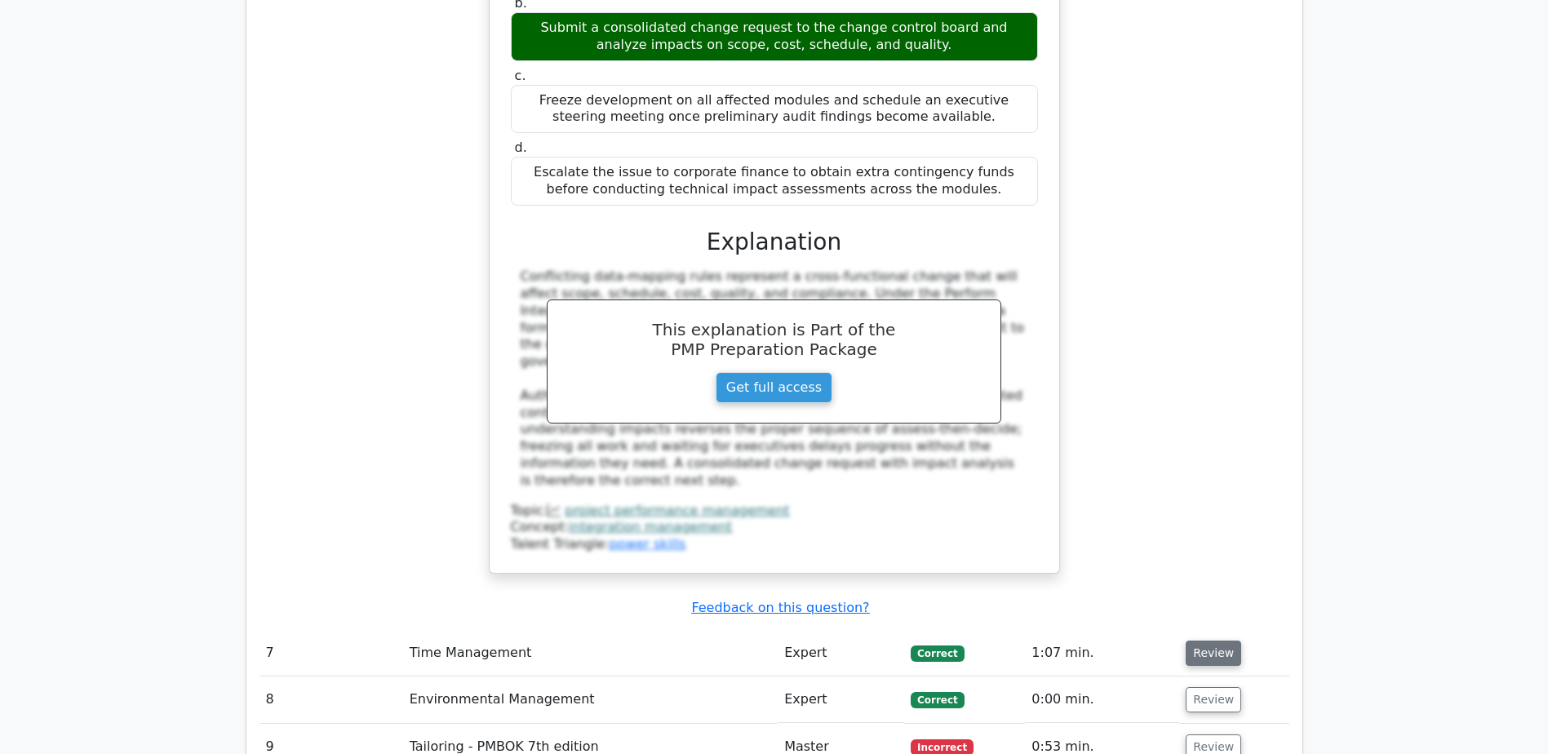
click at [1207, 640] on button "Review" at bounding box center [1212, 652] width 55 height 25
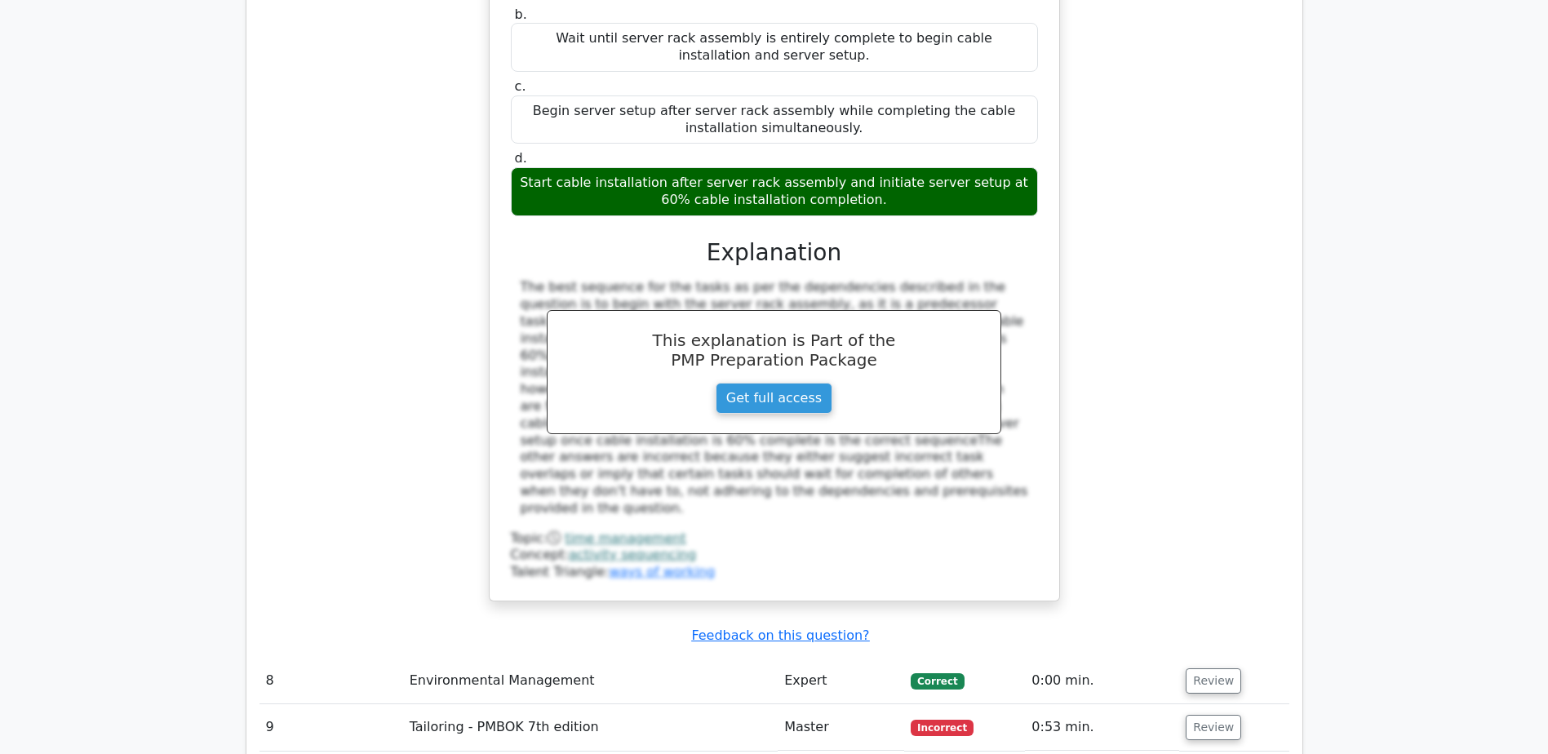
scroll to position [7750, 0]
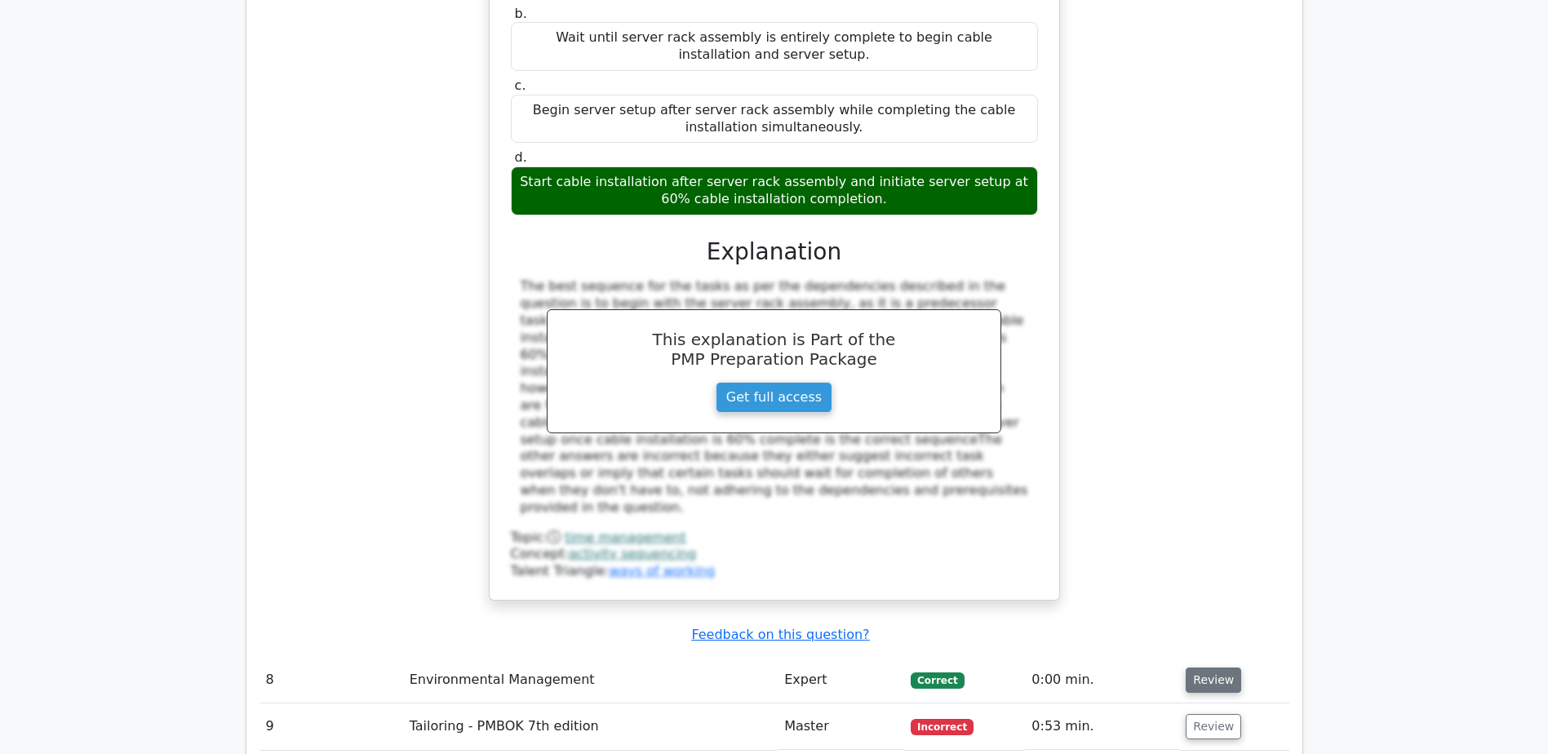
click at [1224, 667] on button "Review" at bounding box center [1212, 679] width 55 height 25
click at [1212, 667] on button "Review" at bounding box center [1212, 679] width 55 height 25
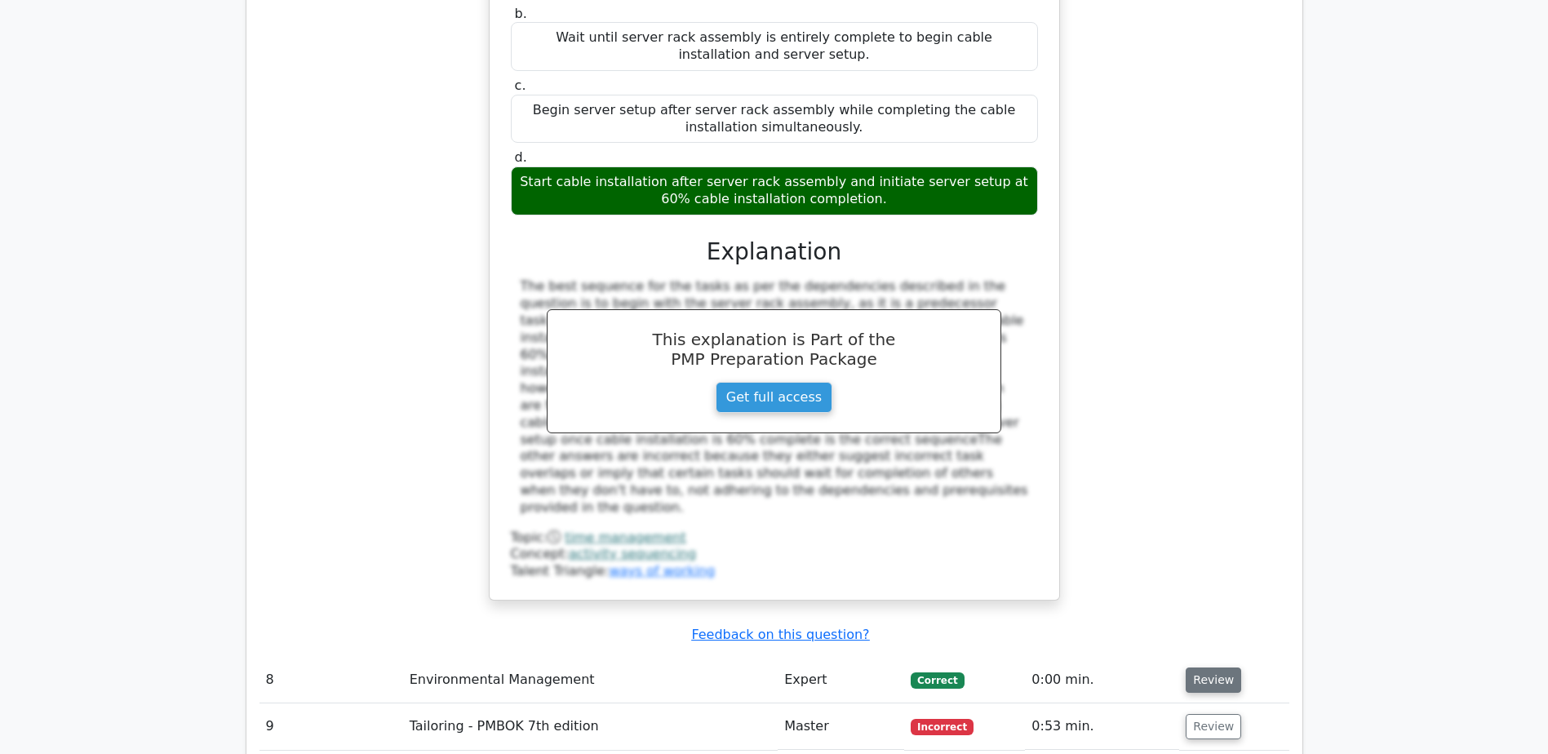
click at [1212, 667] on button "Review" at bounding box center [1212, 679] width 55 height 25
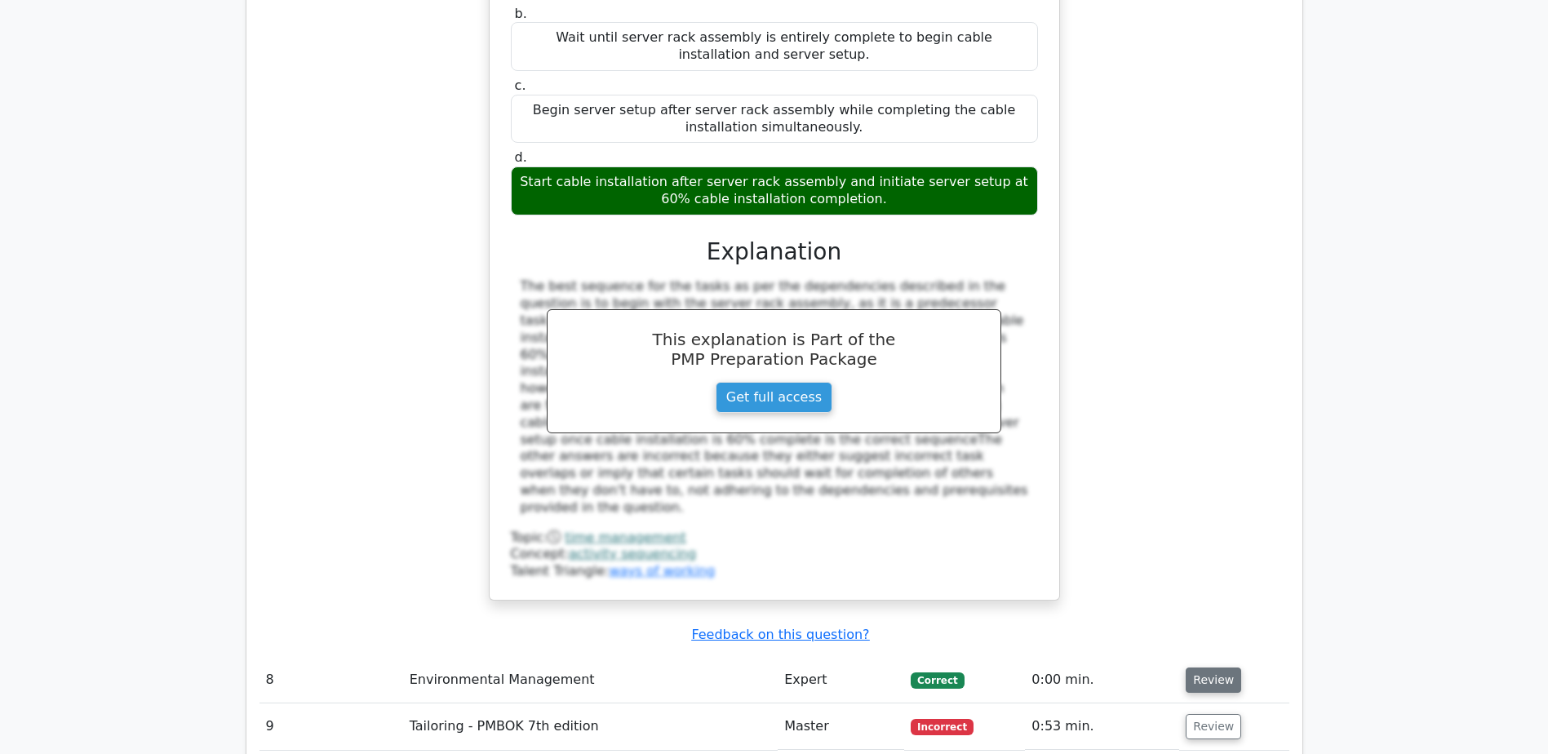
click at [1212, 667] on button "Review" at bounding box center [1212, 679] width 55 height 25
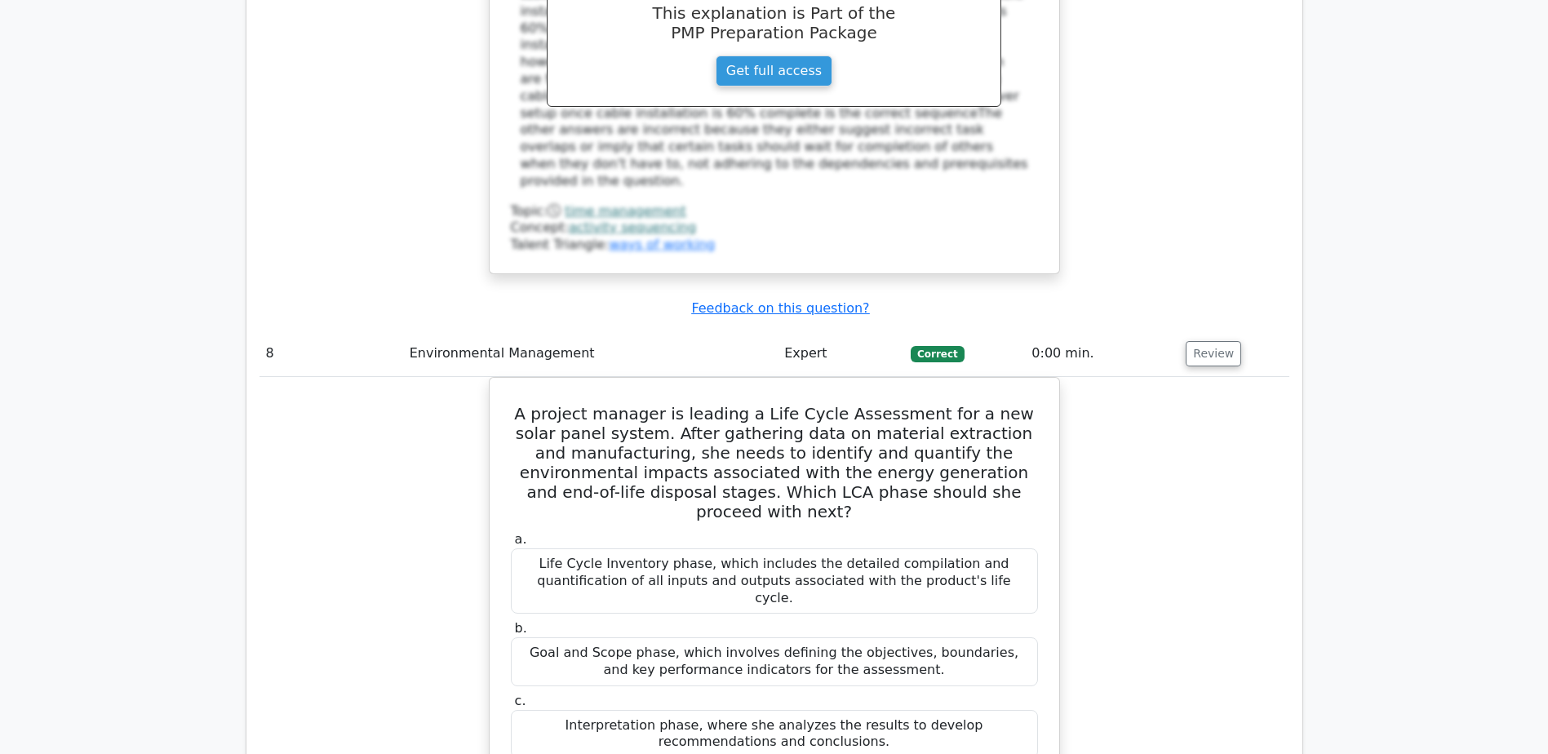
scroll to position [8402, 0]
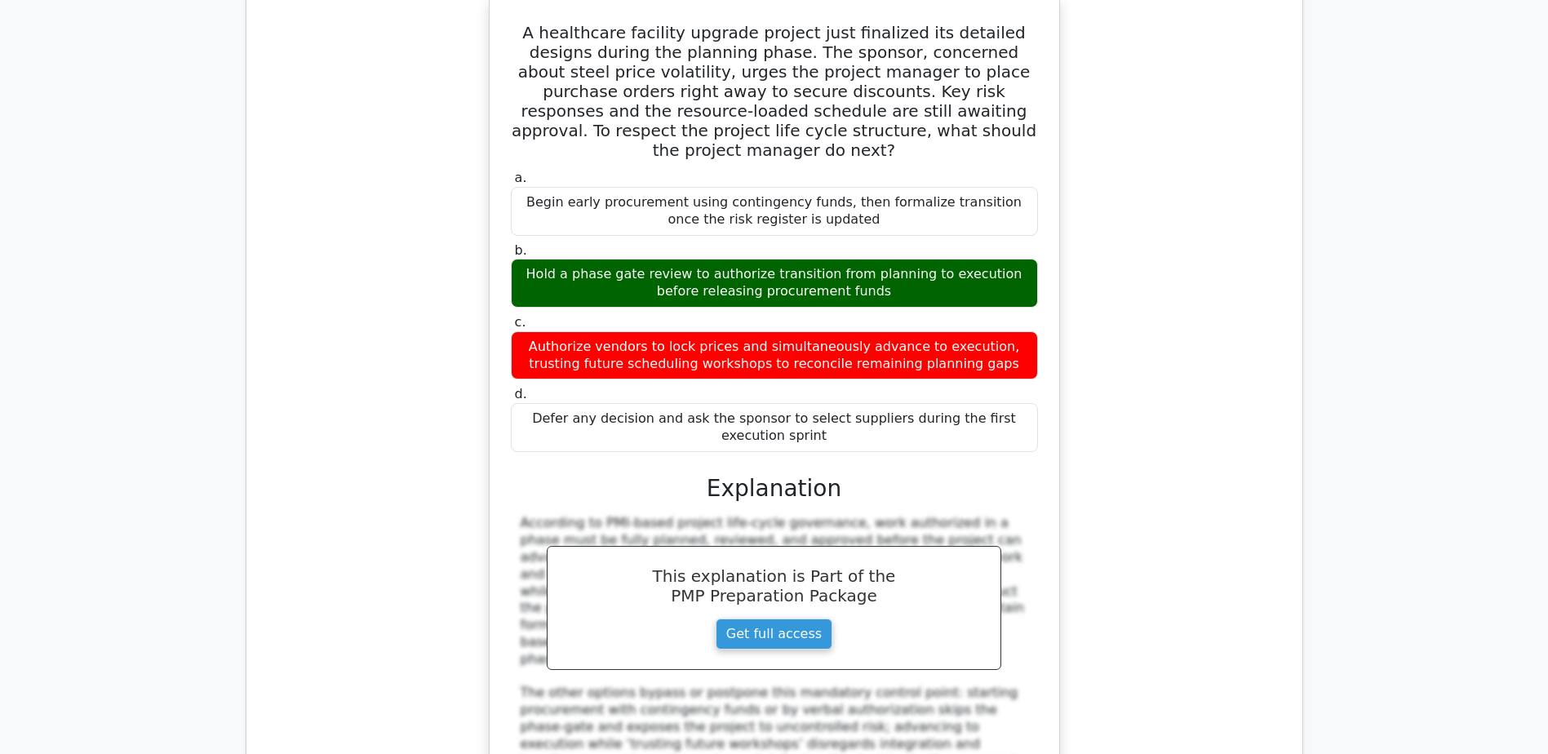
scroll to position [9463, 0]
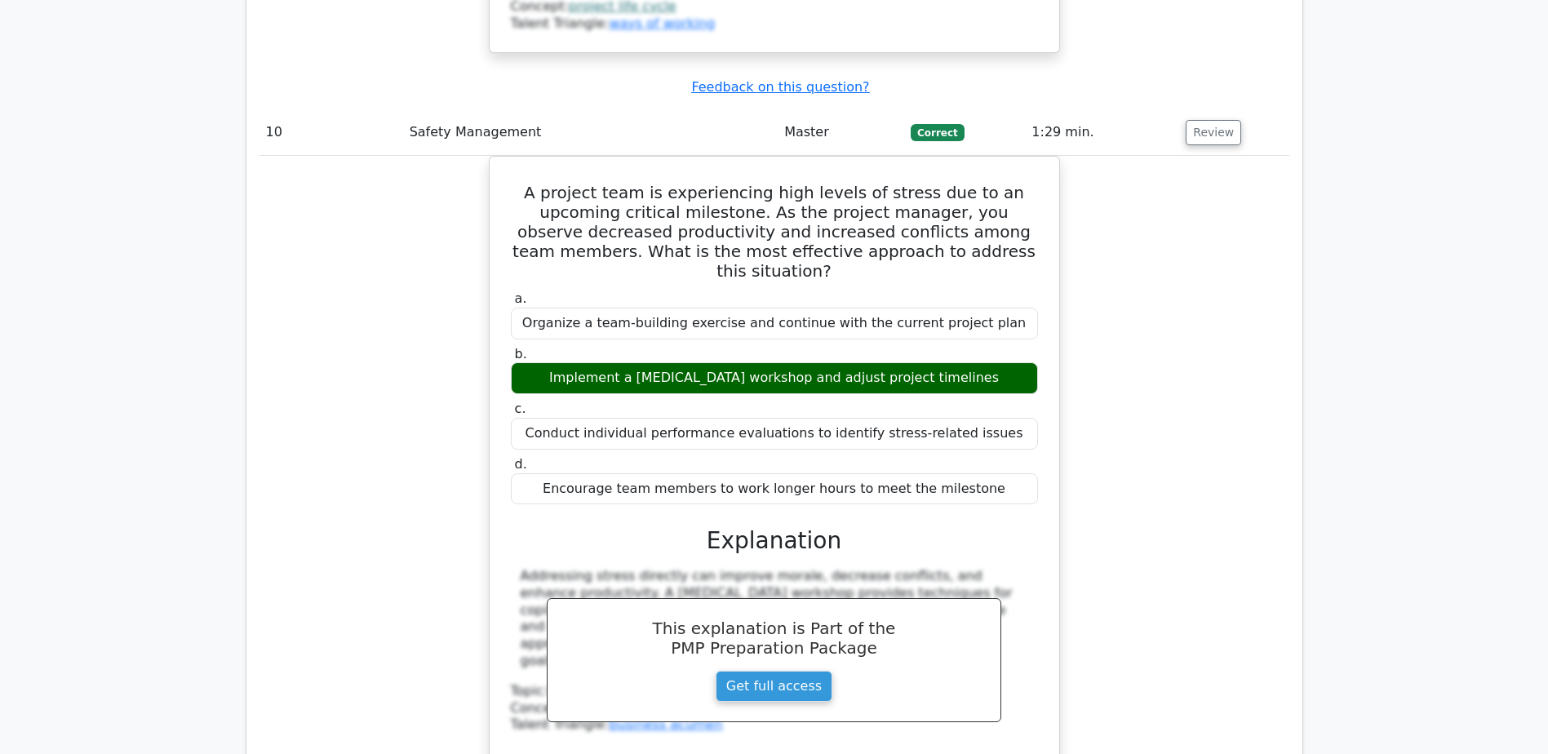
scroll to position [10279, 0]
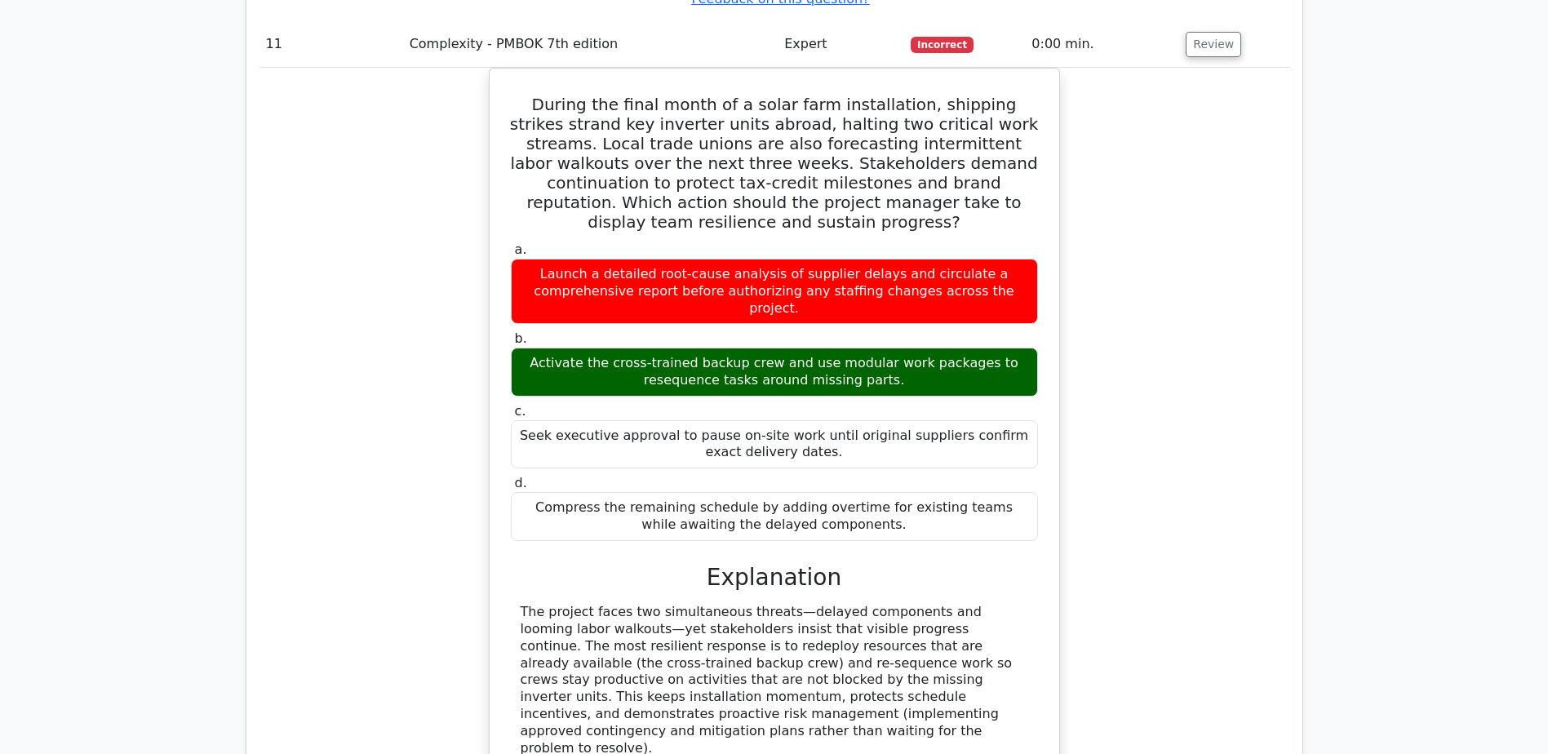
scroll to position [11258, 0]
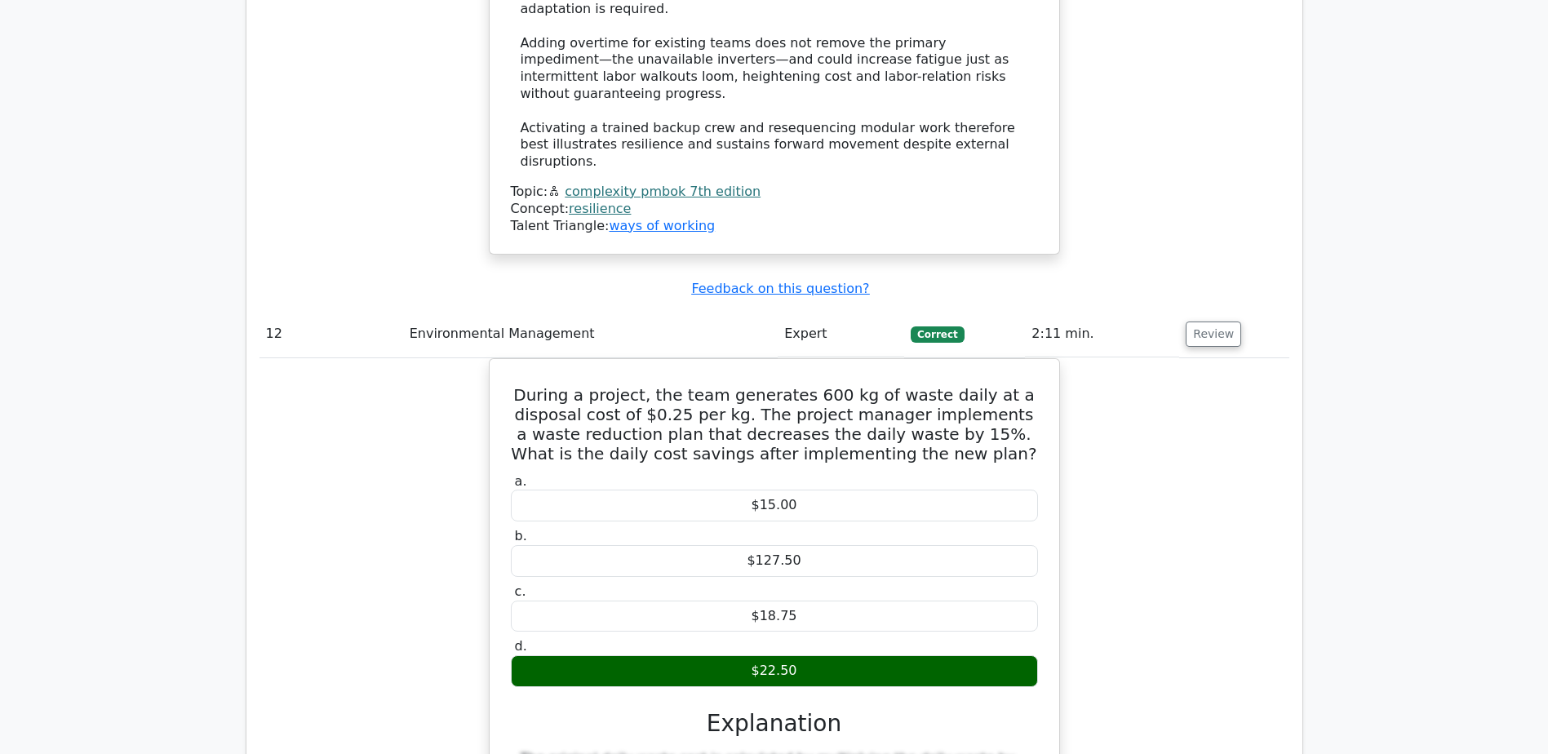
scroll to position [12155, 0]
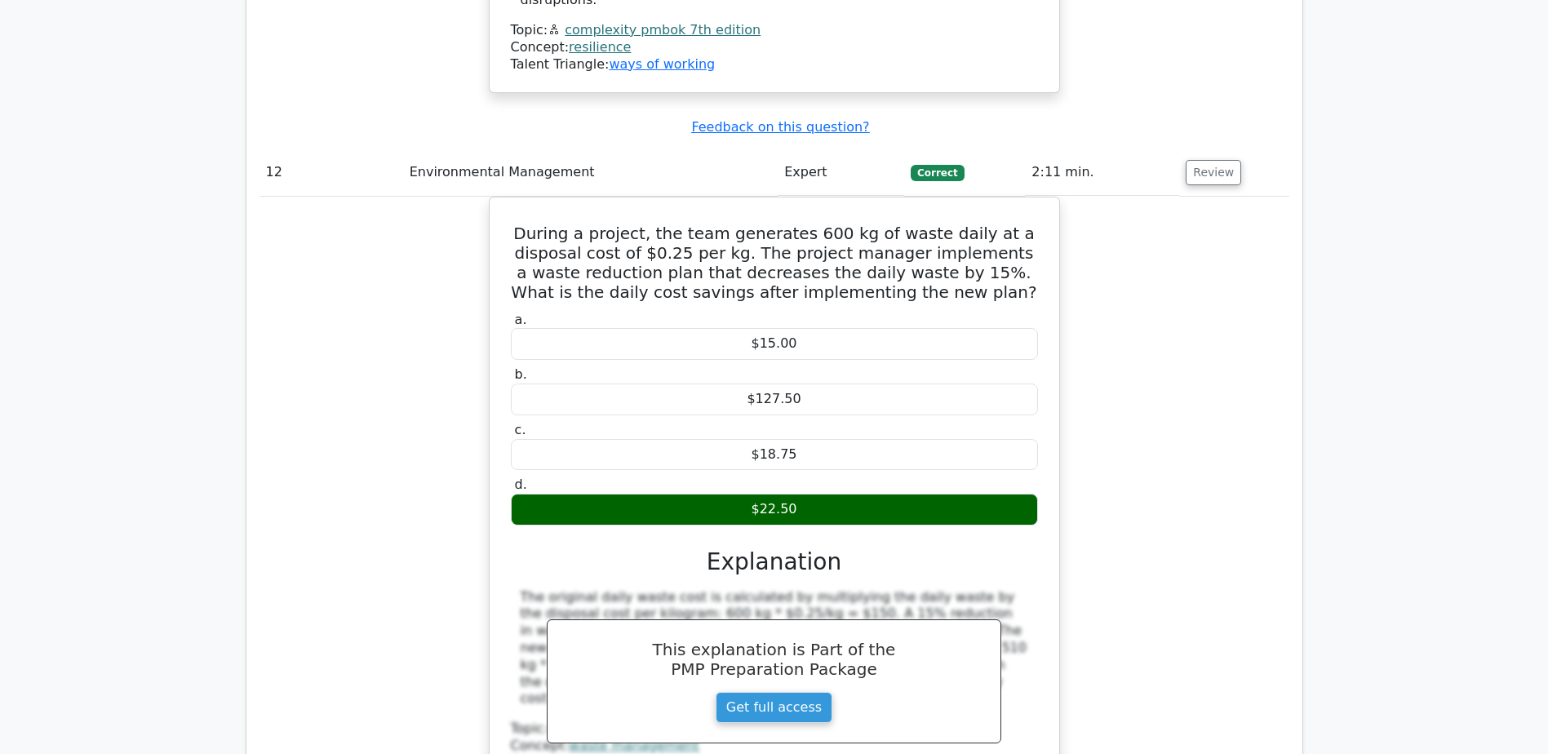
drag, startPoint x: 505, startPoint y: 332, endPoint x: 993, endPoint y: 377, distance: 489.9
drag, startPoint x: 510, startPoint y: 328, endPoint x: 1000, endPoint y: 387, distance: 493.8
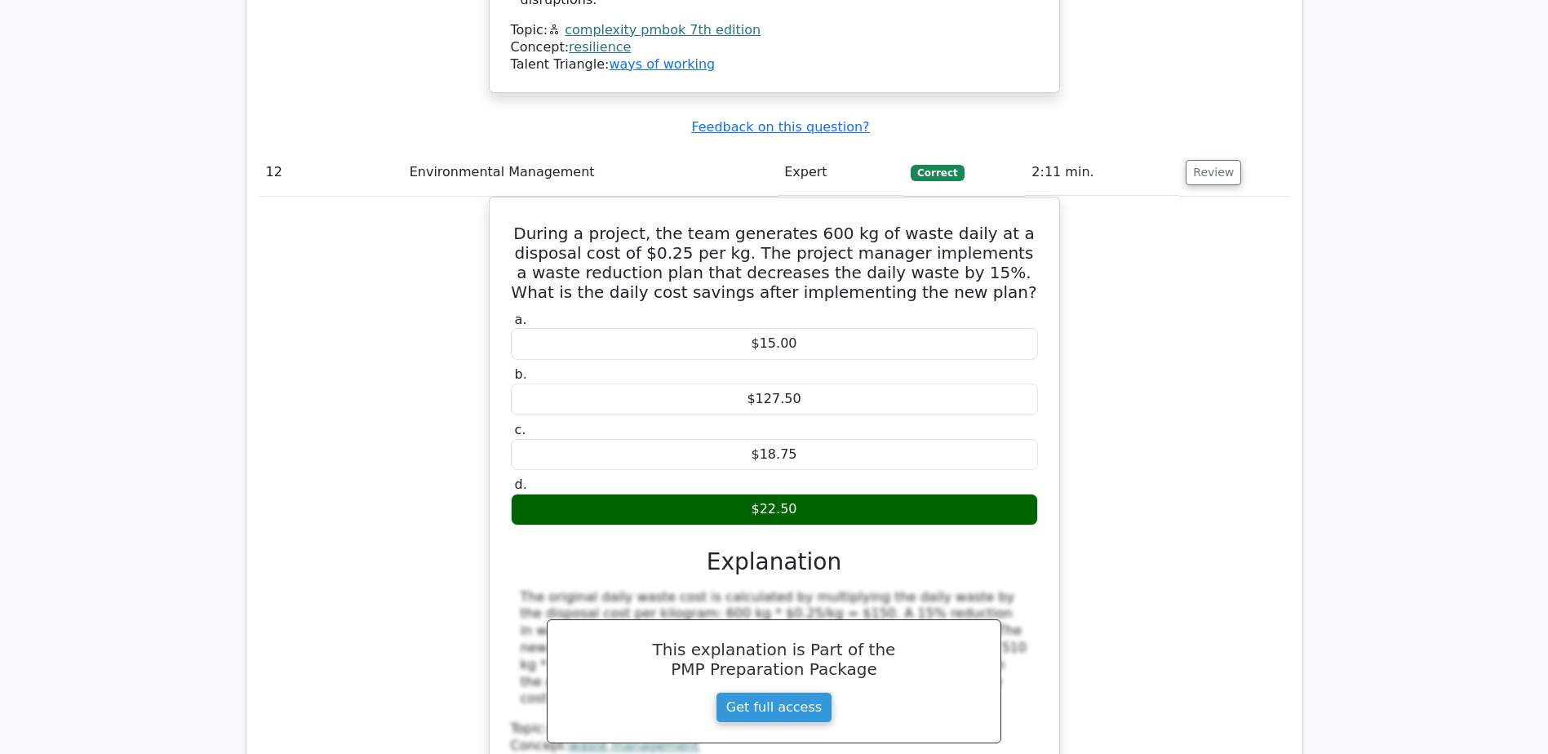
copy div "In Agile project scheduling, which estimation technique involves team members i…"
drag, startPoint x: 702, startPoint y: 588, endPoint x: 884, endPoint y: 583, distance: 182.8
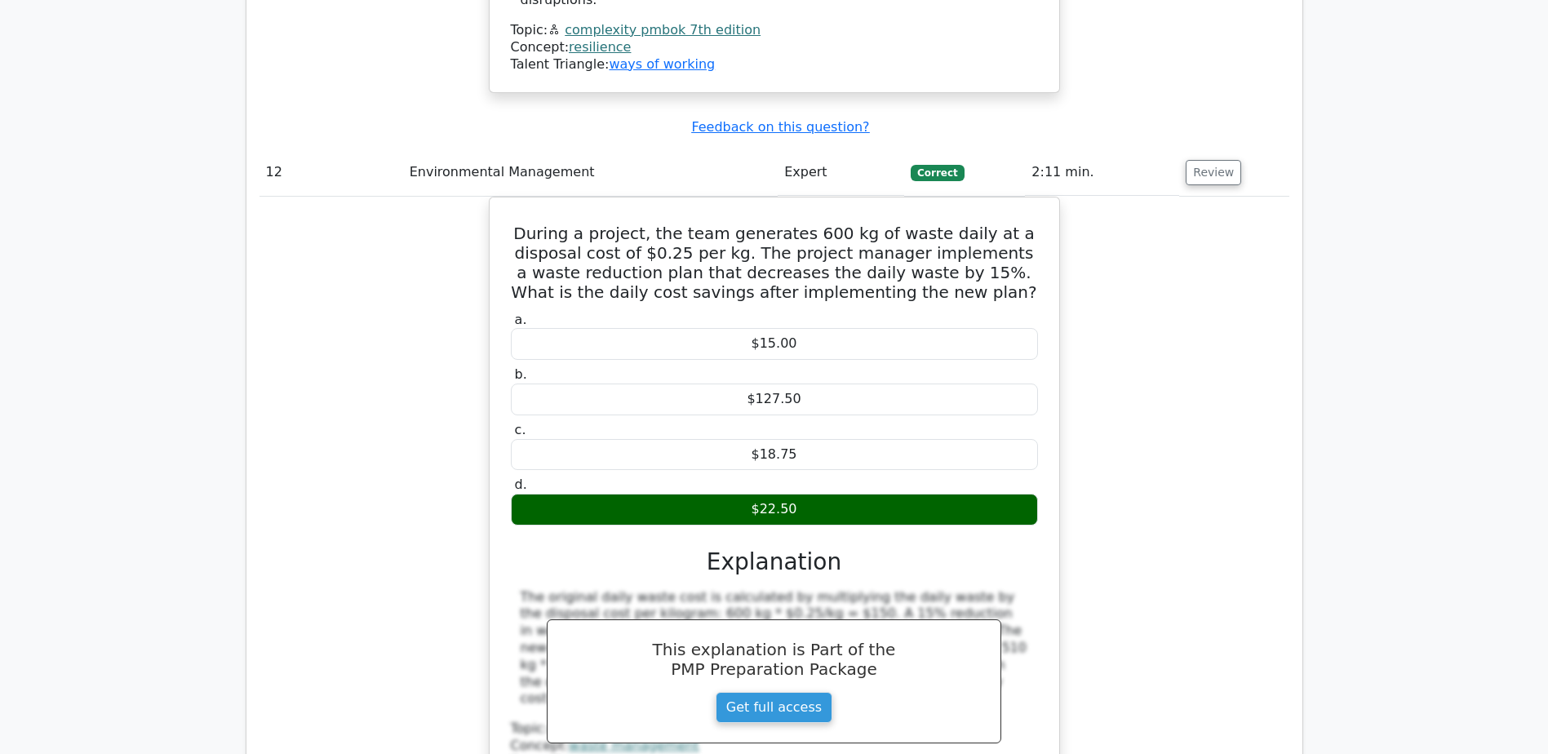
copy div "Planning Poker"
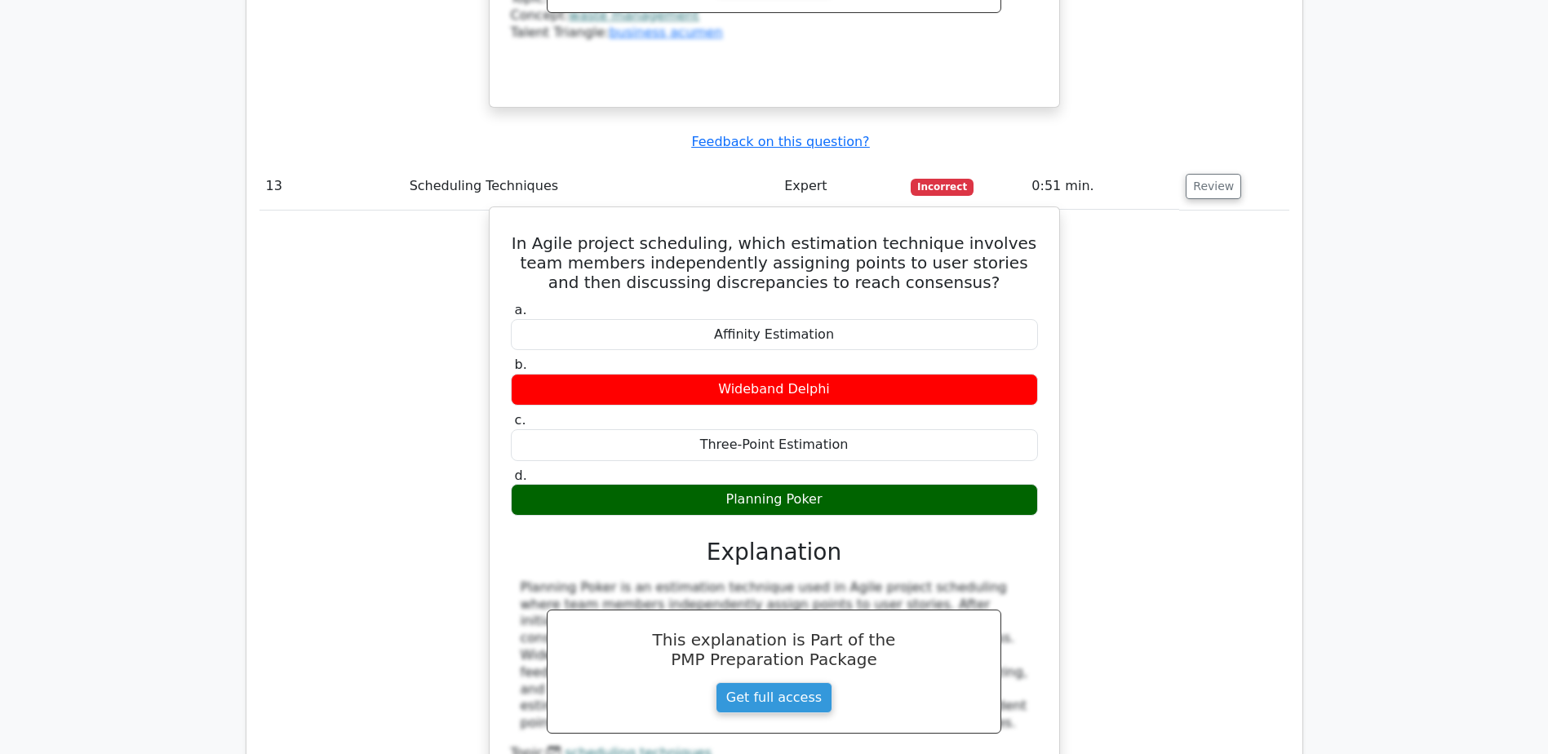
scroll to position [12889, 0]
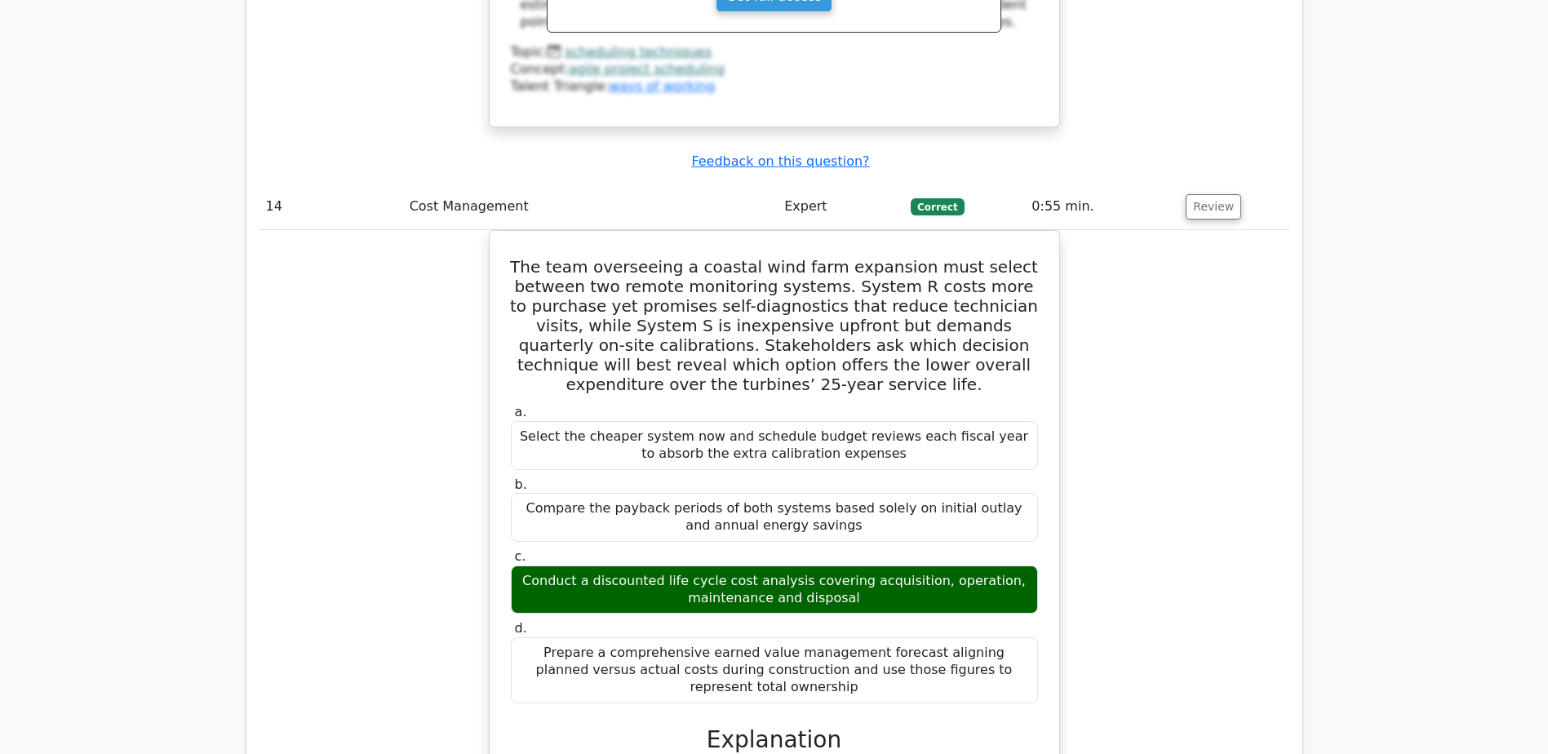
scroll to position [13623, 0]
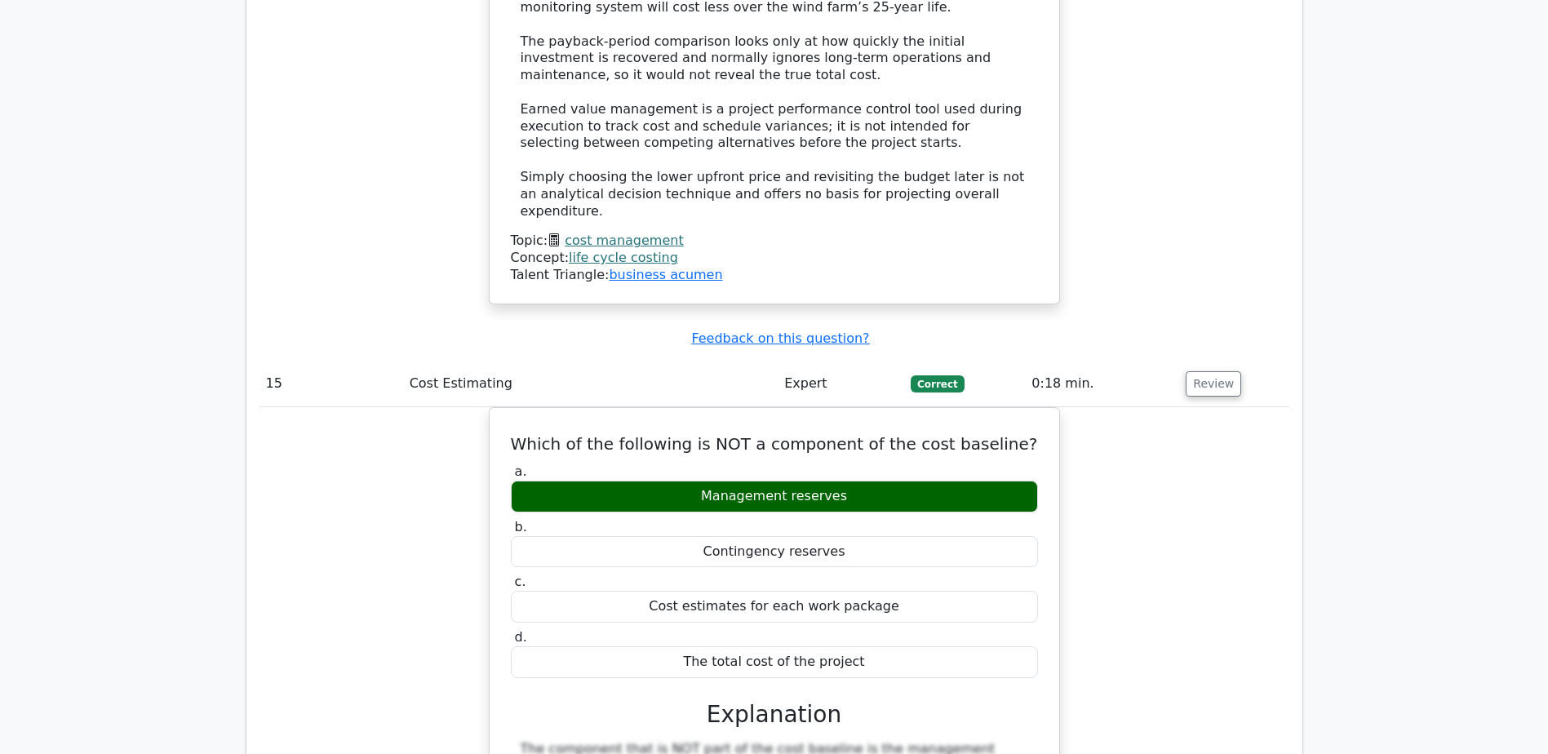
scroll to position [14521, 0]
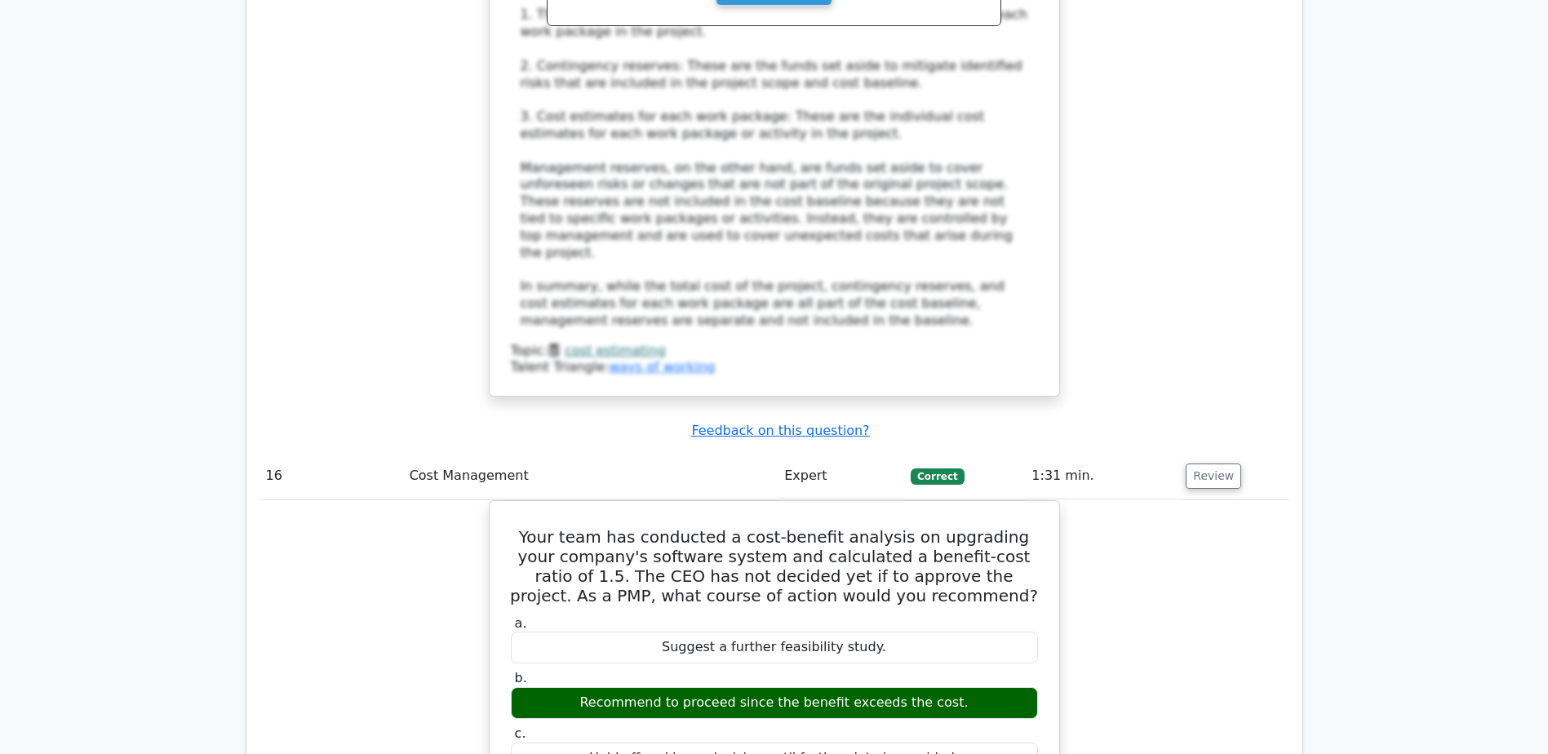
scroll to position [15418, 0]
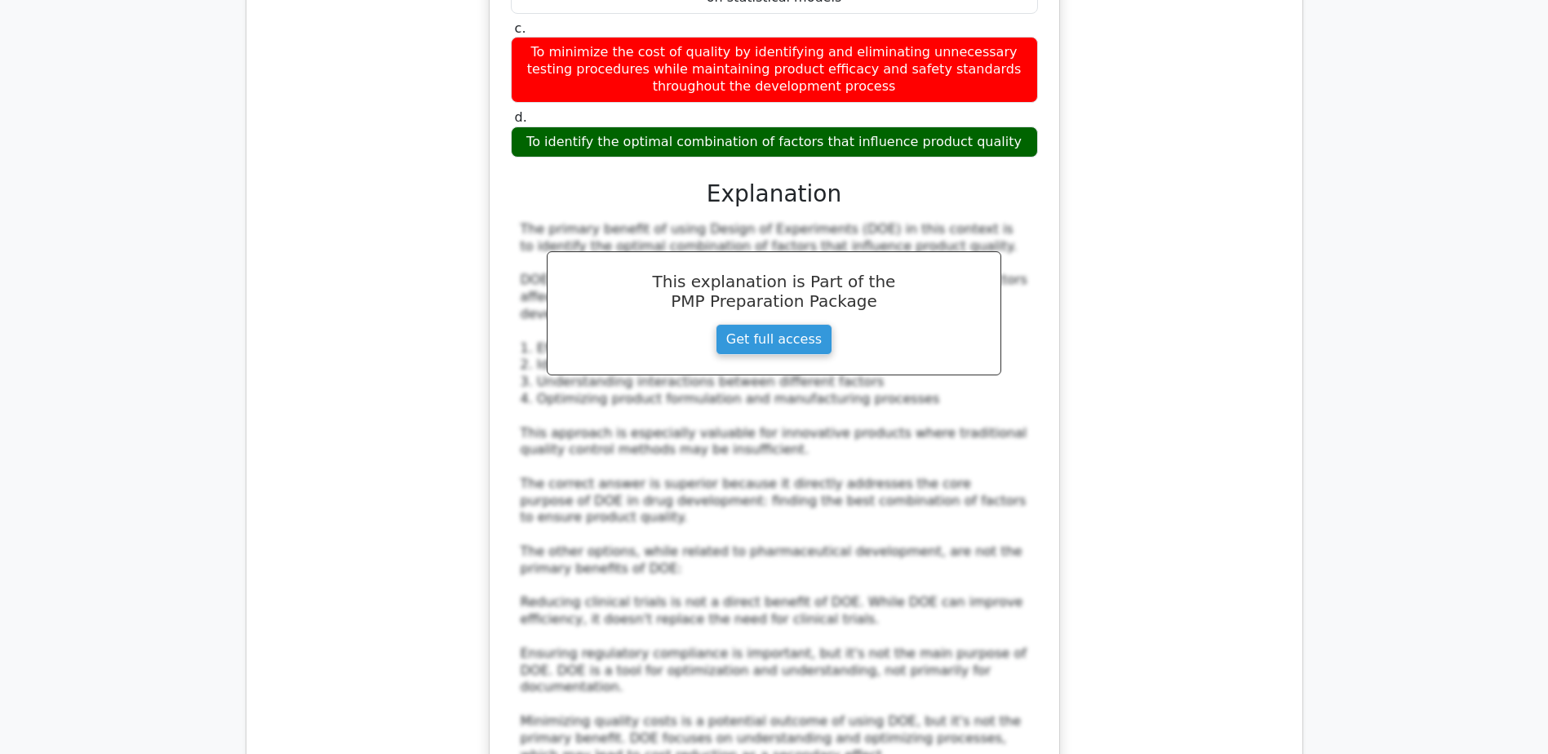
scroll to position [18547, 0]
